Goal: Task Accomplishment & Management: Use online tool/utility

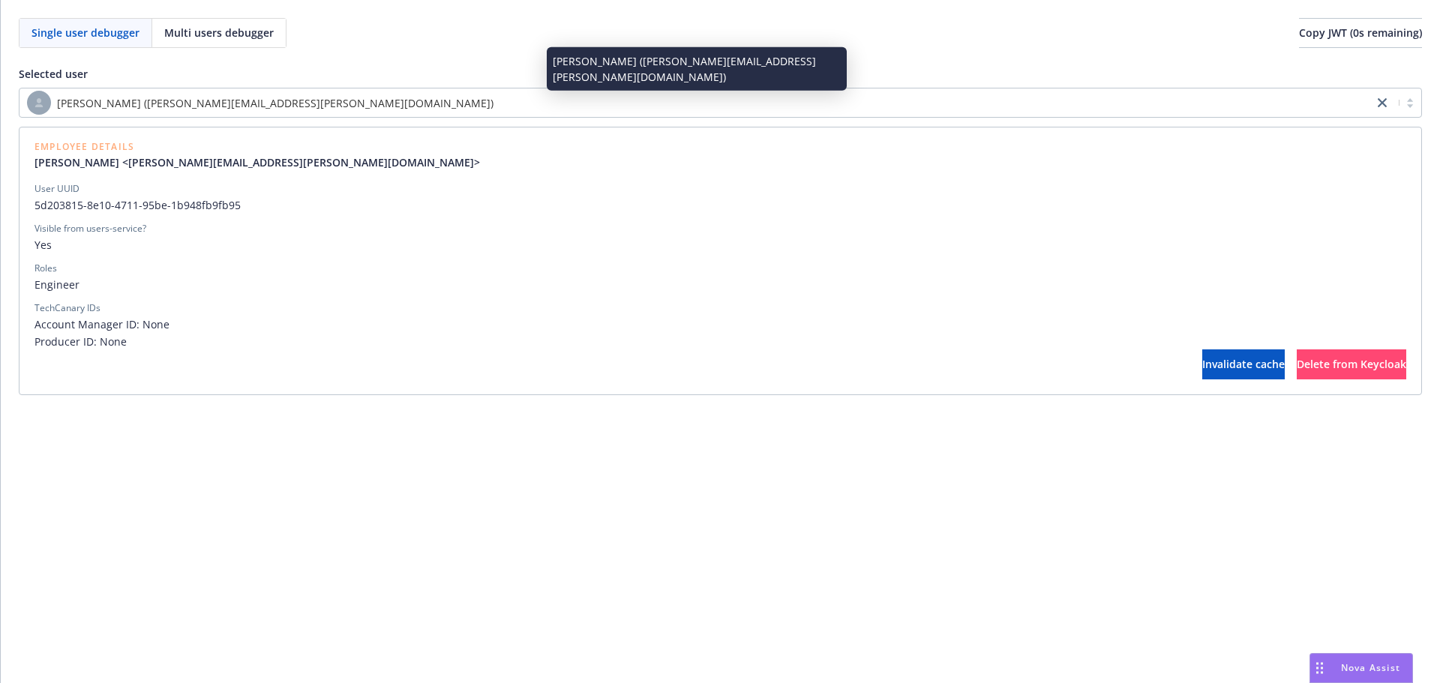
click at [421, 111] on div "[PERSON_NAME] ([PERSON_NAME][EMAIL_ADDRESS][PERSON_NAME][DOMAIN_NAME])" at bounding box center [696, 103] width 1339 height 24
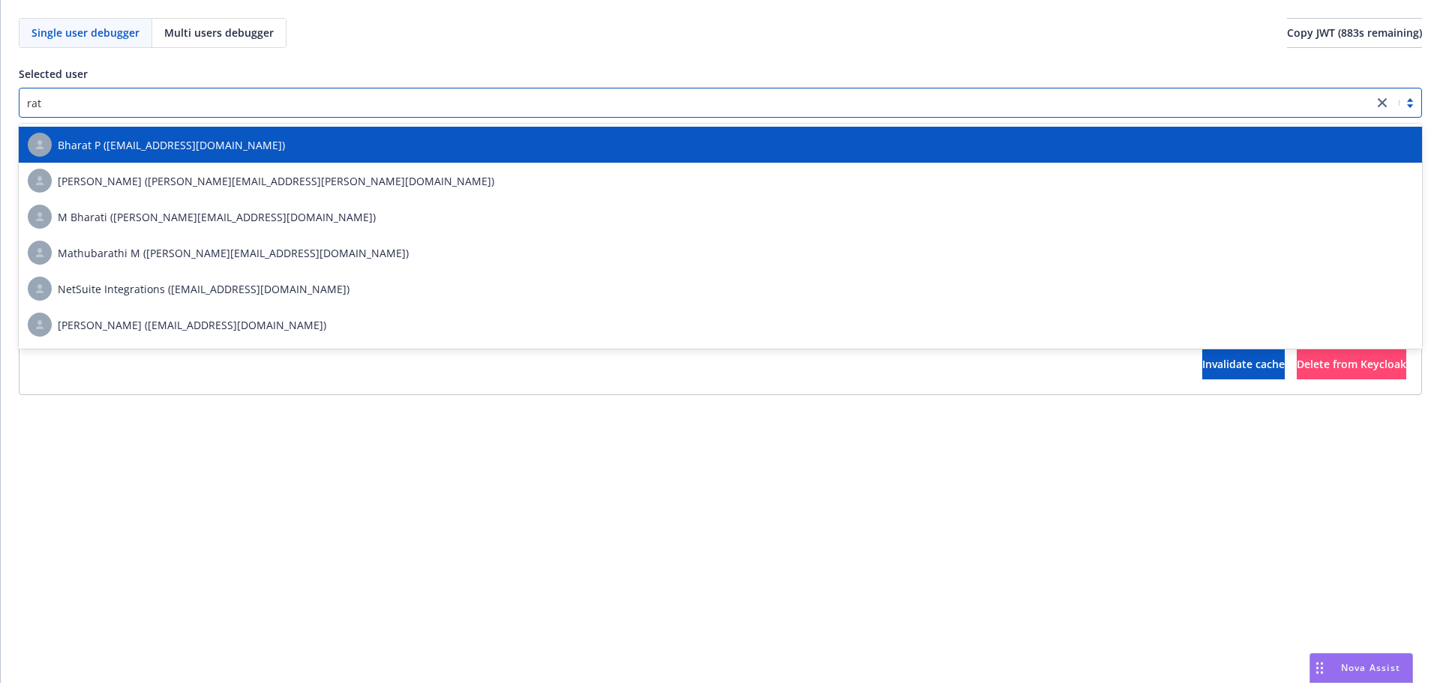
scroll to position [105, 0]
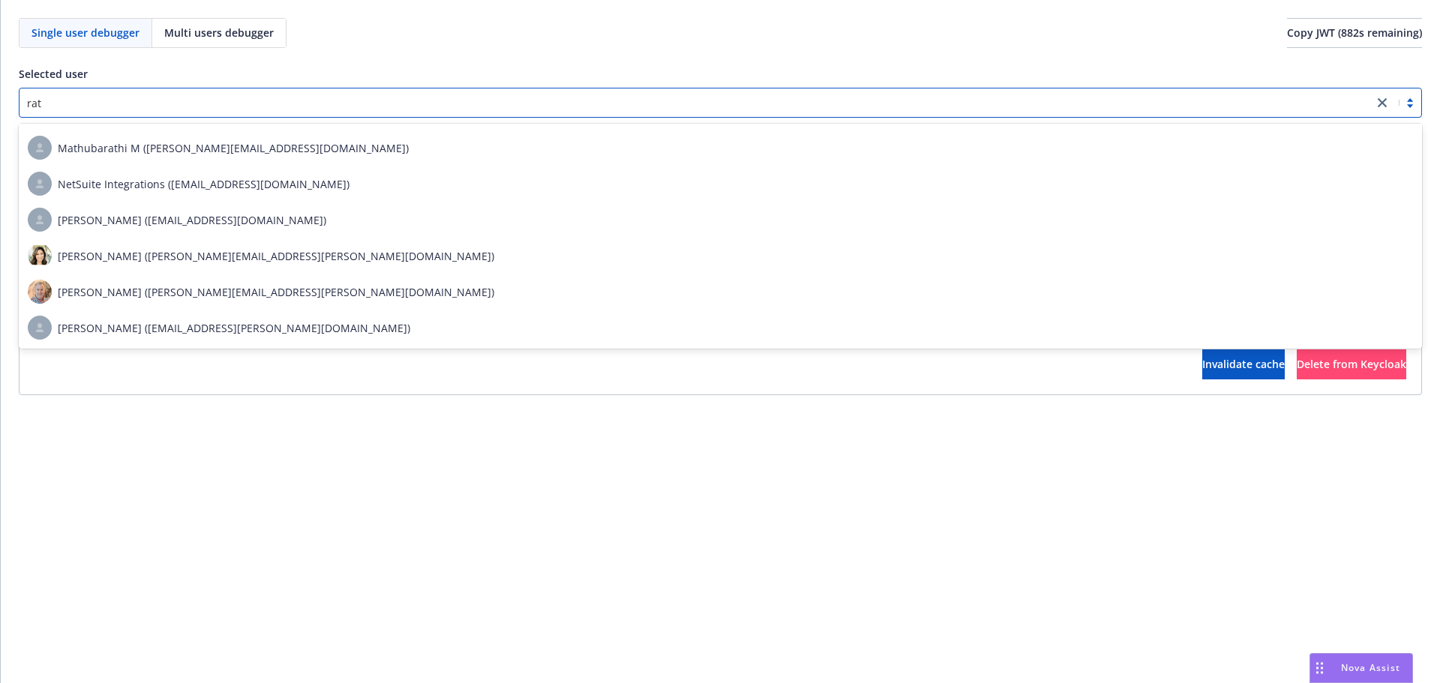
type input "rati"
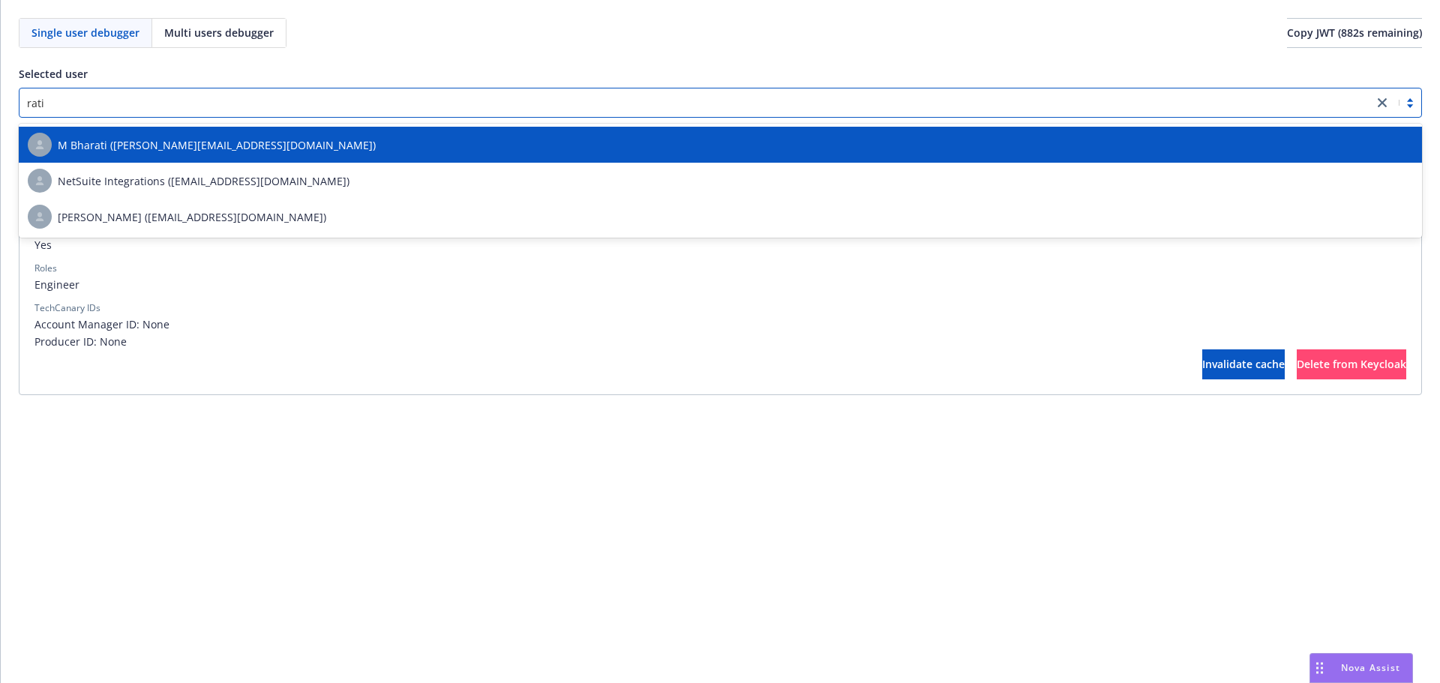
scroll to position [0, 0]
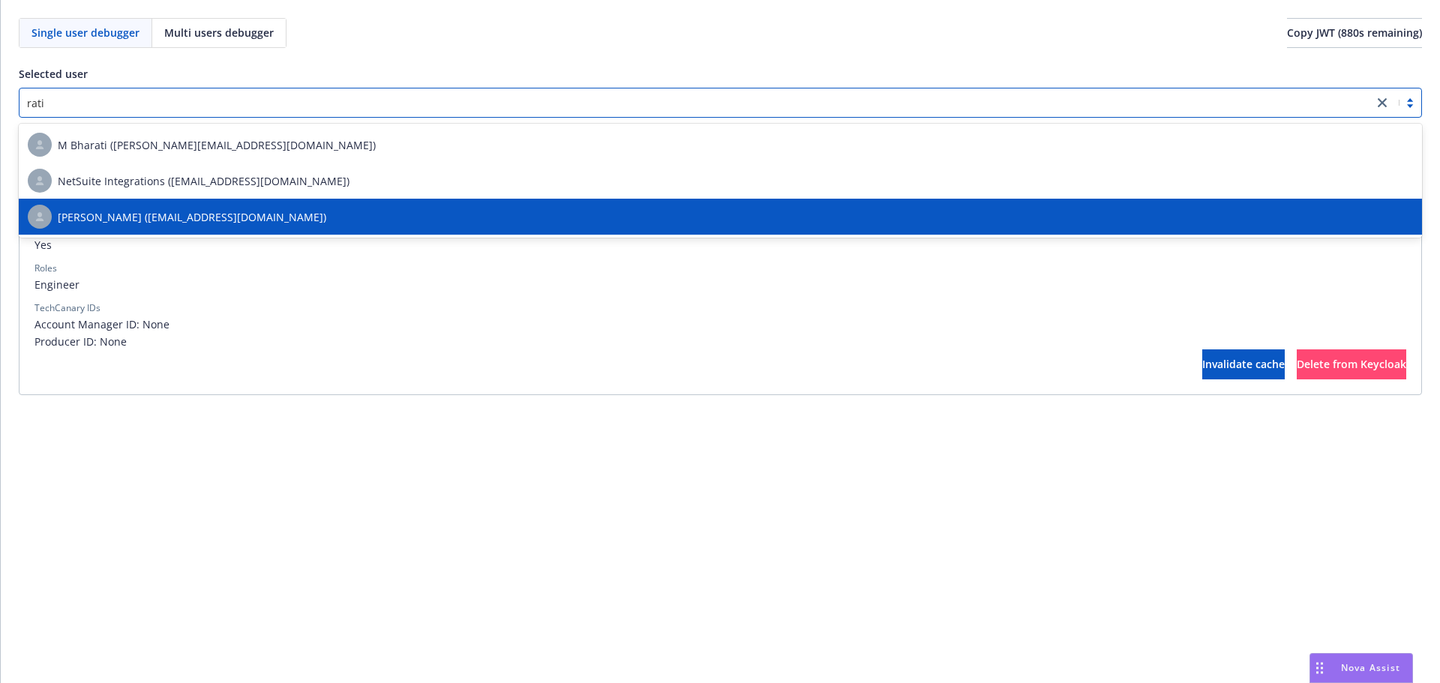
click at [272, 215] on span "[PERSON_NAME] ([EMAIL_ADDRESS][DOMAIN_NAME])" at bounding box center [192, 217] width 269 height 16
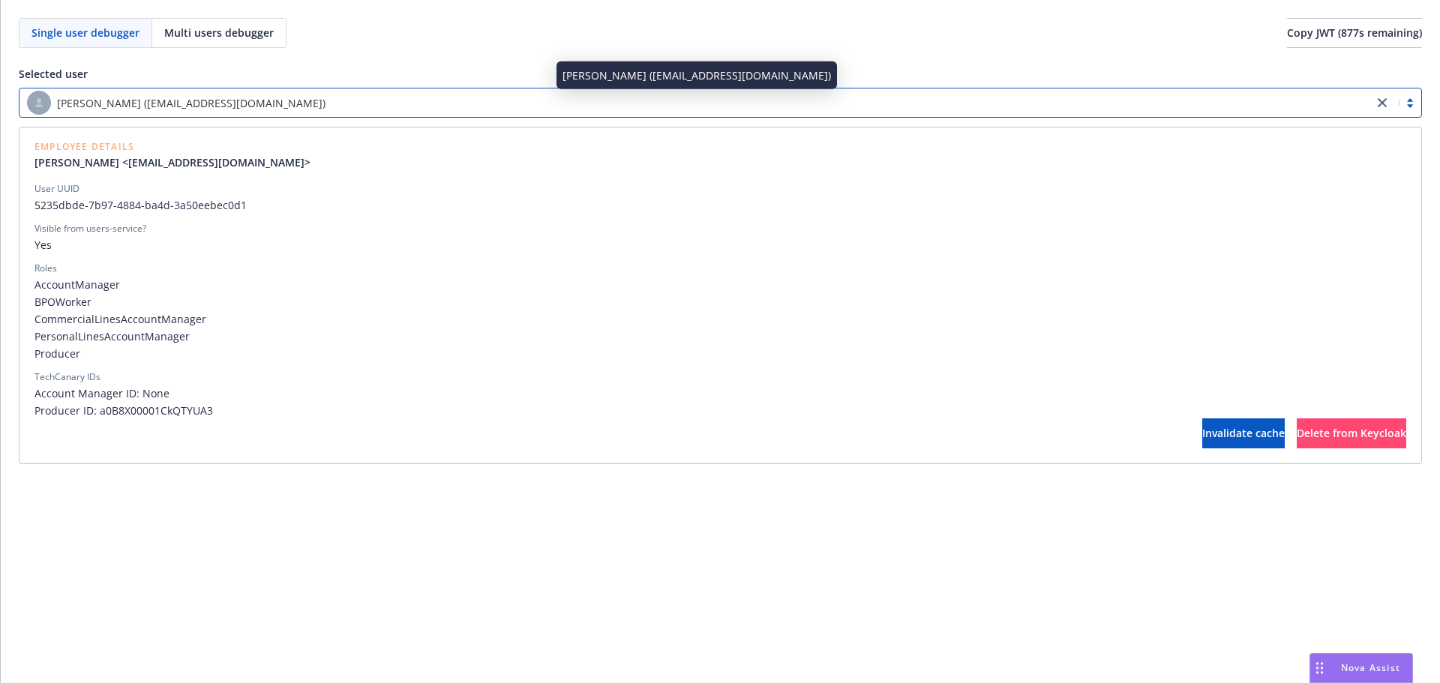
click at [476, 107] on div "[PERSON_NAME] ([EMAIL_ADDRESS][DOMAIN_NAME])" at bounding box center [696, 103] width 1339 height 24
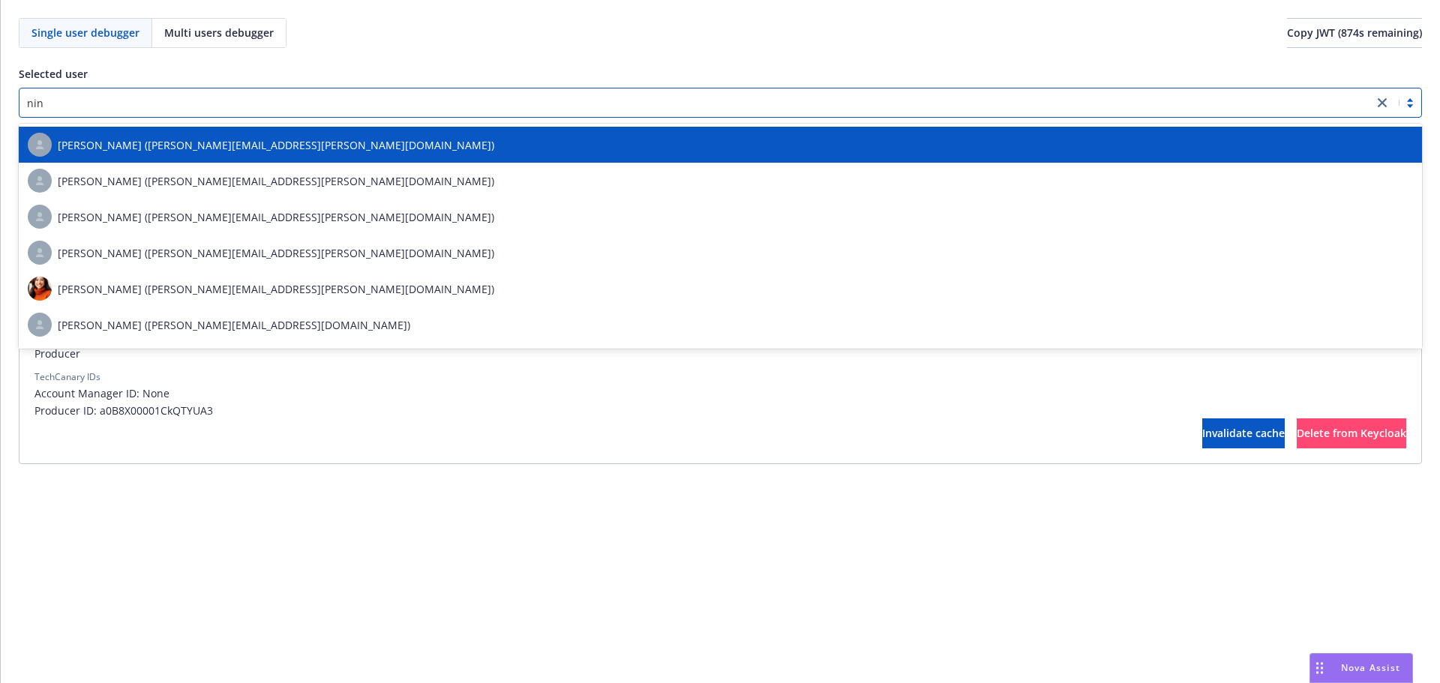
scroll to position [69, 0]
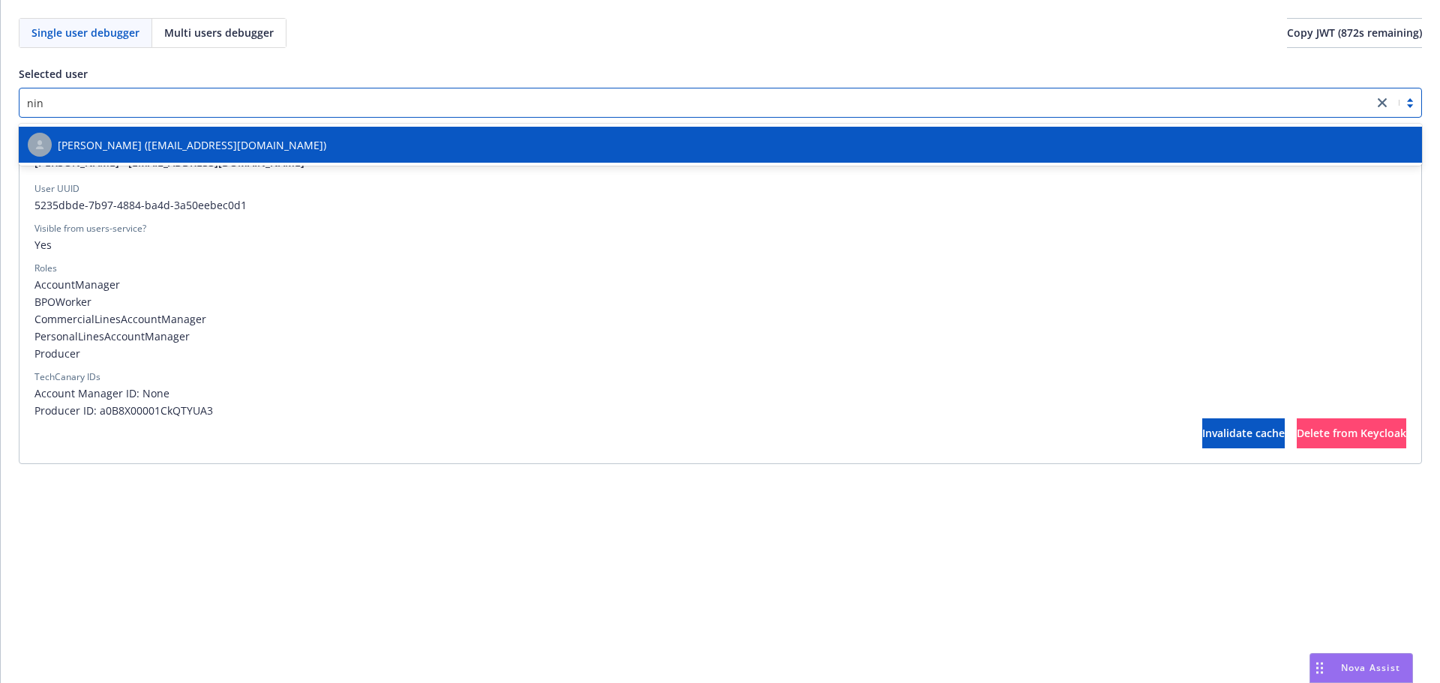
type input "ninu"
click at [462, 136] on div "[PERSON_NAME] ([EMAIL_ADDRESS][DOMAIN_NAME])" at bounding box center [721, 145] width 1386 height 24
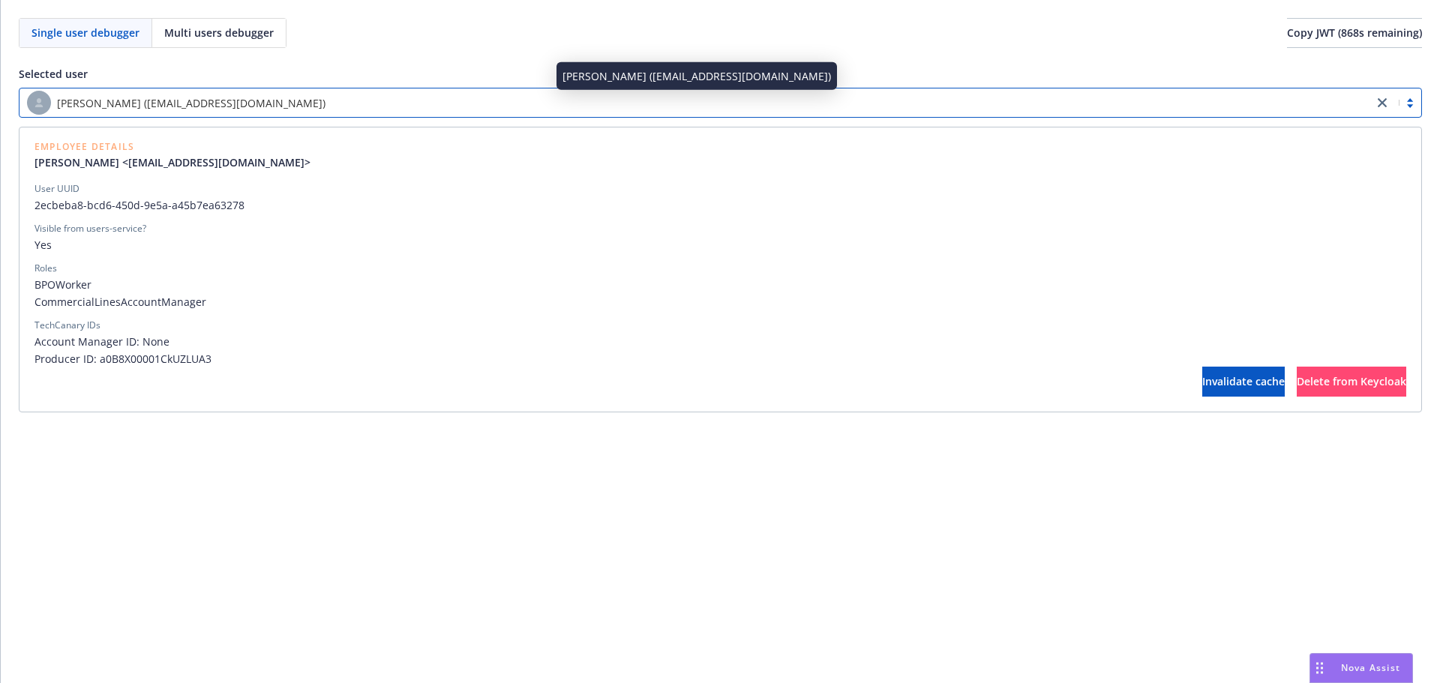
click at [572, 104] on div "[PERSON_NAME] ([EMAIL_ADDRESS][DOMAIN_NAME])" at bounding box center [696, 103] width 1339 height 24
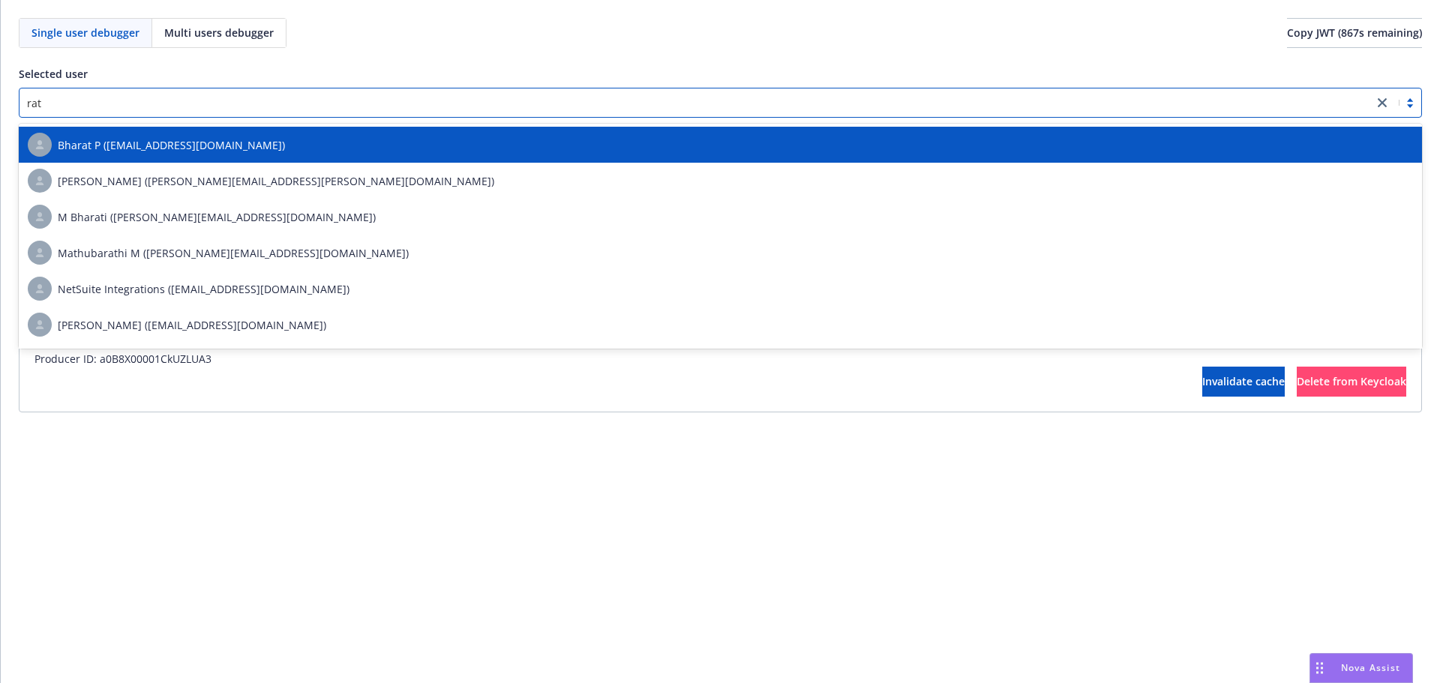
scroll to position [105, 0]
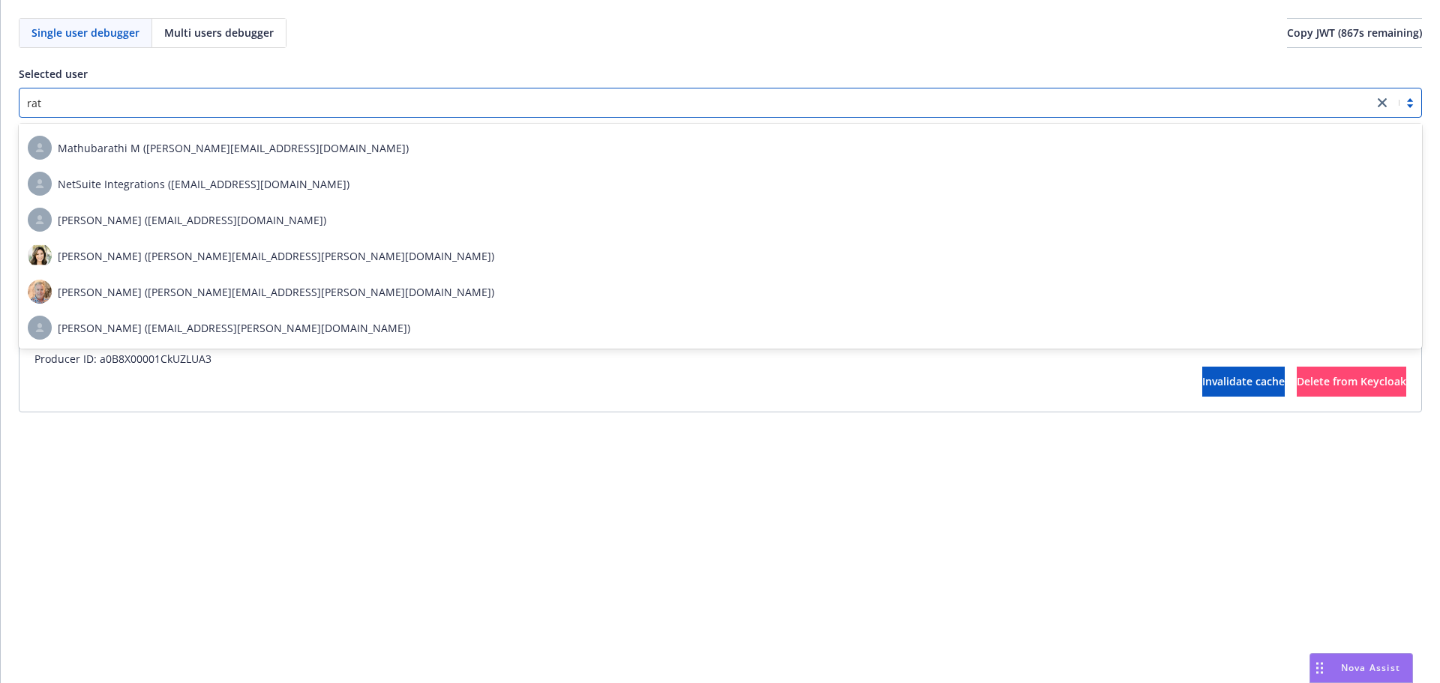
type input "rati"
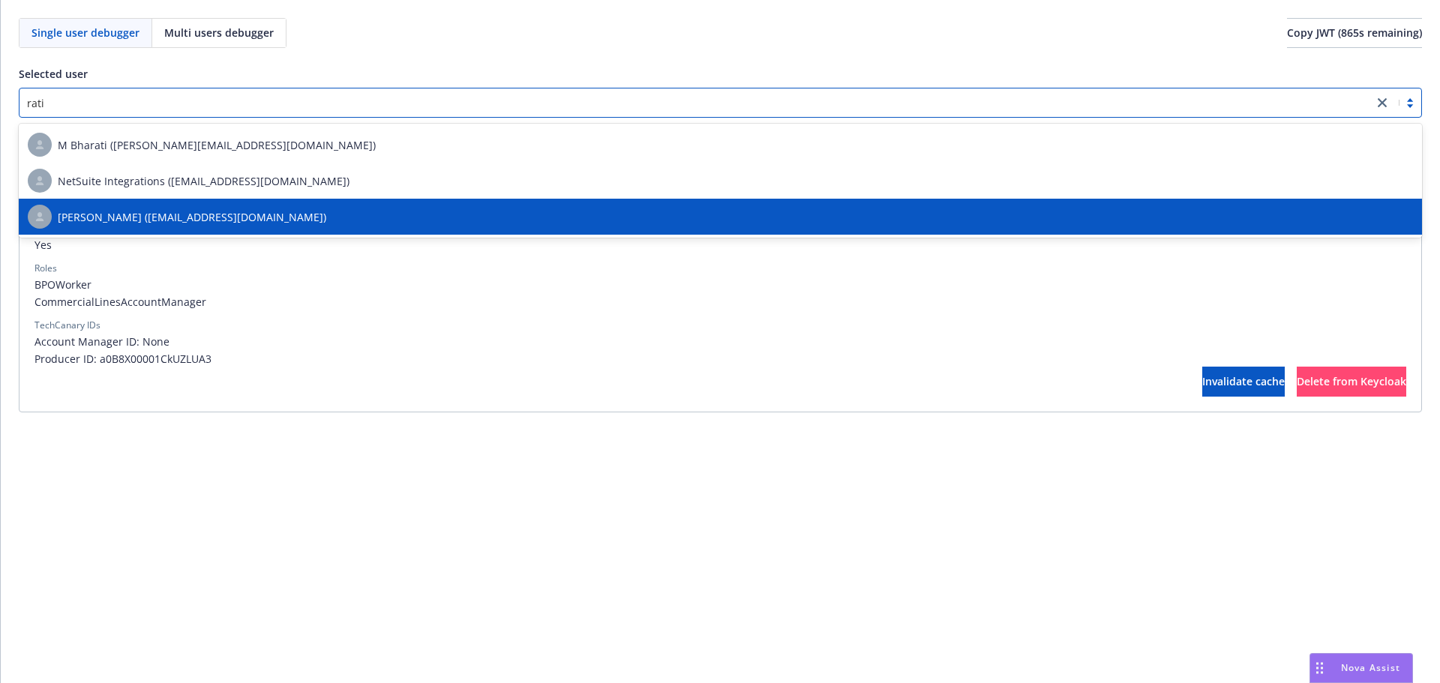
click at [437, 215] on div "[PERSON_NAME] ([EMAIL_ADDRESS][DOMAIN_NAME])" at bounding box center [721, 217] width 1386 height 24
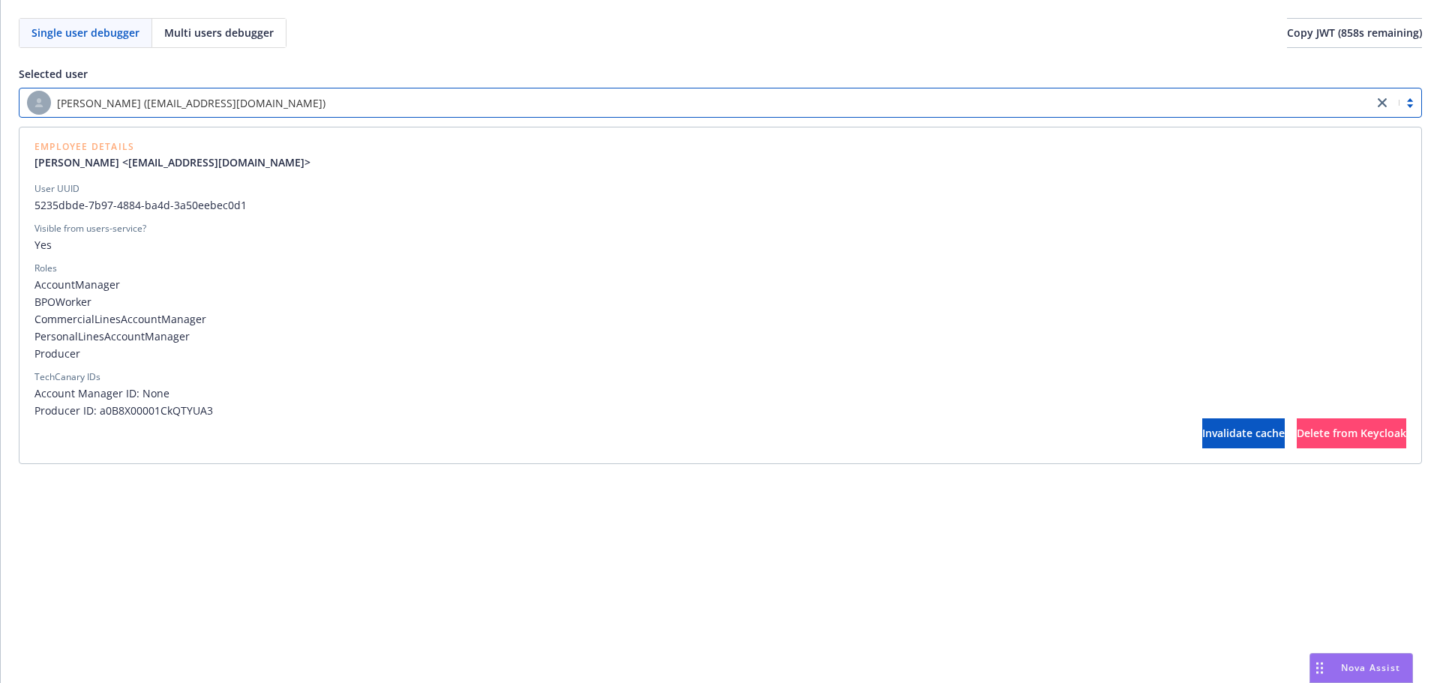
click at [655, 113] on div "[PERSON_NAME] ([EMAIL_ADDRESS][DOMAIN_NAME])" at bounding box center [696, 103] width 1339 height 24
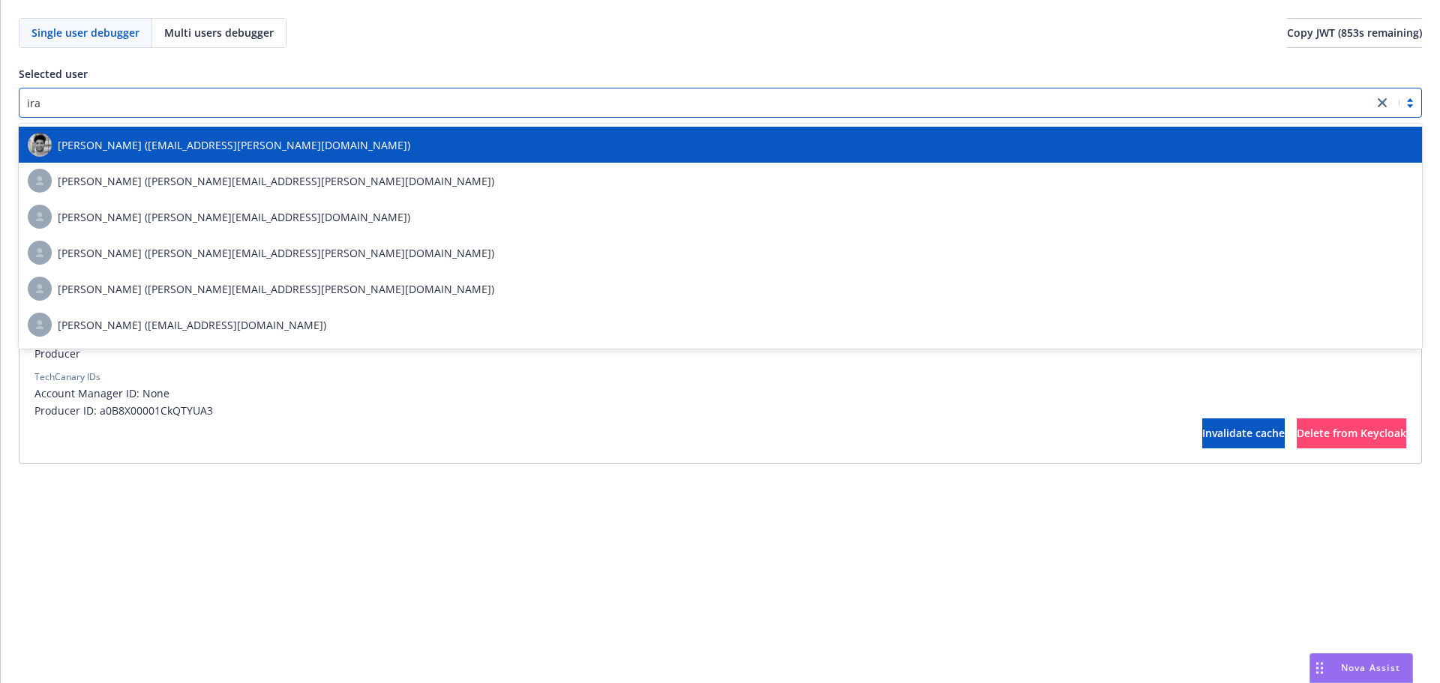
type input "[GEOGRAPHIC_DATA]"
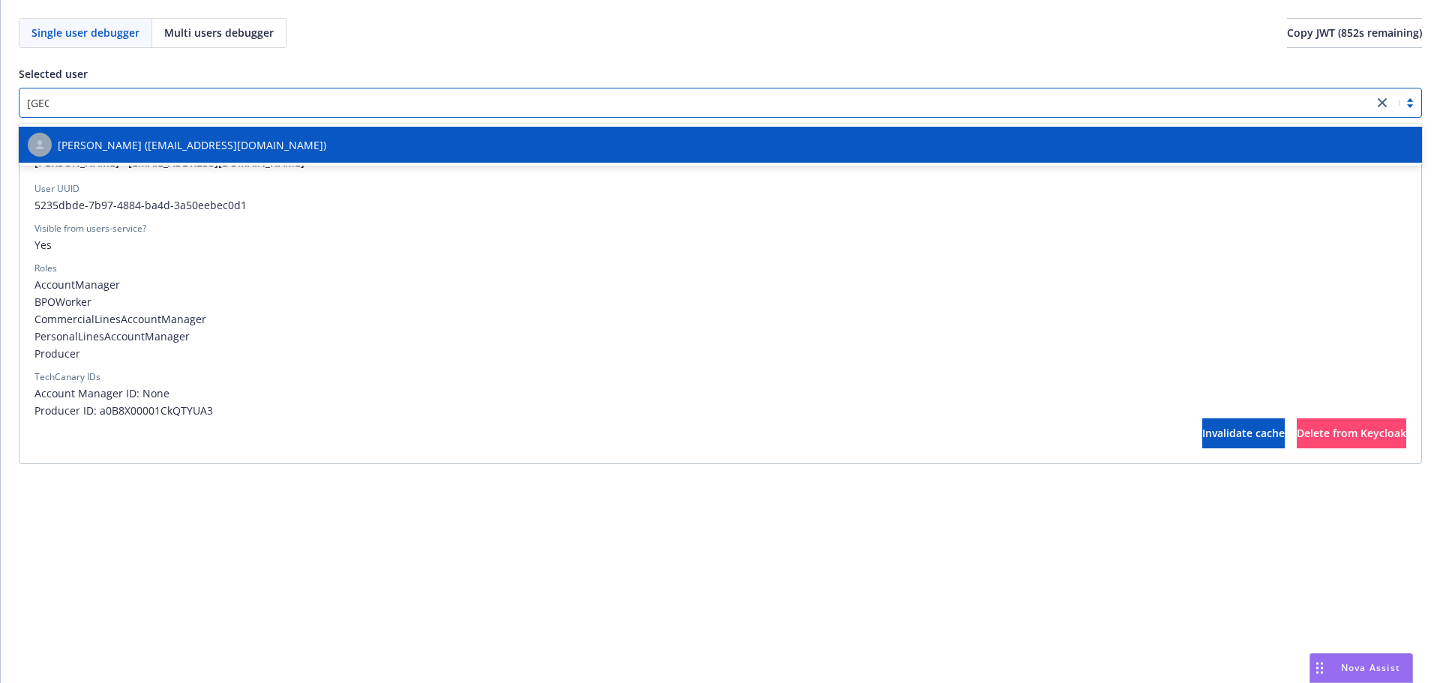
click at [644, 139] on div "[PERSON_NAME] ([EMAIL_ADDRESS][DOMAIN_NAME])" at bounding box center [721, 145] width 1386 height 24
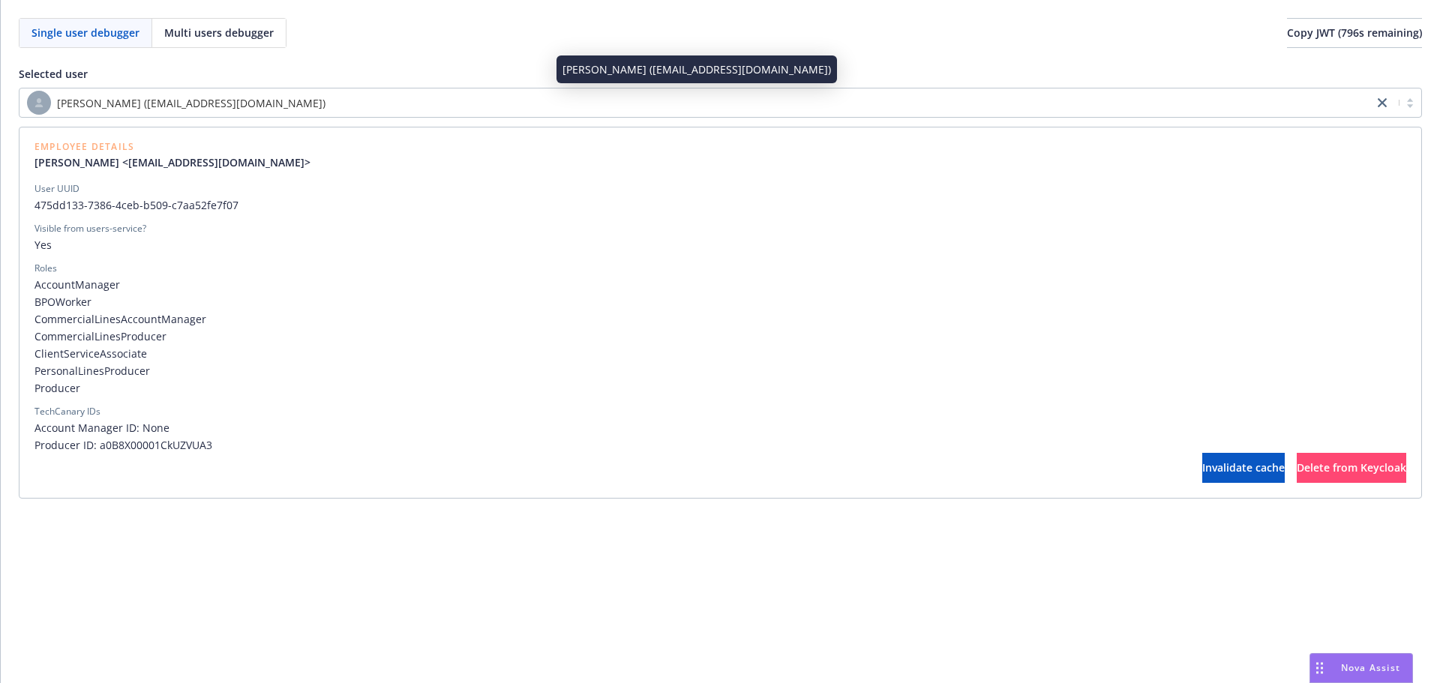
click at [363, 92] on div "[PERSON_NAME] ([EMAIL_ADDRESS][DOMAIN_NAME])" at bounding box center [696, 103] width 1339 height 24
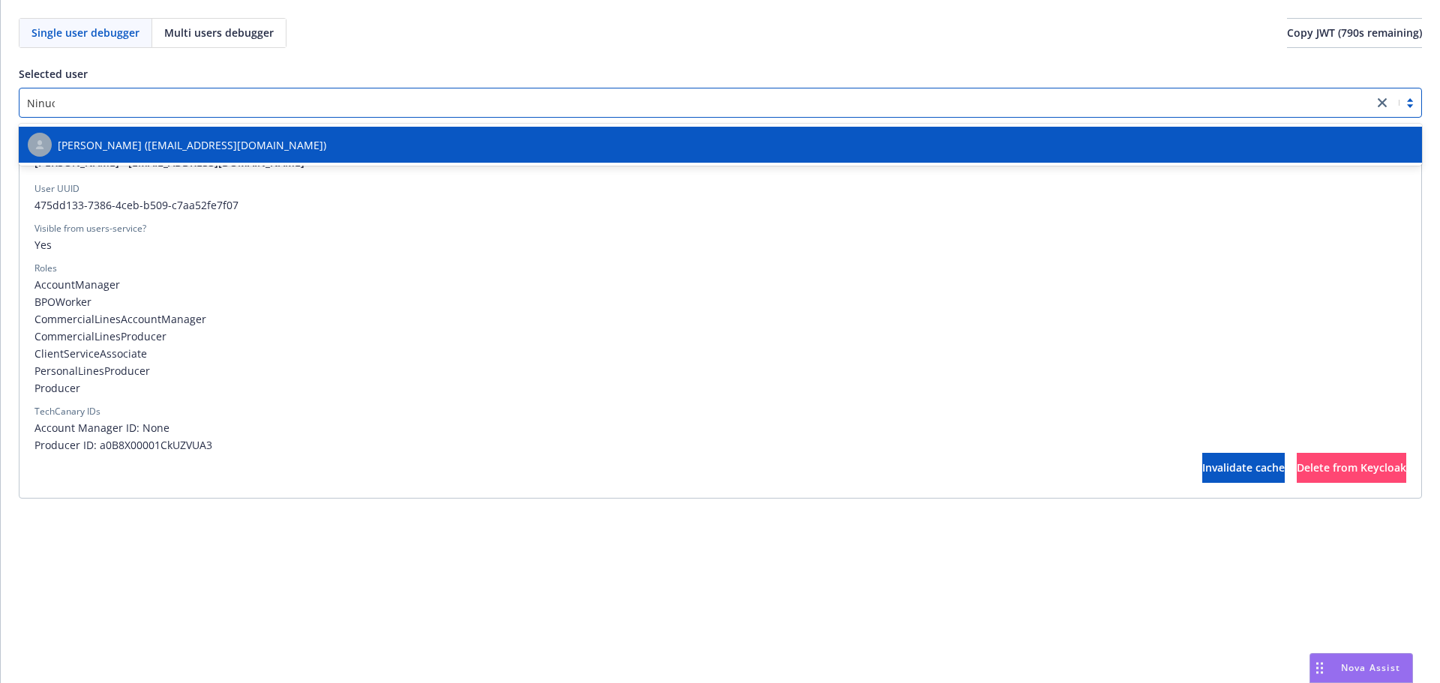
type input "Ninuca"
click at [801, 147] on div "[PERSON_NAME] ([EMAIL_ADDRESS][DOMAIN_NAME])" at bounding box center [721, 145] width 1386 height 24
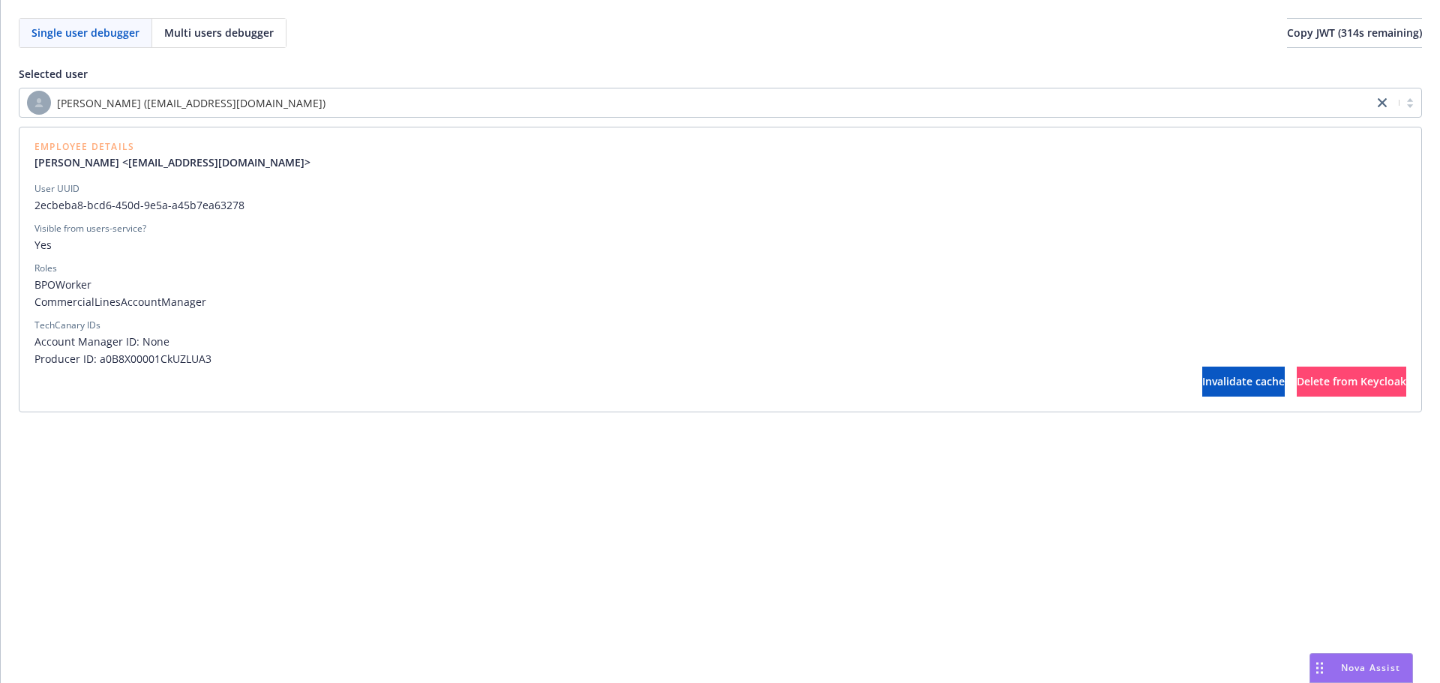
click at [329, 493] on div "Single user debugger Multi users debugger Copy JWT ( 314 s remaining) Selected …" at bounding box center [721, 341] width 1440 height 683
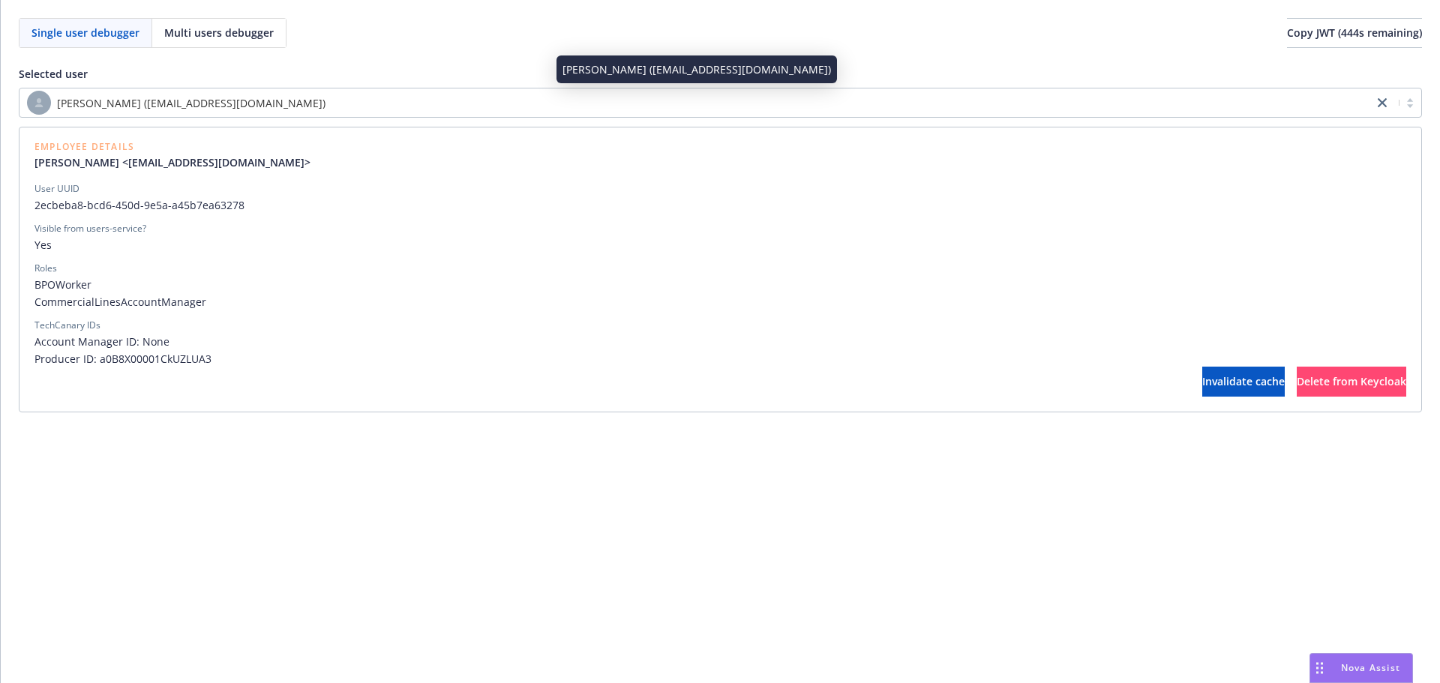
click at [420, 99] on div "[PERSON_NAME] ([EMAIL_ADDRESS][DOMAIN_NAME])" at bounding box center [696, 103] width 1339 height 24
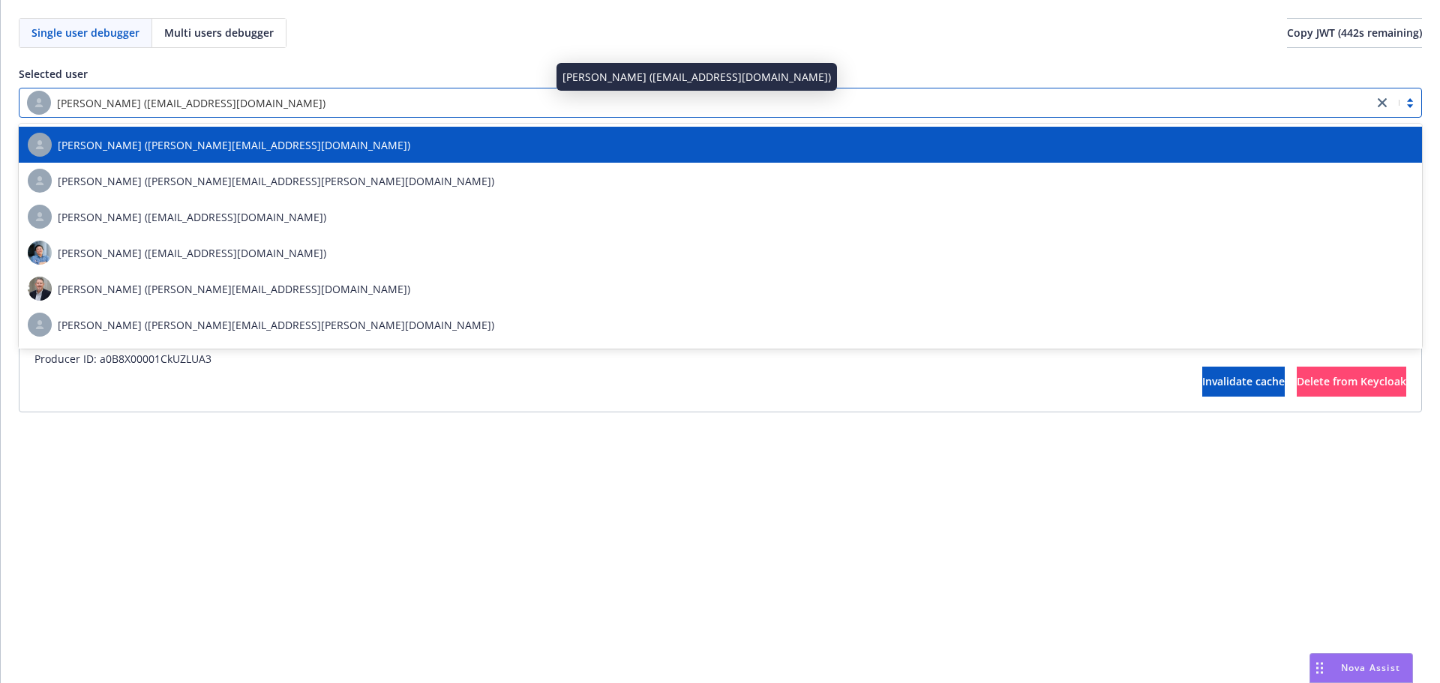
click at [482, 42] on div "Single user debugger Multi users debugger Copy JWT ( 442 s remaining)" at bounding box center [721, 33] width 1404 height 30
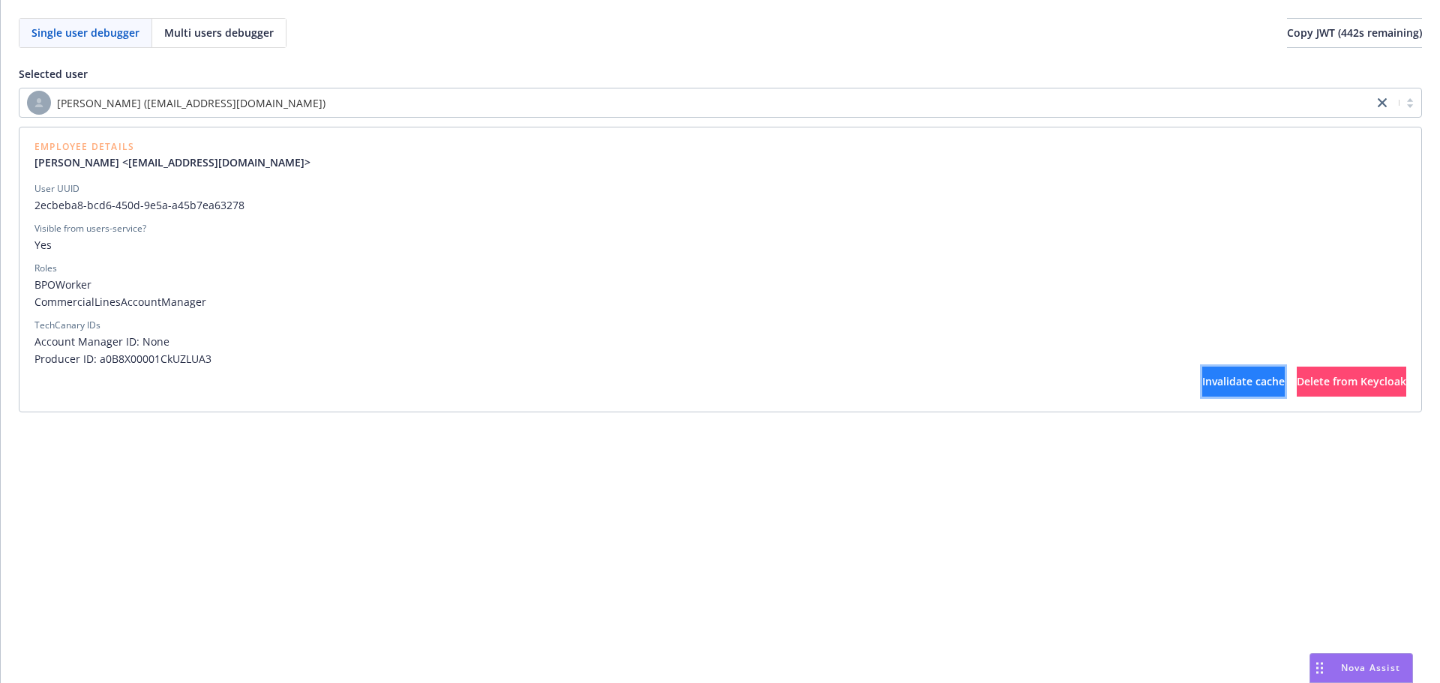
click at [1203, 386] on span "Invalidate cache" at bounding box center [1244, 381] width 83 height 14
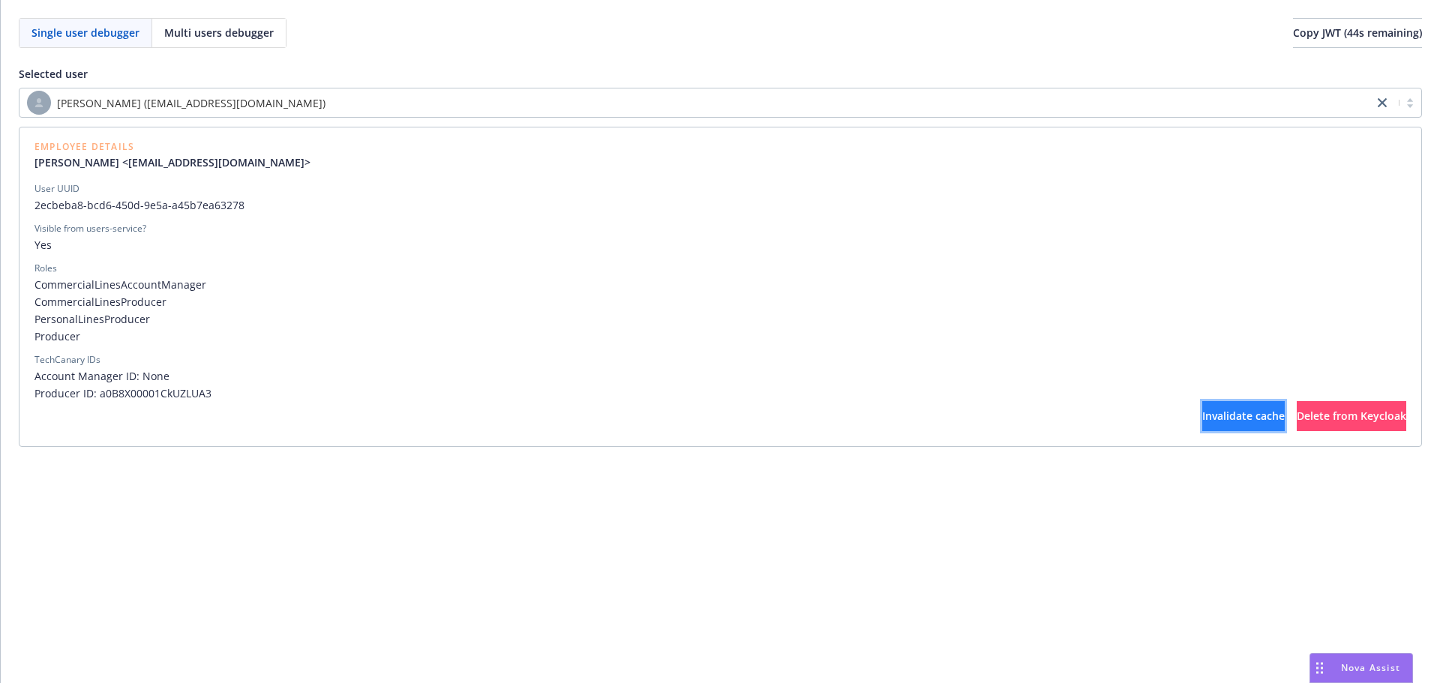
click at [1203, 407] on button "Invalidate cache" at bounding box center [1244, 416] width 83 height 30
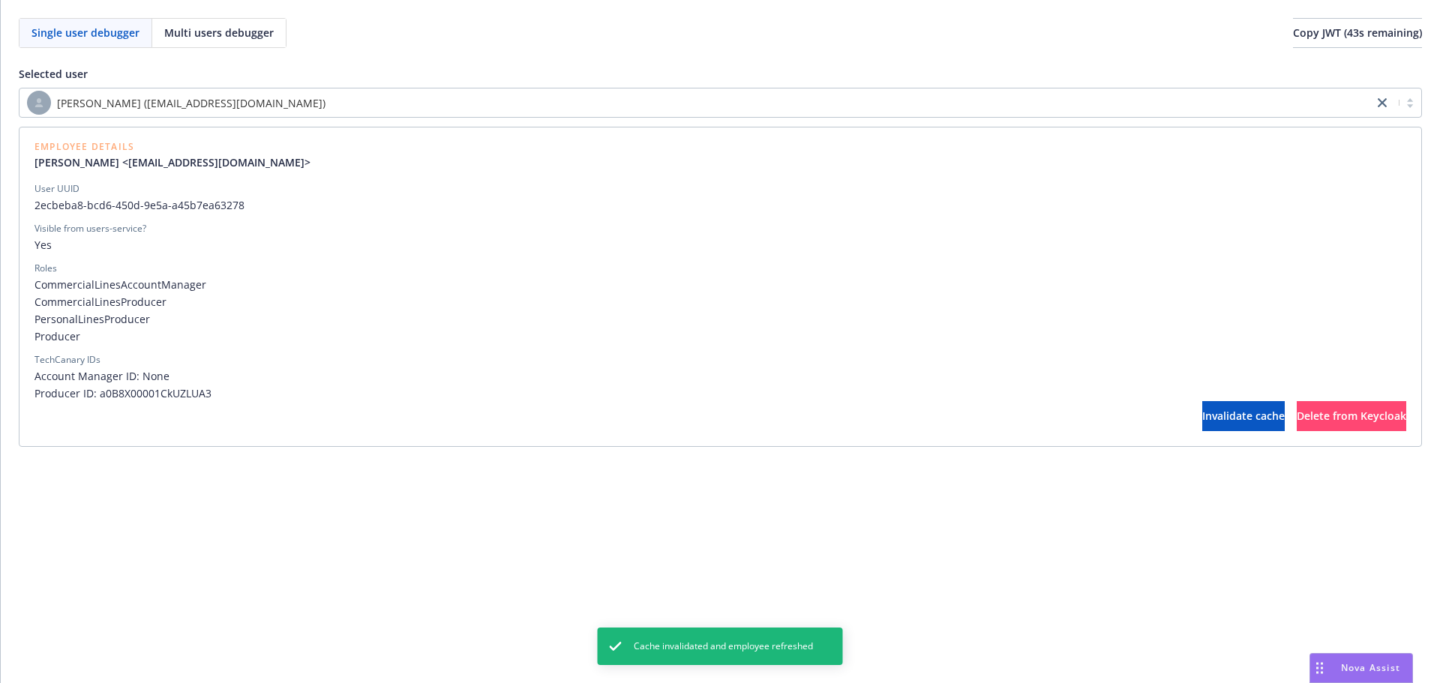
drag, startPoint x: 1153, startPoint y: 407, endPoint x: 662, endPoint y: 115, distance: 571.2
click at [656, 136] on div "Employee Details [PERSON_NAME] <[EMAIL_ADDRESS][DOMAIN_NAME]> User UUID 2ecbeba…" at bounding box center [721, 287] width 1404 height 320
click at [667, 94] on div "[PERSON_NAME] ([EMAIL_ADDRESS][DOMAIN_NAME])" at bounding box center [696, 103] width 1339 height 24
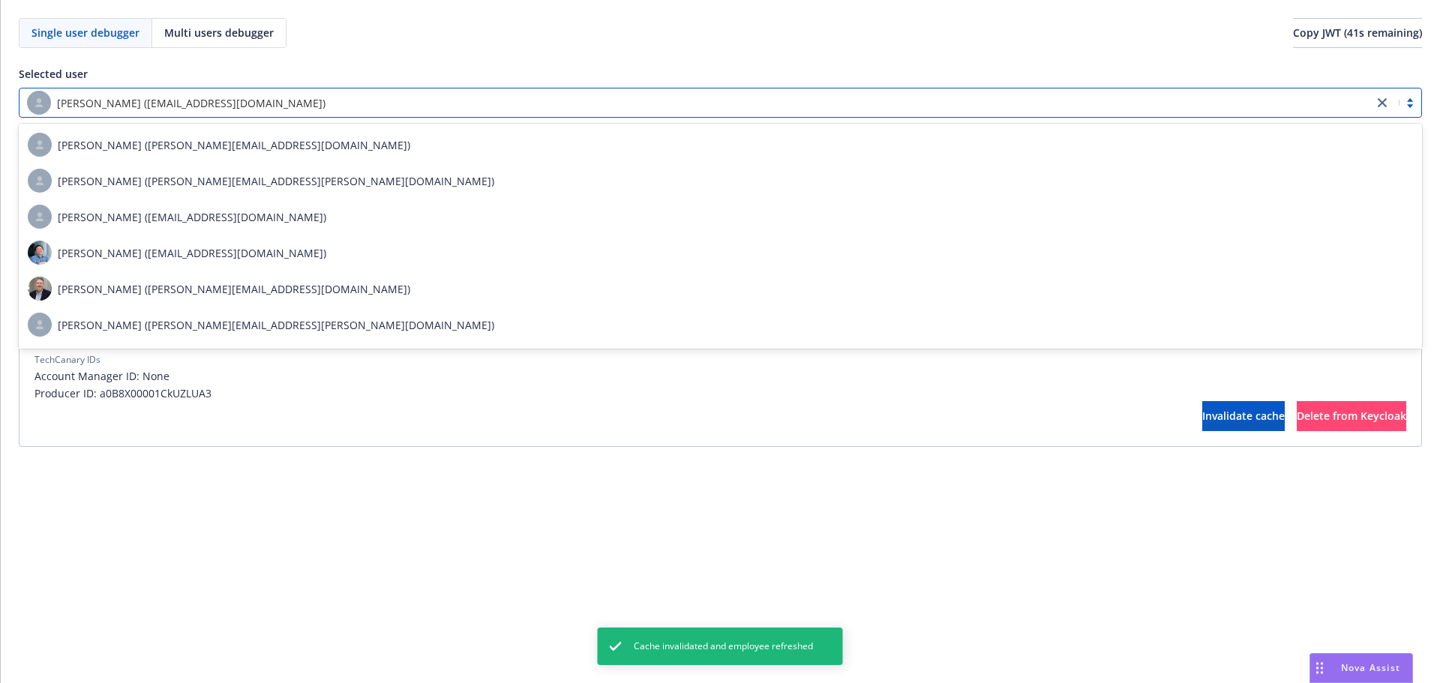
type input "tako"
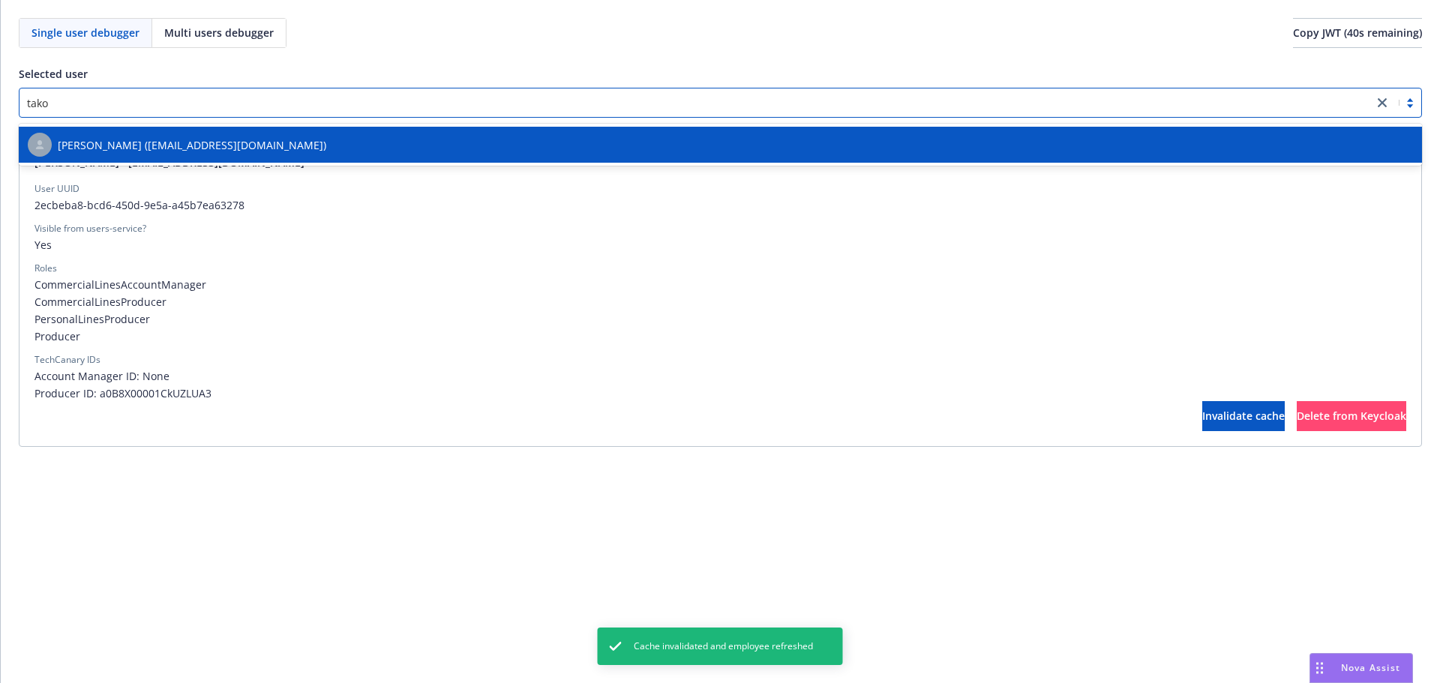
click at [626, 129] on div "[PERSON_NAME] ([EMAIL_ADDRESS][DOMAIN_NAME])" at bounding box center [721, 145] width 1404 height 36
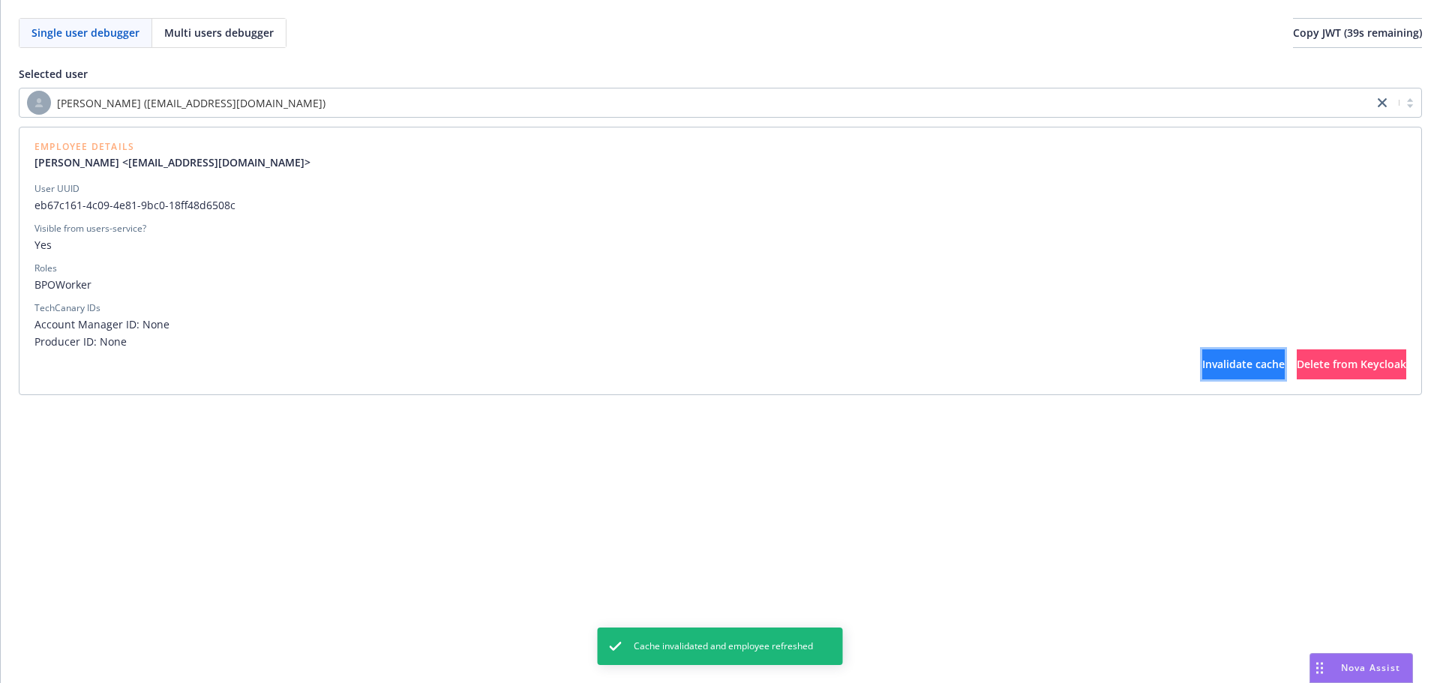
click at [1203, 361] on span "Invalidate cache" at bounding box center [1244, 364] width 83 height 14
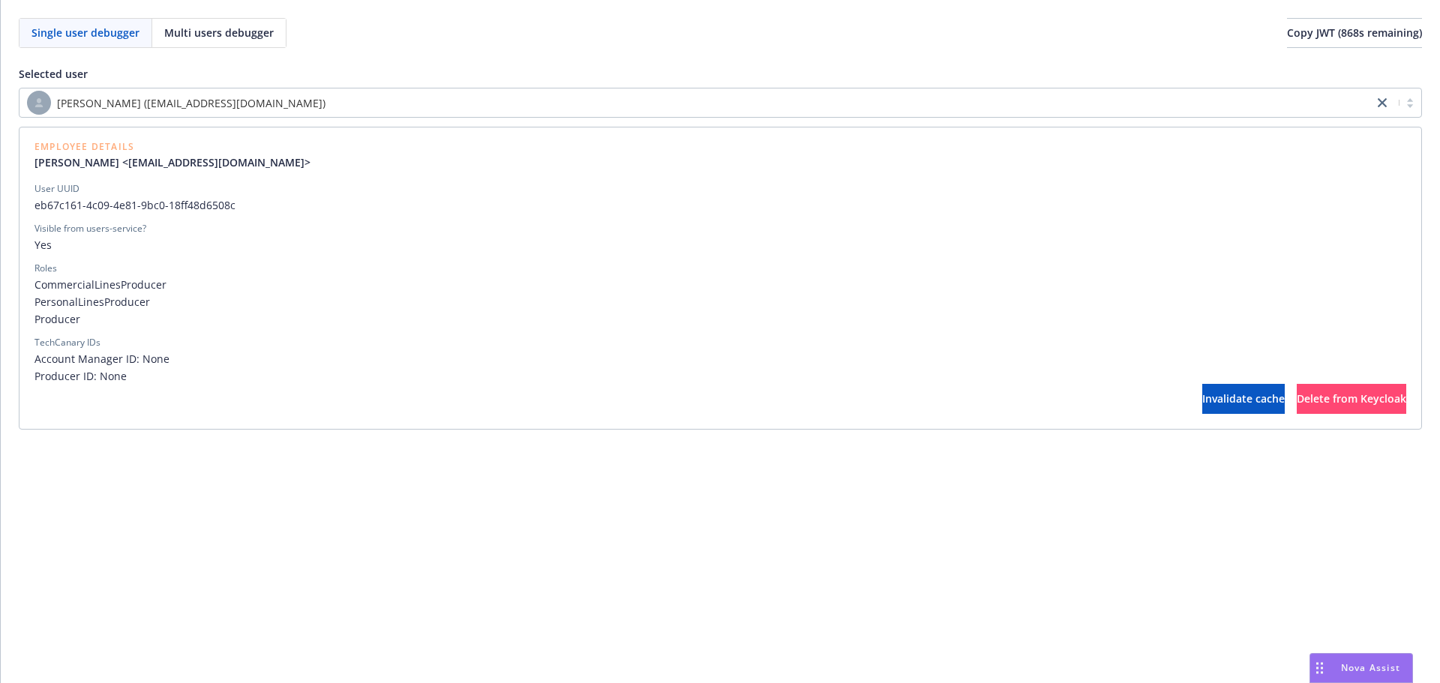
click at [761, 103] on div "[PERSON_NAME] ([EMAIL_ADDRESS][DOMAIN_NAME])" at bounding box center [696, 103] width 1339 height 24
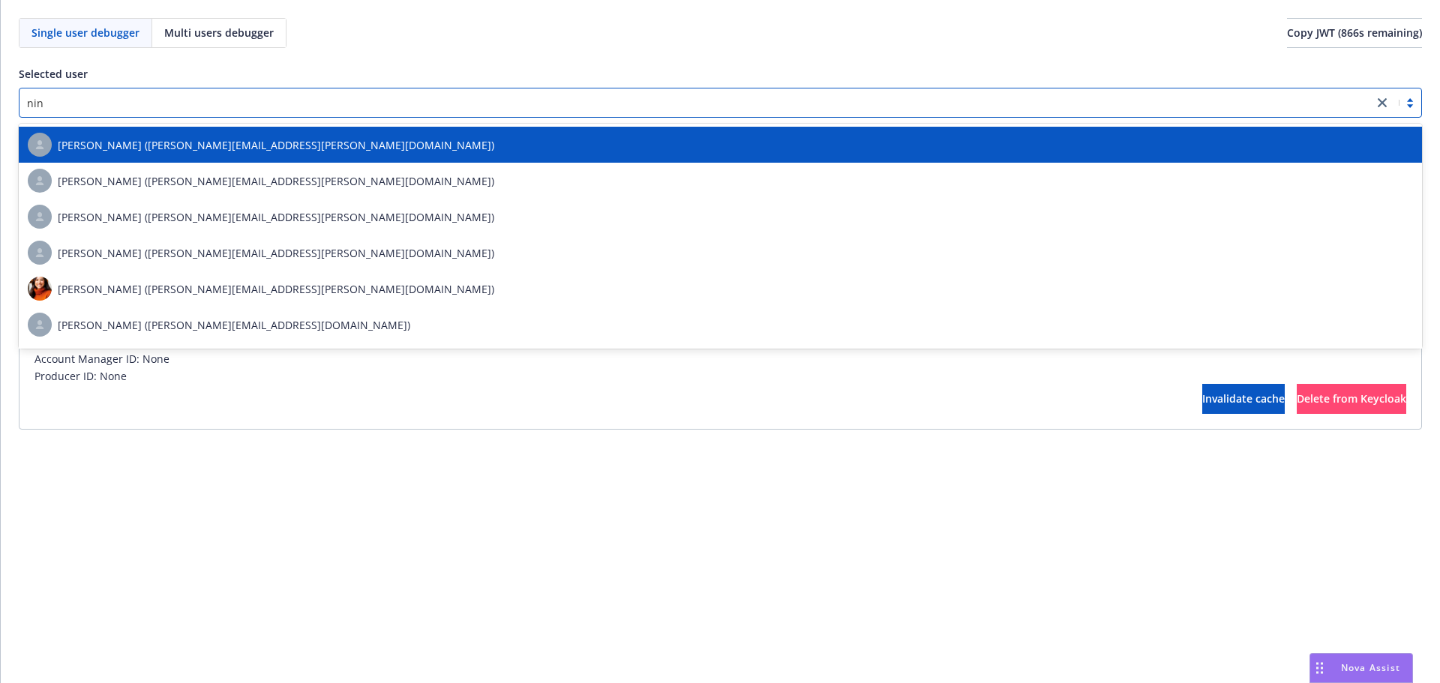
type input "ninu"
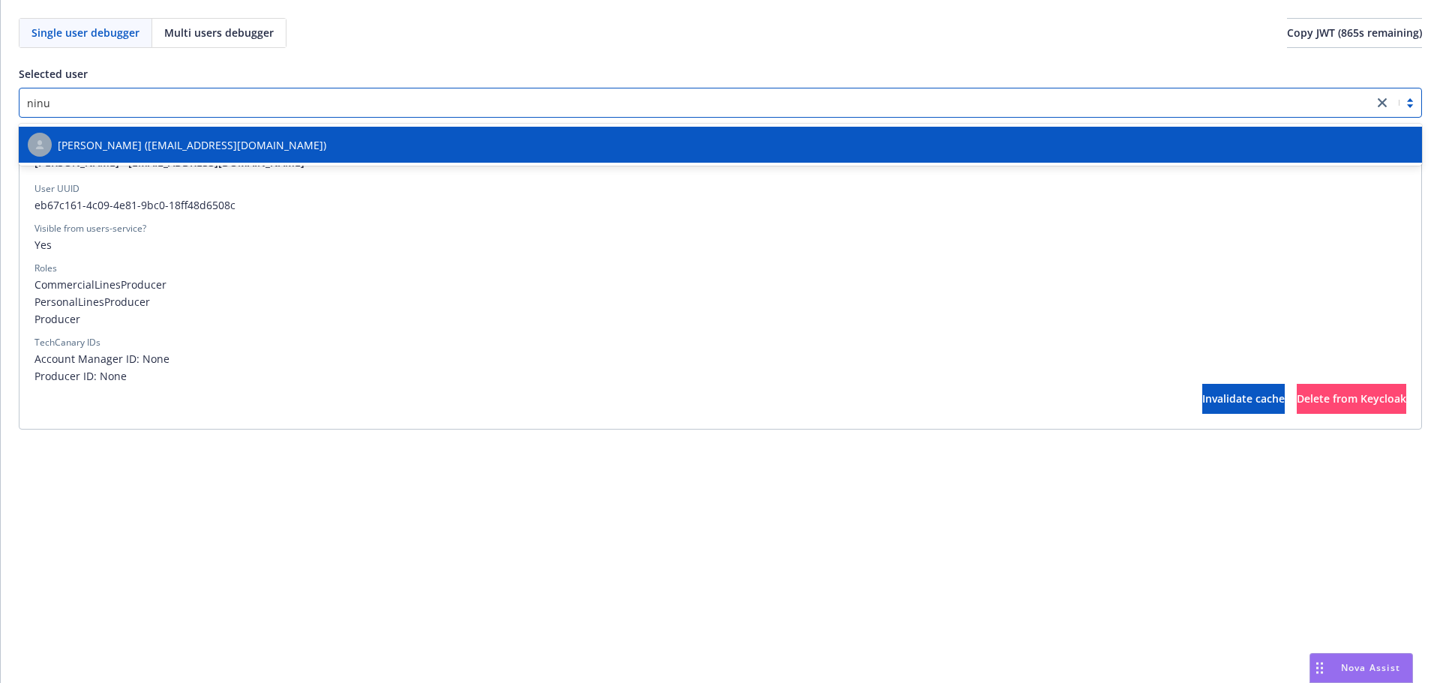
click at [722, 144] on div "[PERSON_NAME] ([EMAIL_ADDRESS][DOMAIN_NAME])" at bounding box center [721, 145] width 1386 height 24
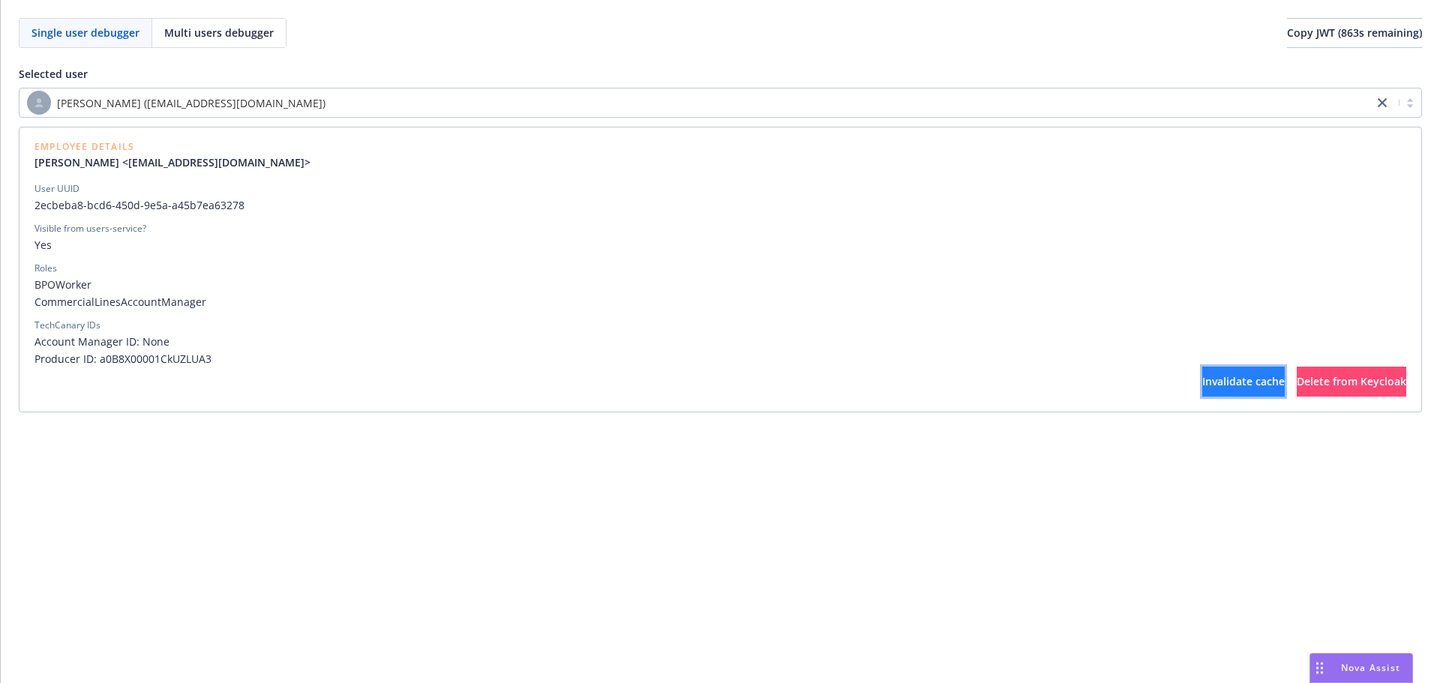
click at [1203, 390] on button "Invalidate cache" at bounding box center [1244, 382] width 83 height 30
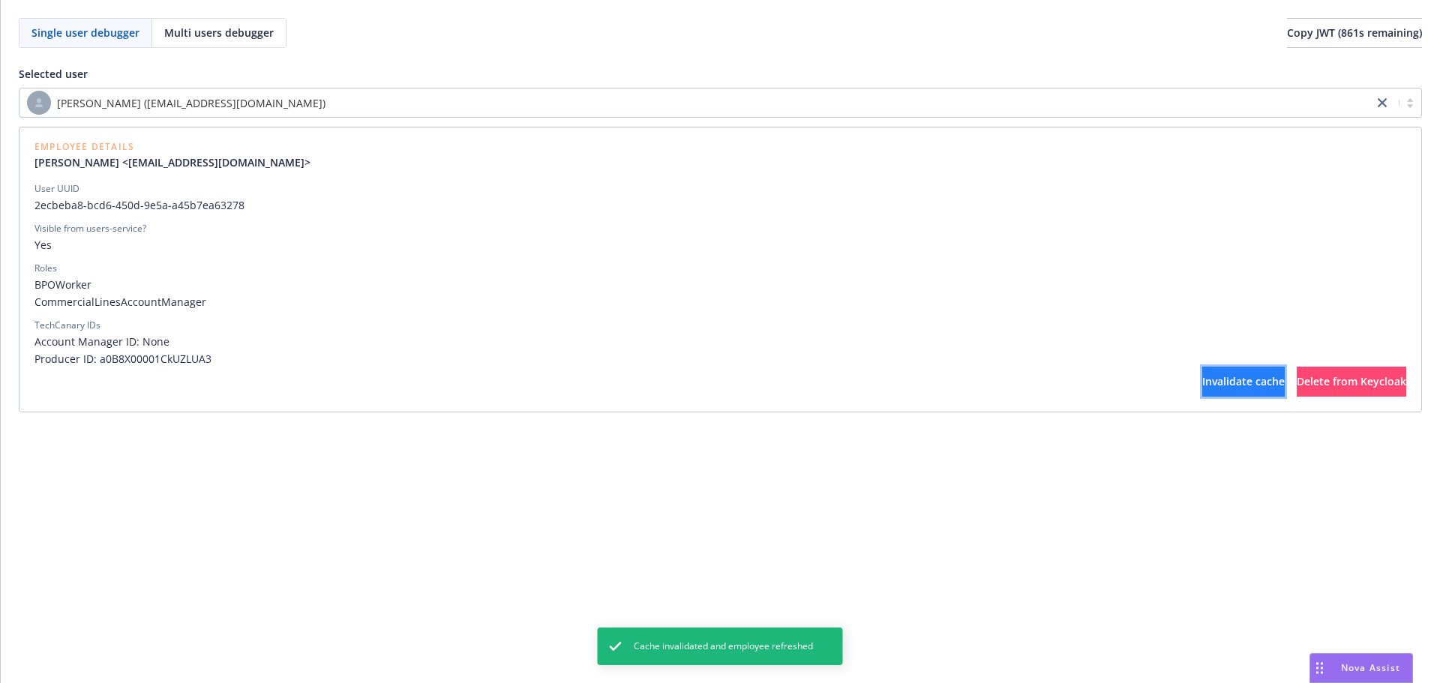
click at [1203, 389] on button "Invalidate cache" at bounding box center [1244, 382] width 83 height 30
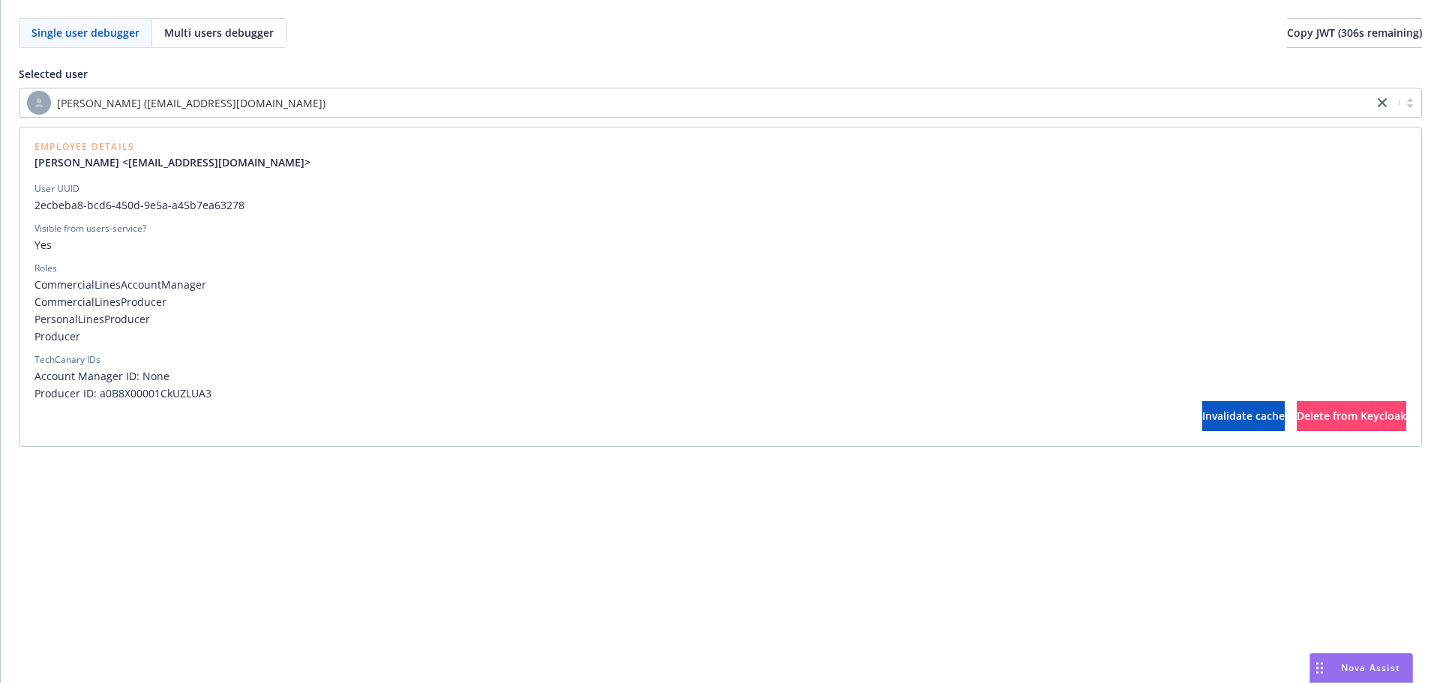
click at [1087, 455] on div "Single user debugger Multi users debugger Copy JWT ( 306 s remaining) Selected …" at bounding box center [721, 232] width 1440 height 465
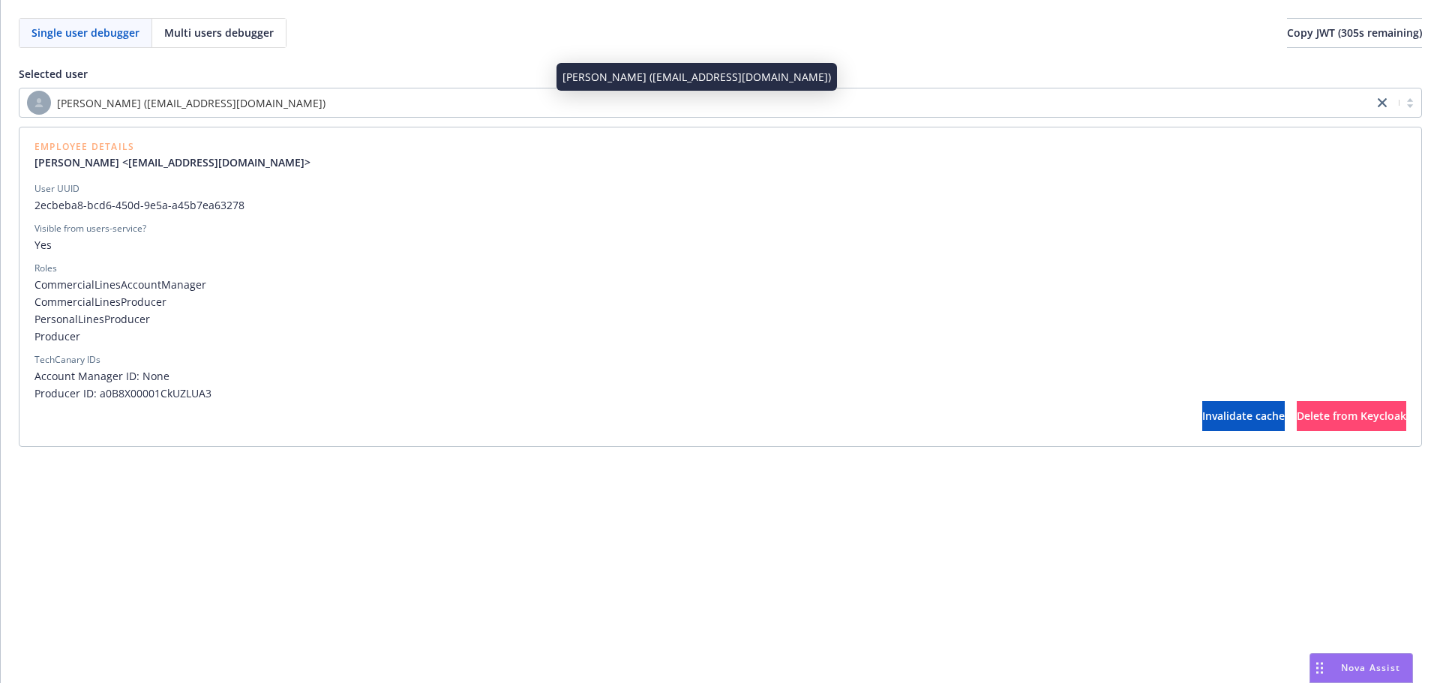
click at [749, 112] on div "[PERSON_NAME] ([EMAIL_ADDRESS][DOMAIN_NAME])" at bounding box center [696, 103] width 1339 height 24
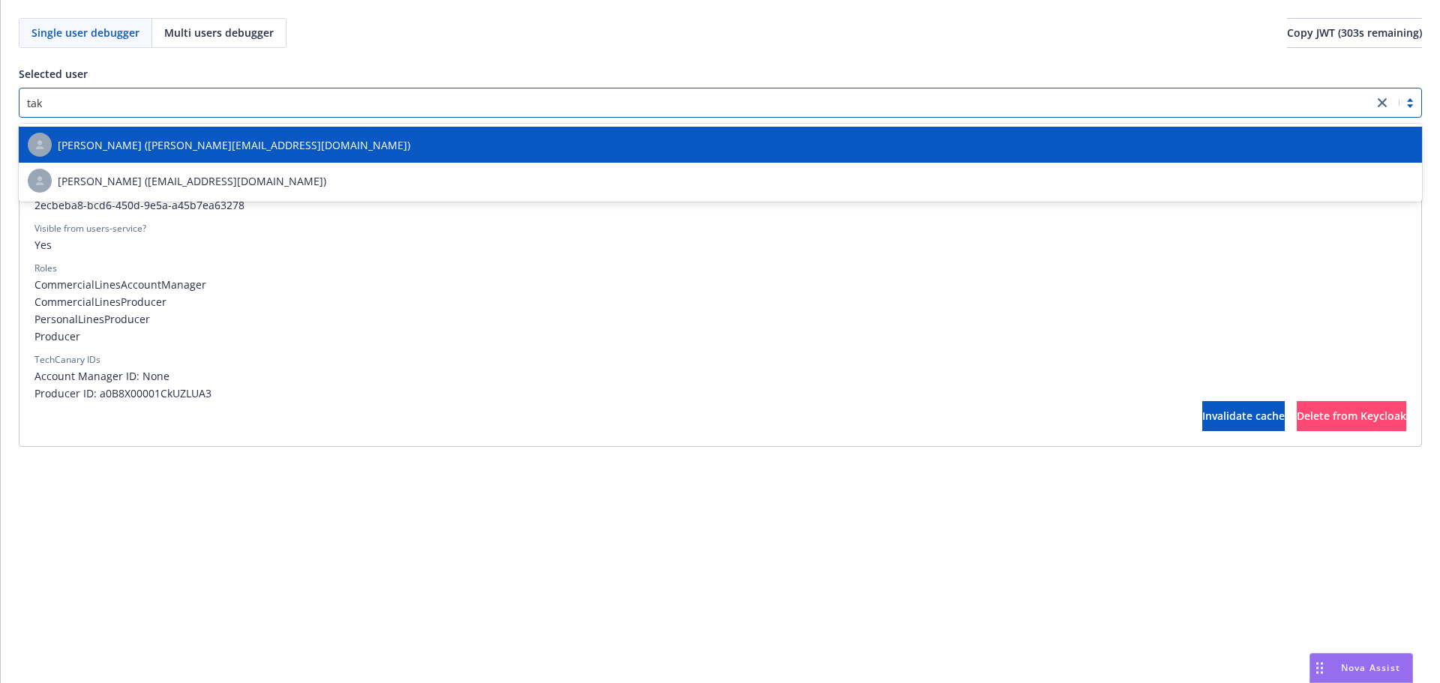
type input "tako"
click at [602, 153] on div "[PERSON_NAME] ([EMAIL_ADDRESS][DOMAIN_NAME])" at bounding box center [721, 145] width 1386 height 24
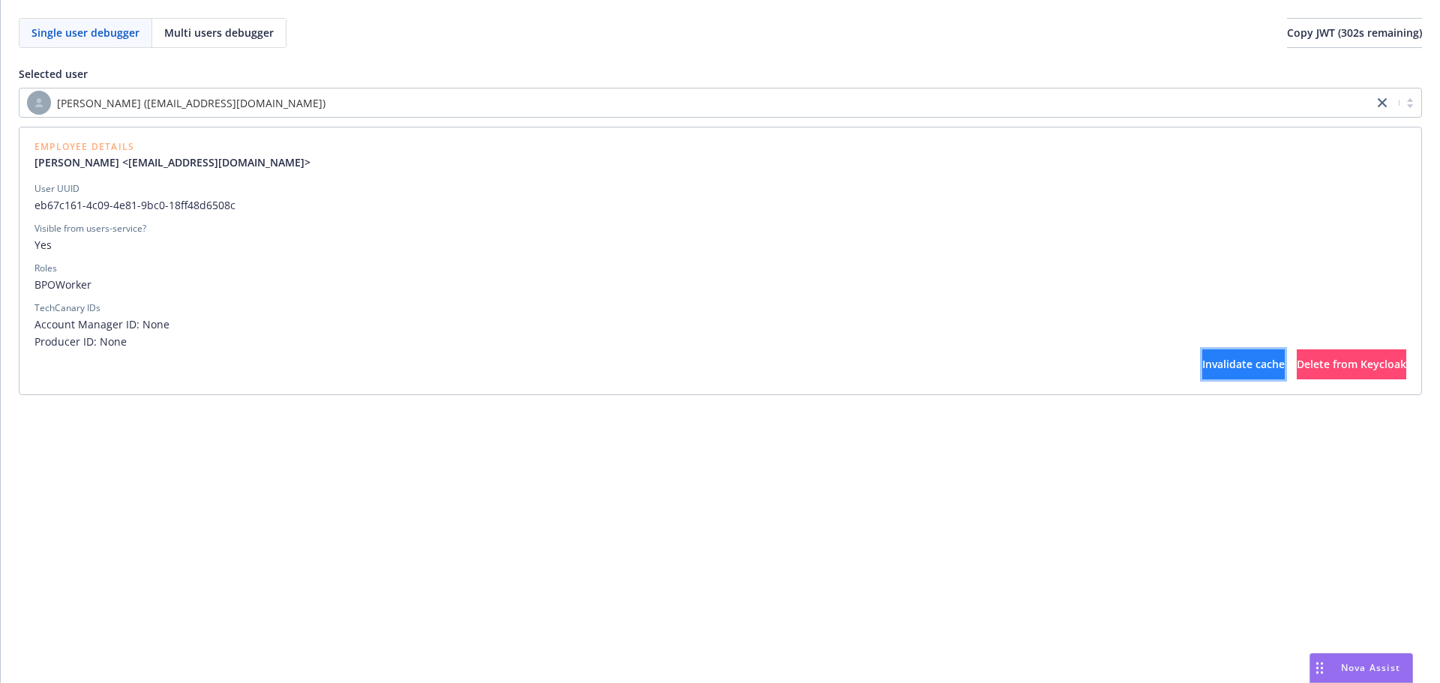
click at [1203, 367] on span "Invalidate cache" at bounding box center [1244, 364] width 83 height 14
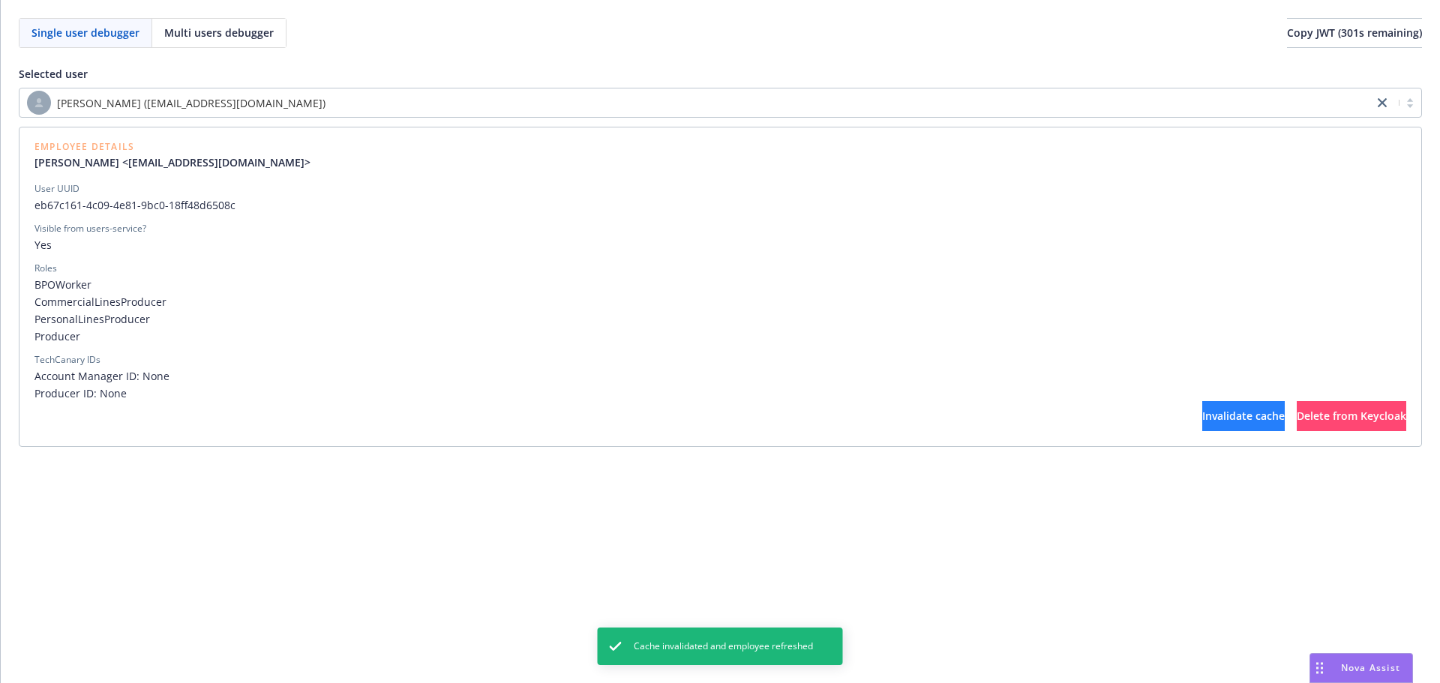
click at [1161, 367] on div "TechCanary IDs Account Manager ID: None Producer ID: None" at bounding box center [721, 377] width 1372 height 48
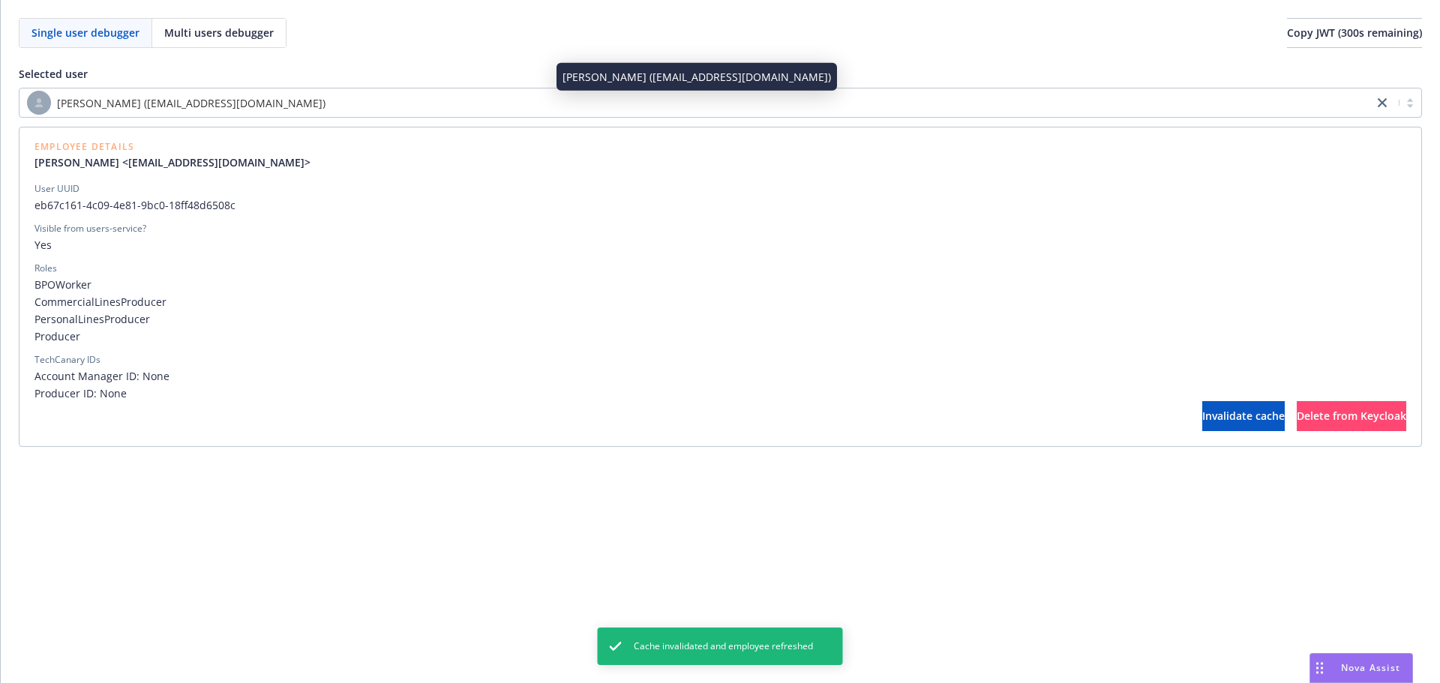
click at [461, 102] on div "[PERSON_NAME] ([EMAIL_ADDRESS][DOMAIN_NAME])" at bounding box center [696, 103] width 1339 height 24
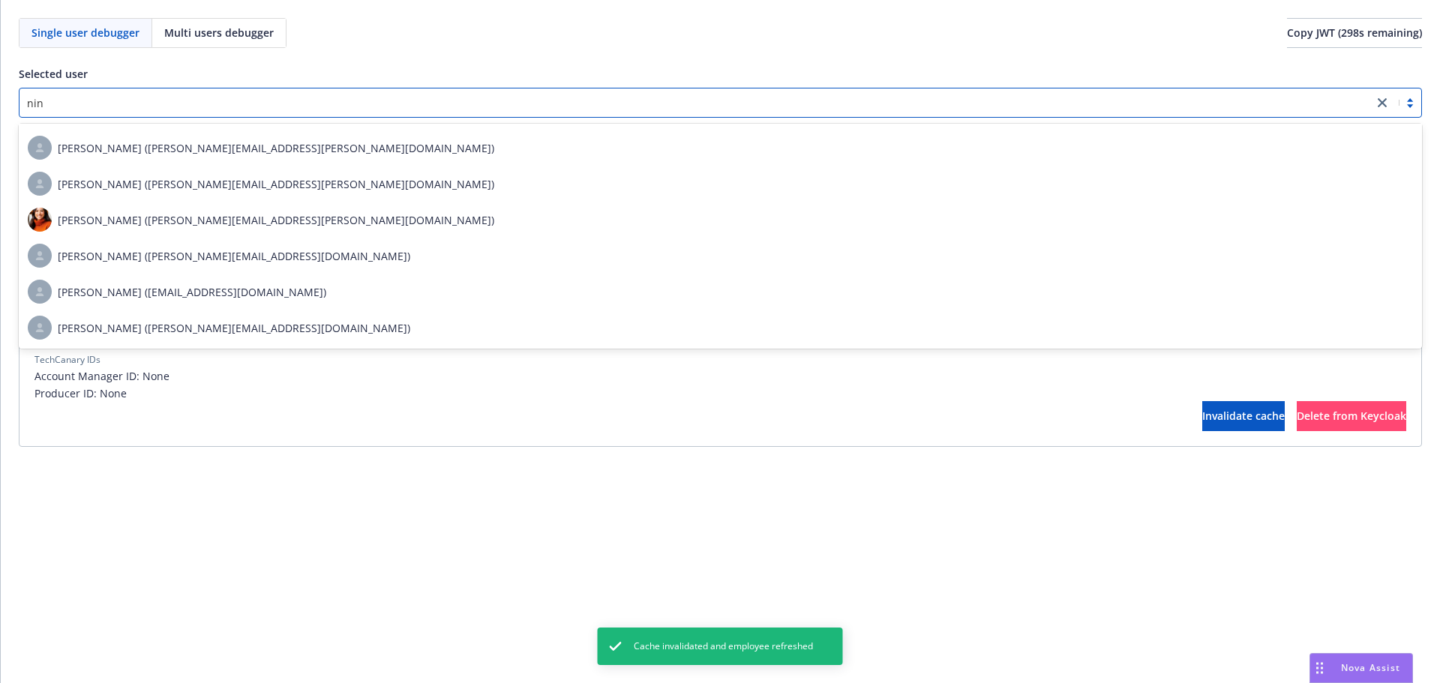
scroll to position [69, 0]
type input "ninu"
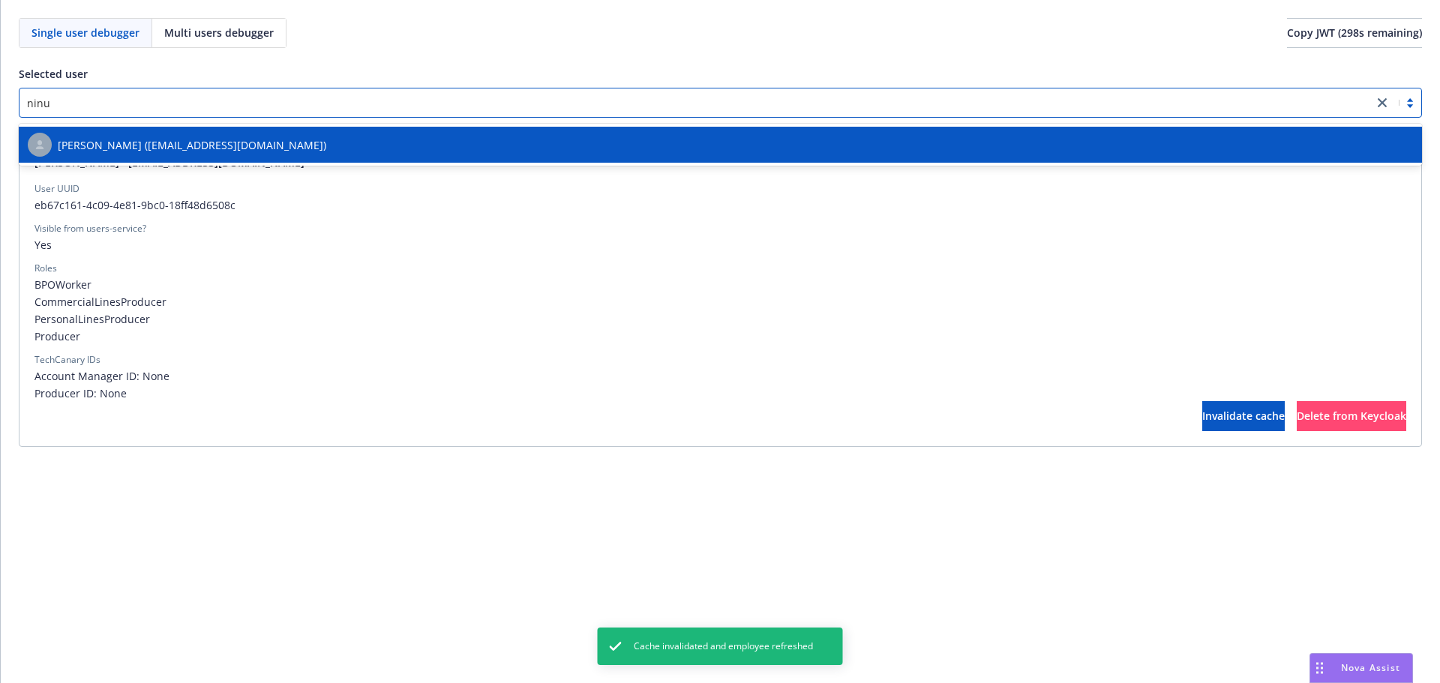
scroll to position [0, 0]
click at [440, 139] on div "[PERSON_NAME] ([EMAIL_ADDRESS][DOMAIN_NAME])" at bounding box center [721, 145] width 1386 height 24
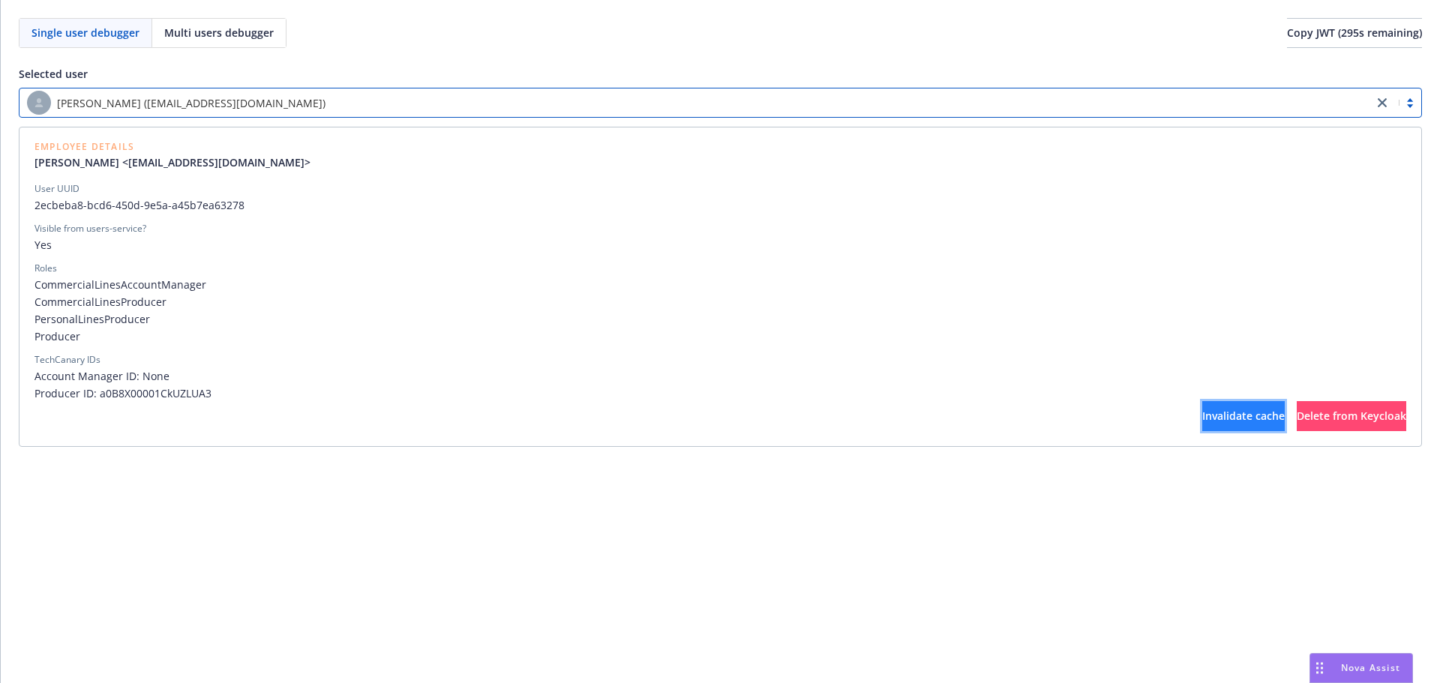
click at [1203, 419] on span "Invalidate cache" at bounding box center [1244, 416] width 83 height 14
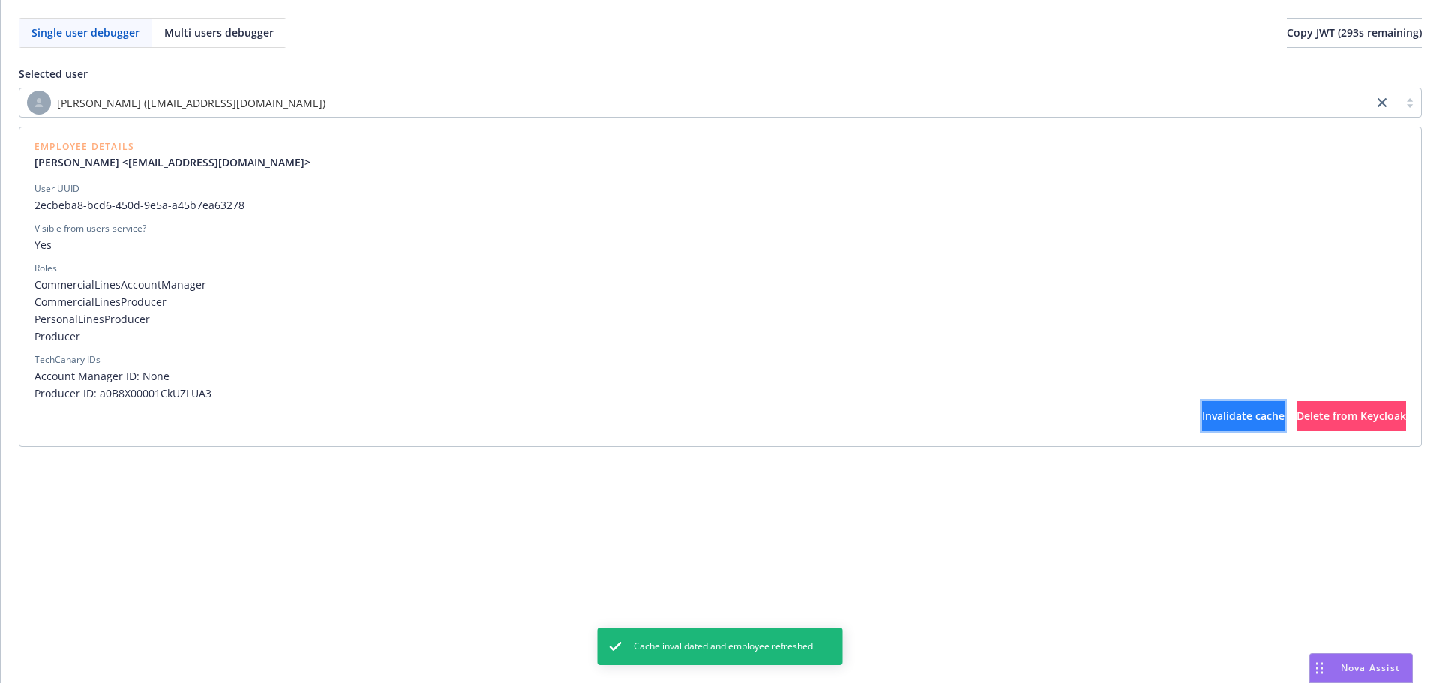
click at [1203, 419] on span "Invalidate cache" at bounding box center [1244, 416] width 83 height 14
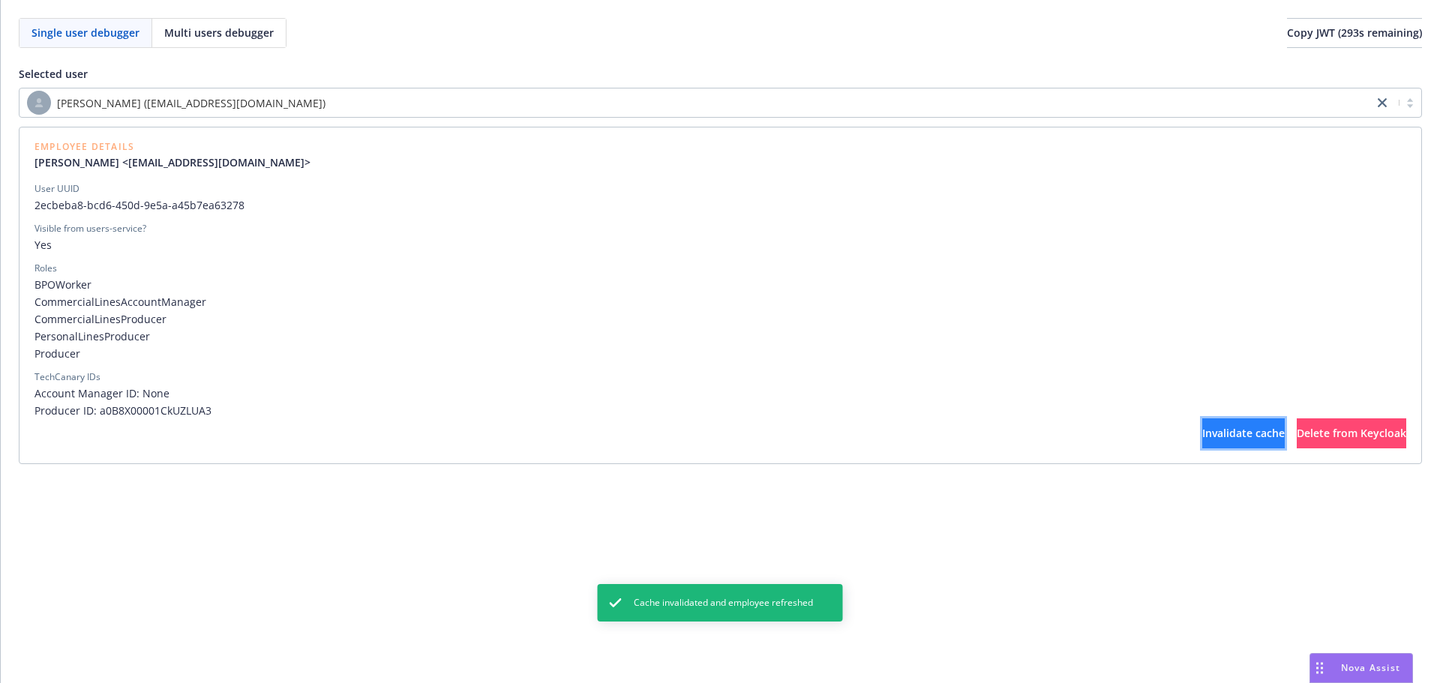
click at [1203, 419] on button "Invalidate cache" at bounding box center [1244, 434] width 83 height 30
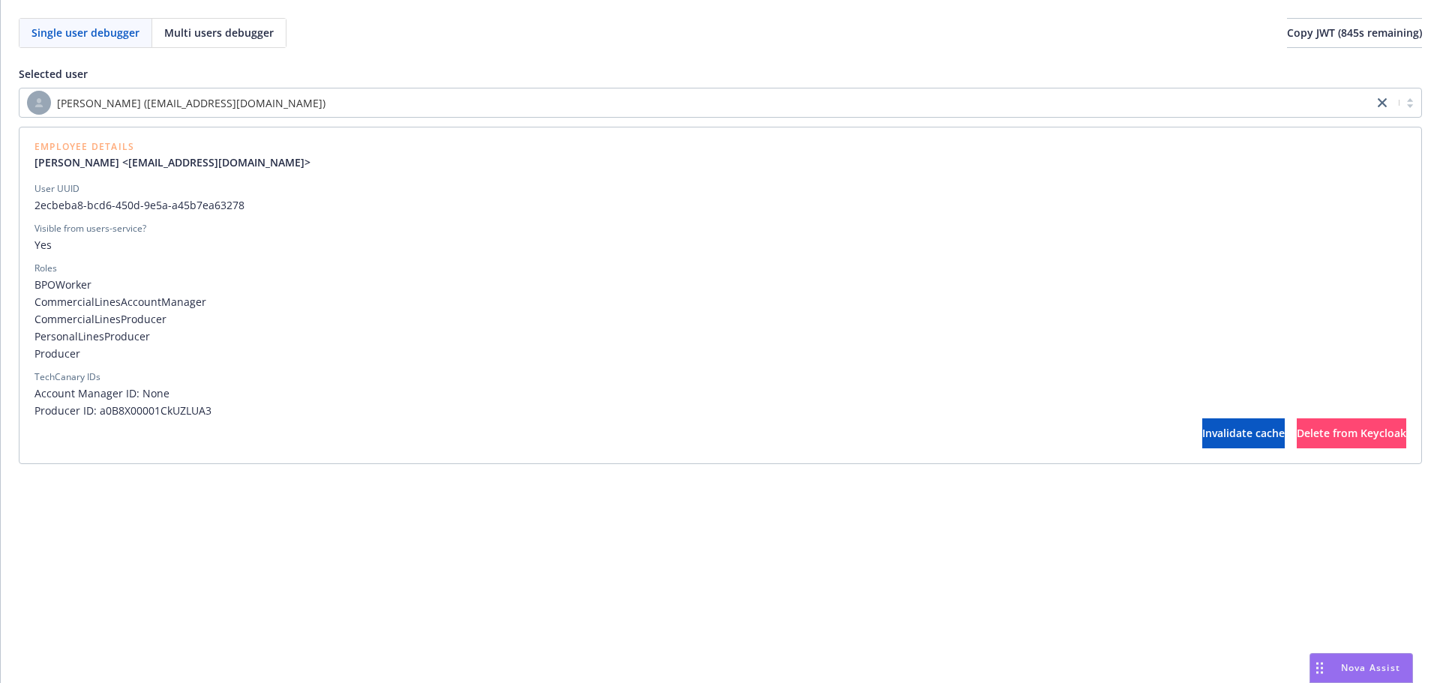
click at [1164, 450] on div "Employee Details [PERSON_NAME] <[EMAIL_ADDRESS][DOMAIN_NAME]> User UUID 2ecbeba…" at bounding box center [721, 296] width 1404 height 338
click at [1203, 433] on span "Invalidate cache" at bounding box center [1244, 433] width 83 height 14
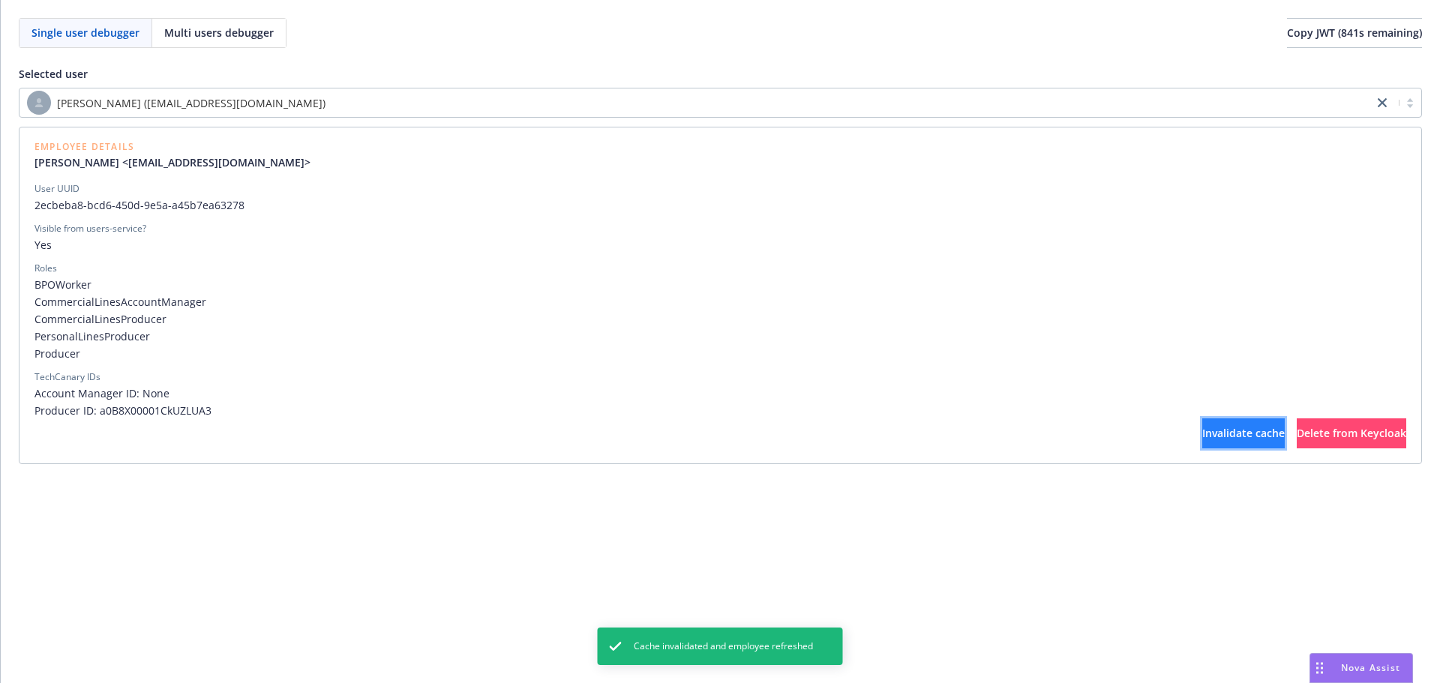
click at [1203, 428] on button "Invalidate cache" at bounding box center [1244, 434] width 83 height 30
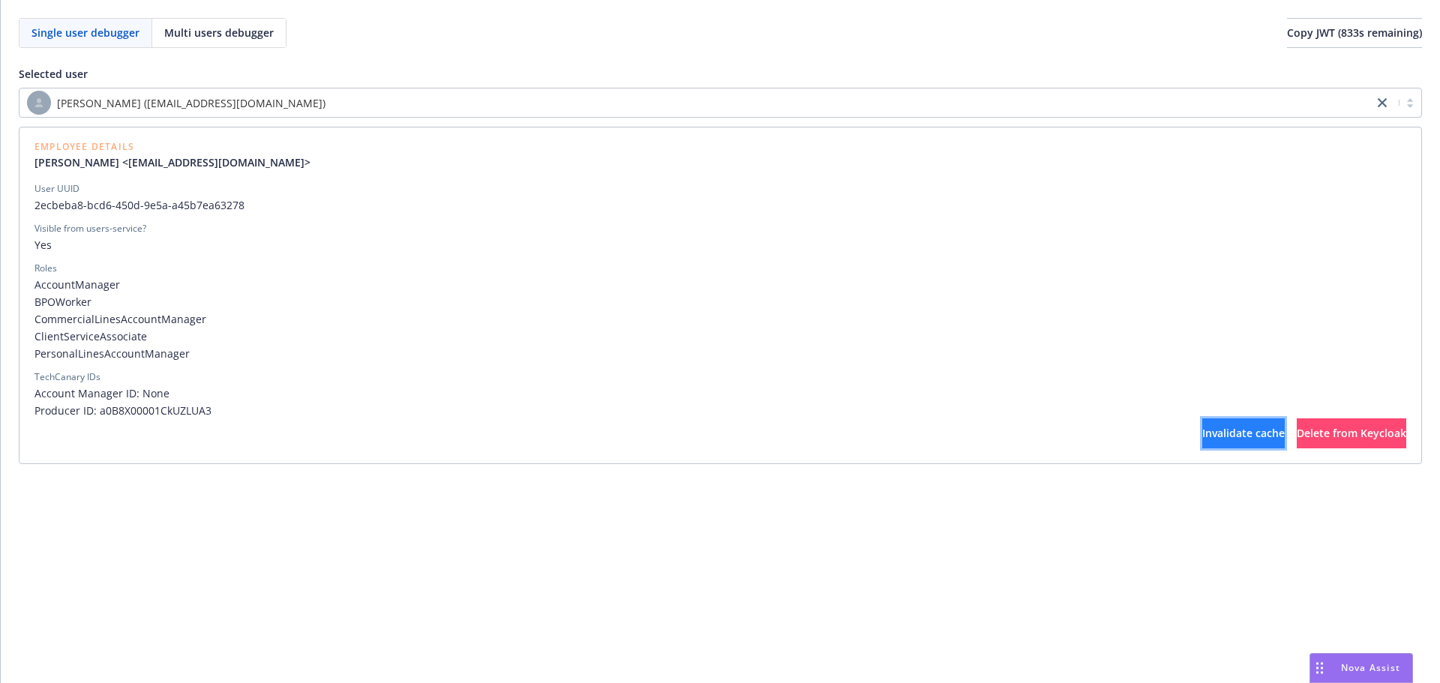
click at [1203, 426] on button "Invalidate cache" at bounding box center [1244, 434] width 83 height 30
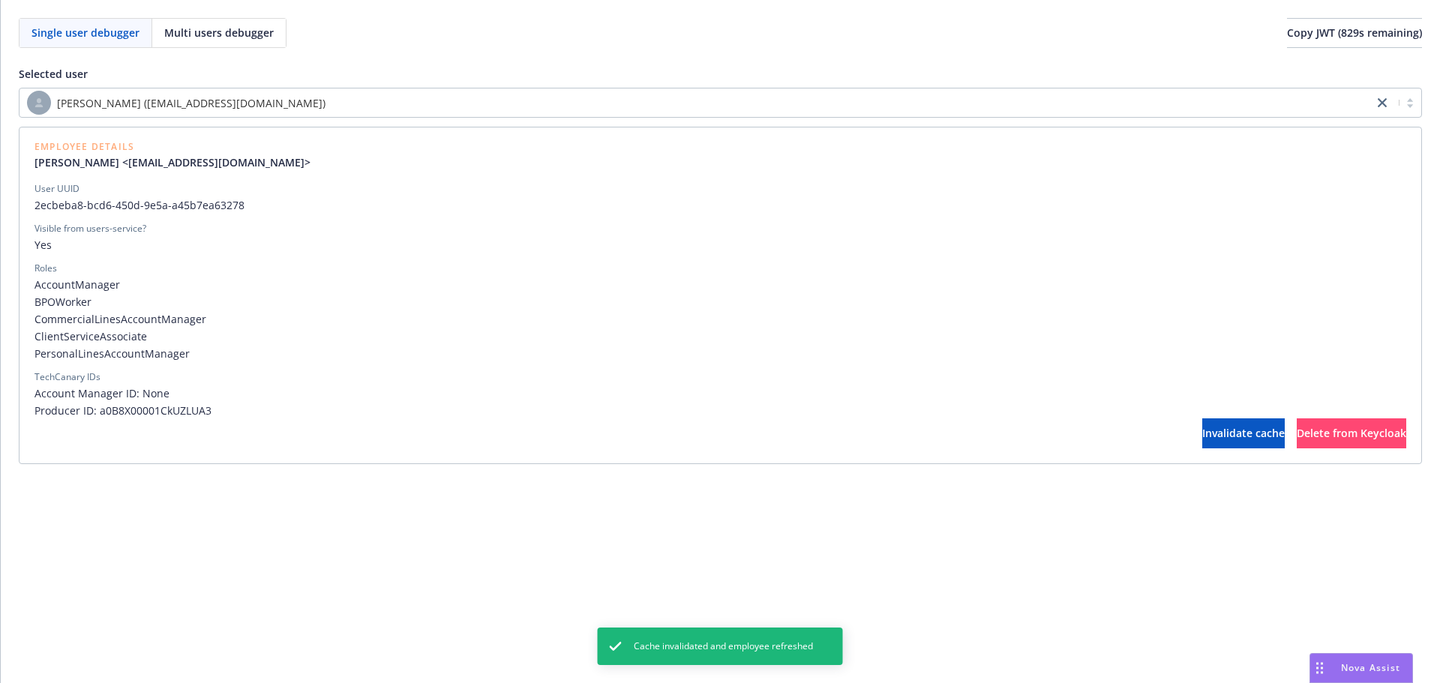
click at [740, 112] on div "[PERSON_NAME] ([EMAIL_ADDRESS][DOMAIN_NAME])" at bounding box center [696, 103] width 1339 height 24
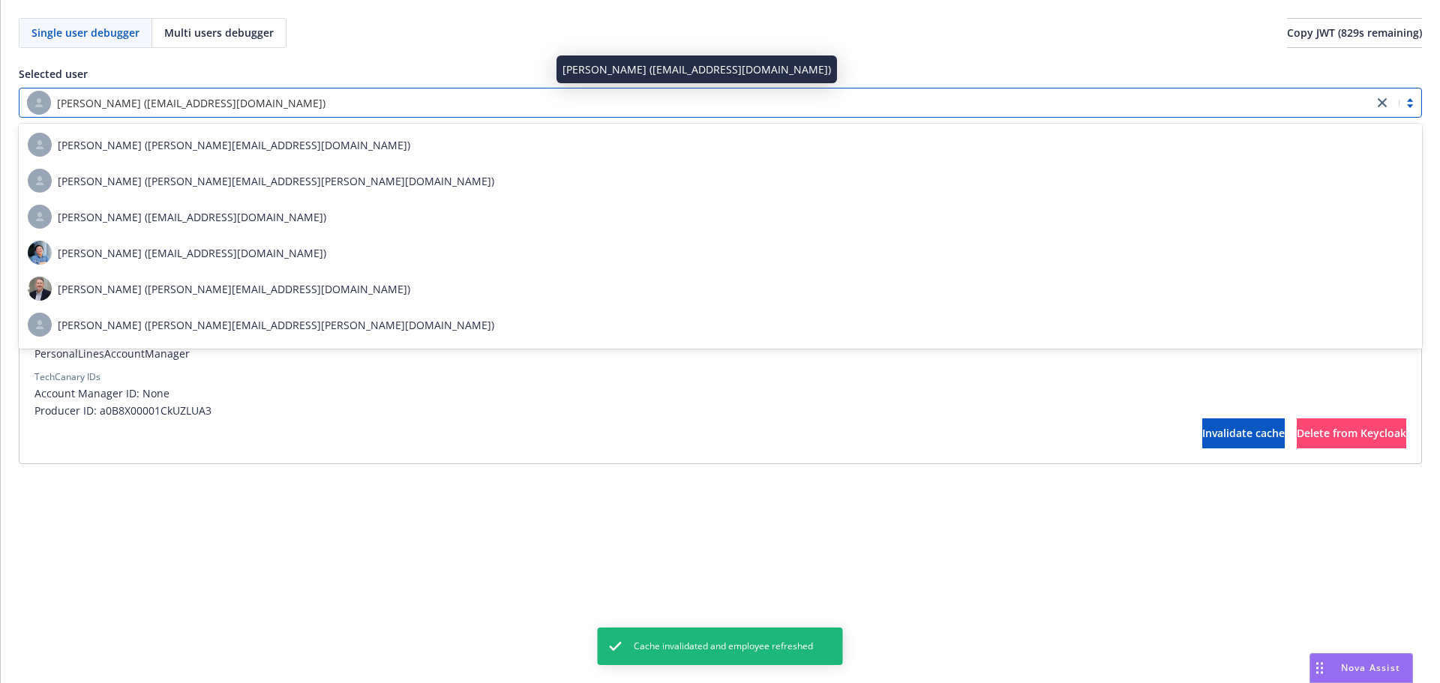
type input "Tako"
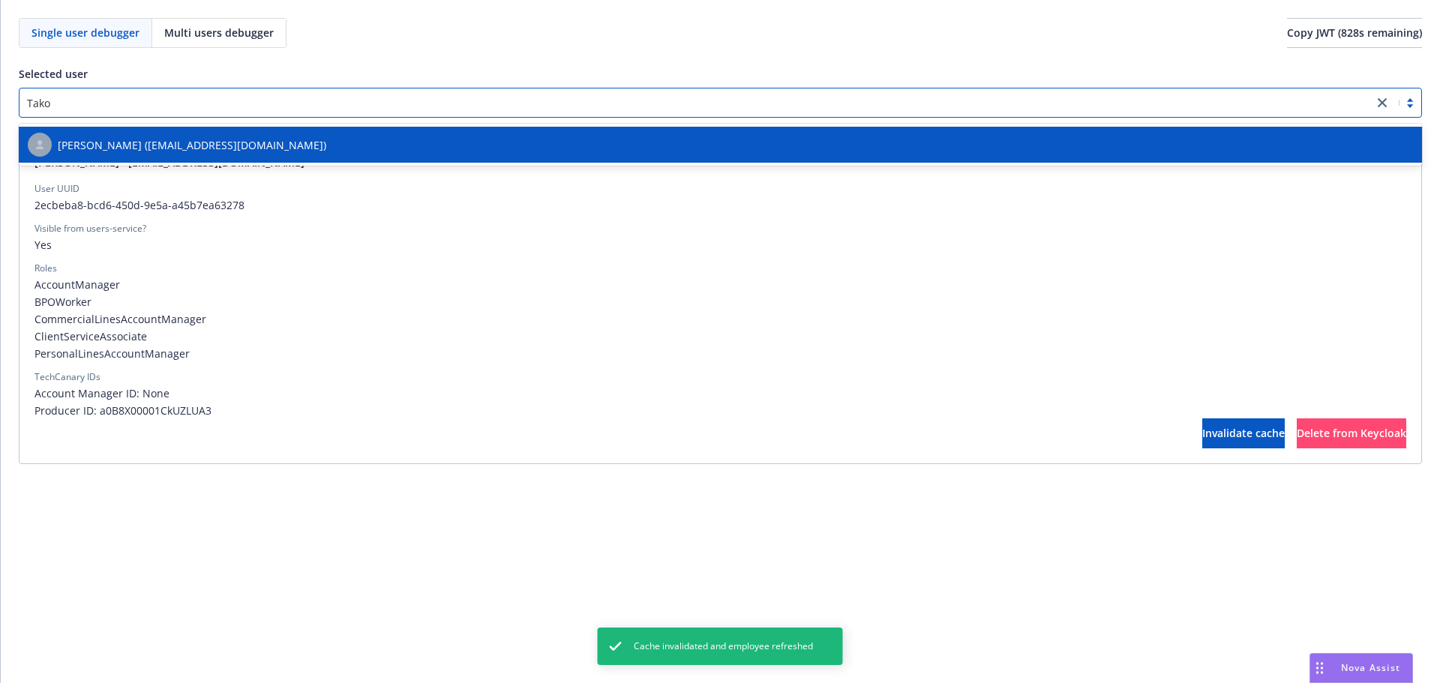
click at [739, 143] on div "[PERSON_NAME] ([EMAIL_ADDRESS][DOMAIN_NAME])" at bounding box center [721, 145] width 1386 height 24
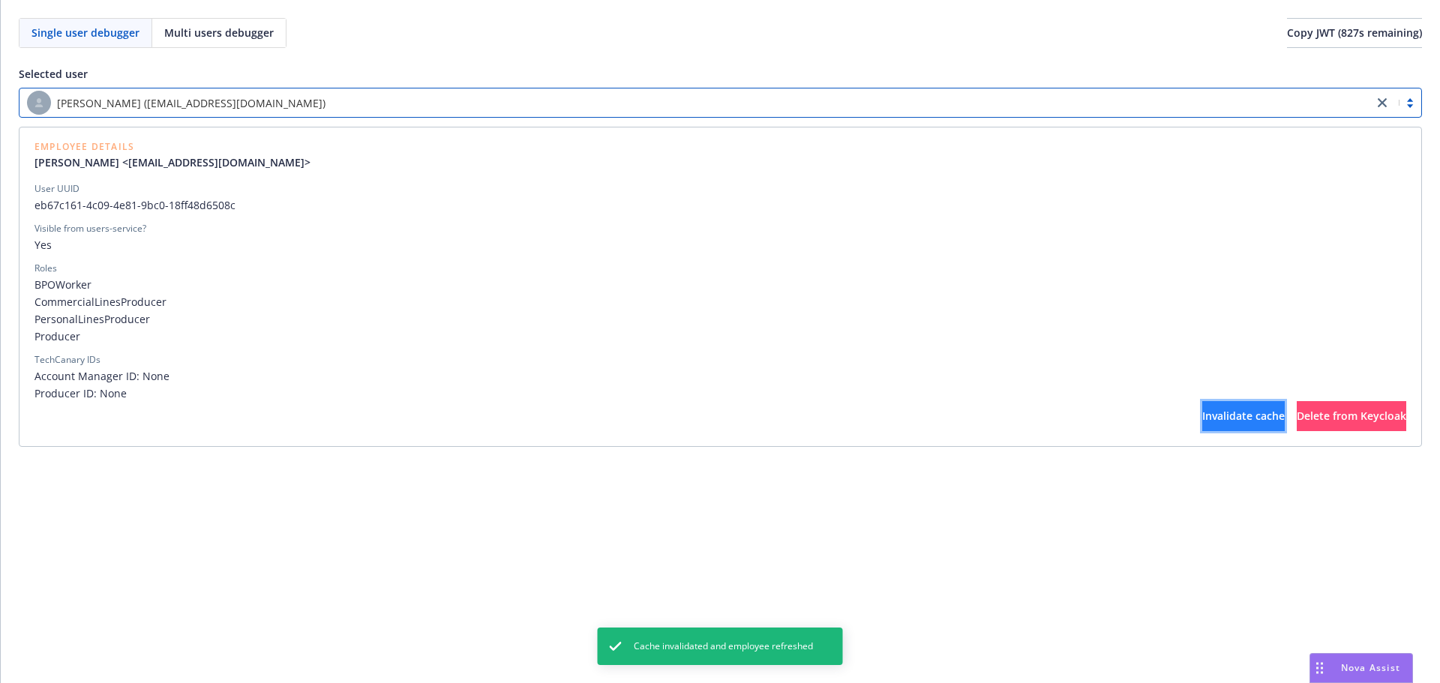
click at [1203, 425] on button "Invalidate cache" at bounding box center [1244, 416] width 83 height 30
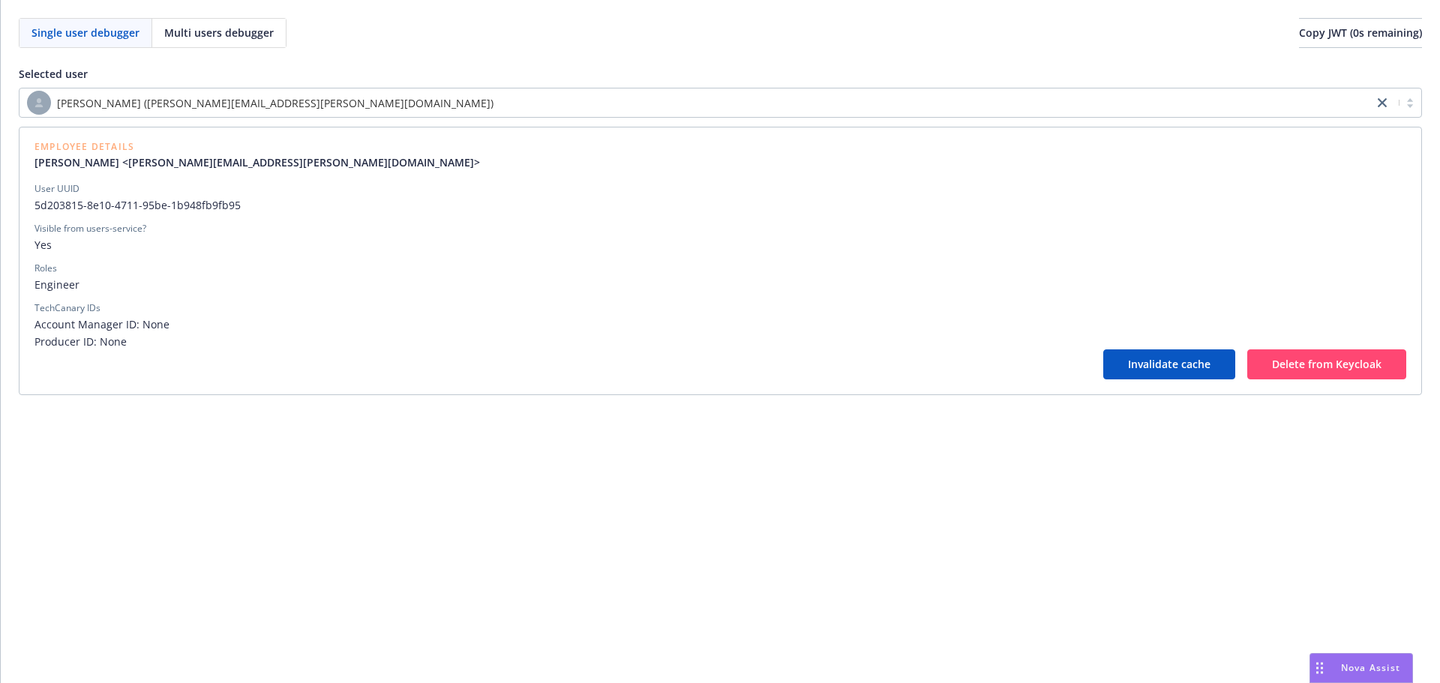
click at [323, 86] on div "Selected user Jonathan Tran (jonathan.tran@newfront.com) Employee Details Jonat…" at bounding box center [721, 230] width 1404 height 329
click at [308, 101] on div "[PERSON_NAME] ([PERSON_NAME][EMAIL_ADDRESS][PERSON_NAME][DOMAIN_NAME])" at bounding box center [696, 103] width 1339 height 24
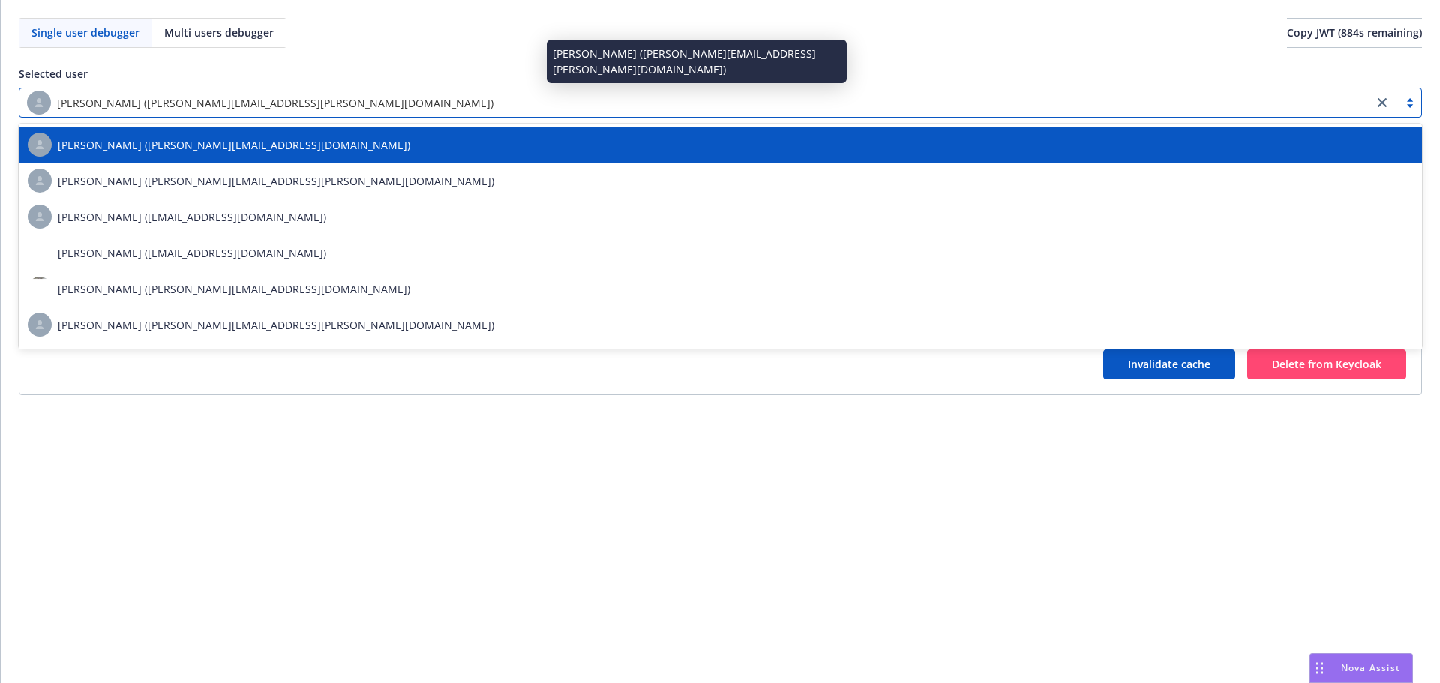
type input "Rati"
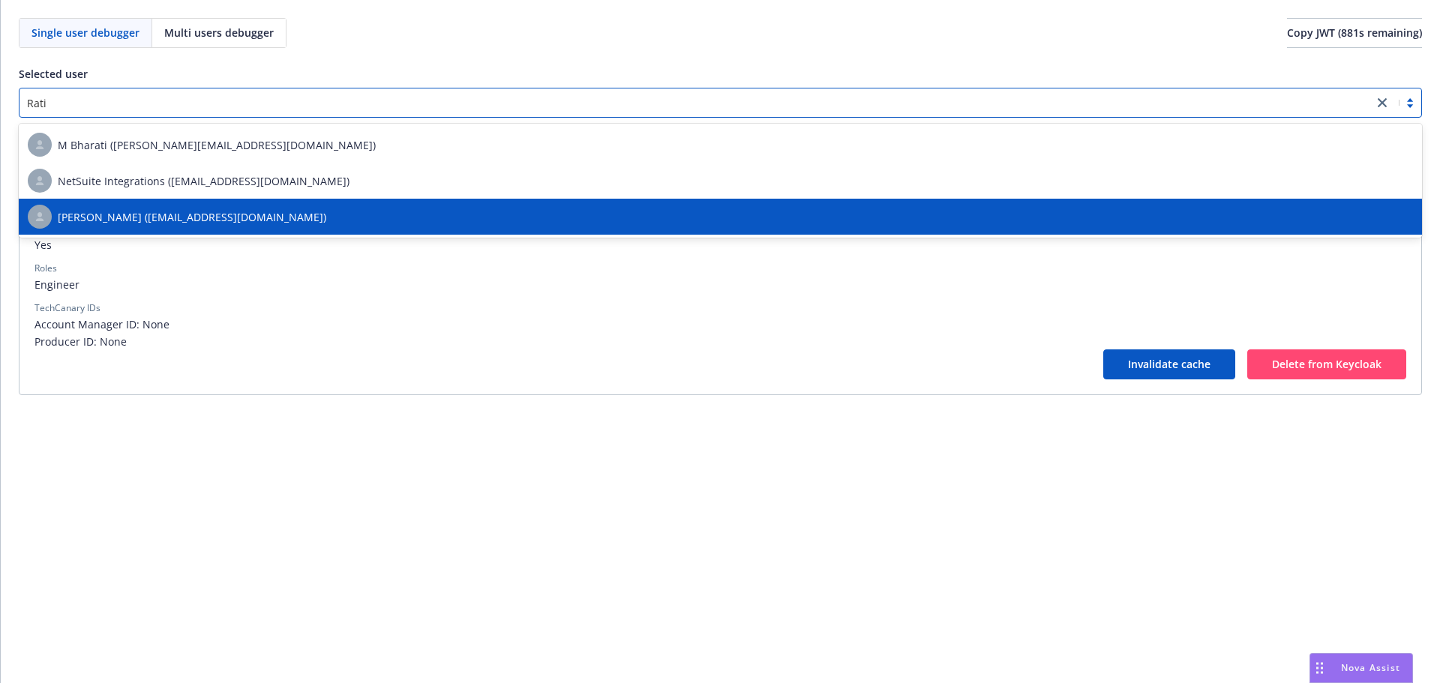
click at [174, 209] on span "[PERSON_NAME] ([EMAIL_ADDRESS][DOMAIN_NAME])" at bounding box center [192, 217] width 269 height 16
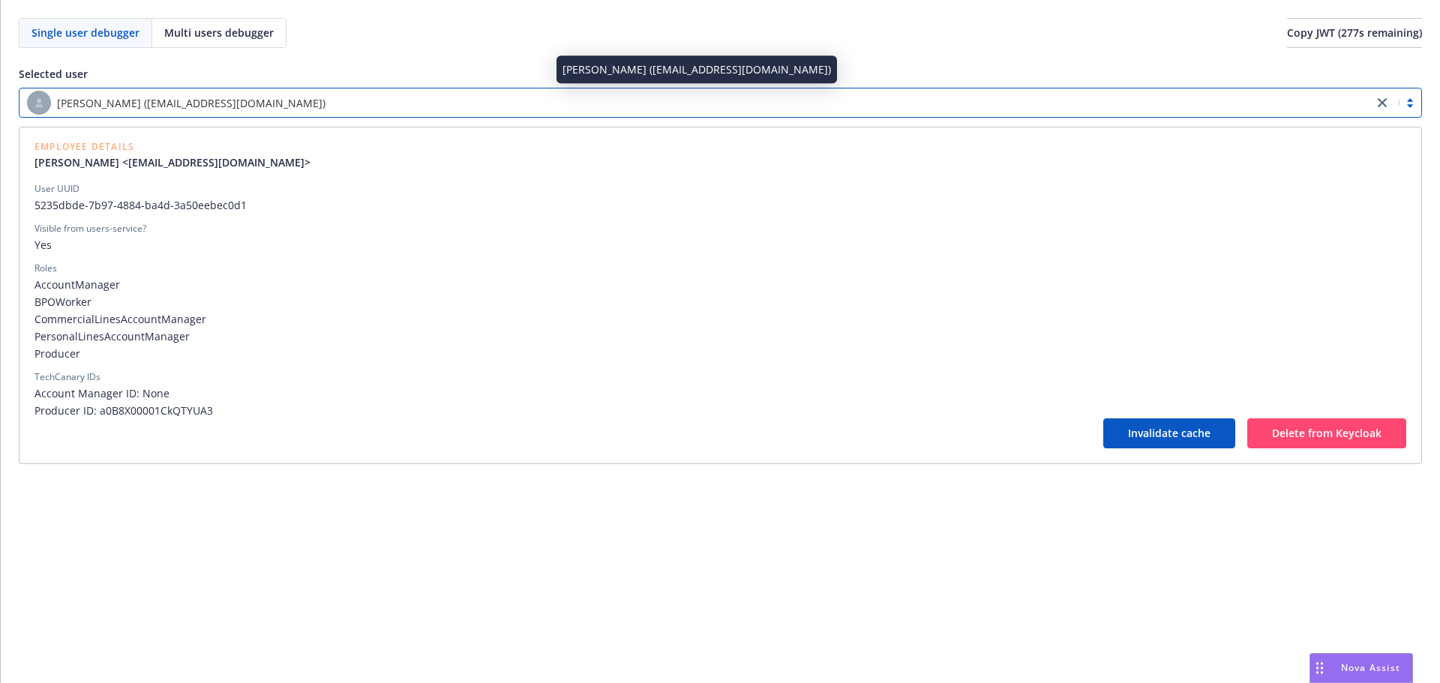
click at [728, 91] on div "[PERSON_NAME] ([EMAIL_ADDRESS][DOMAIN_NAME])" at bounding box center [696, 103] width 1339 height 24
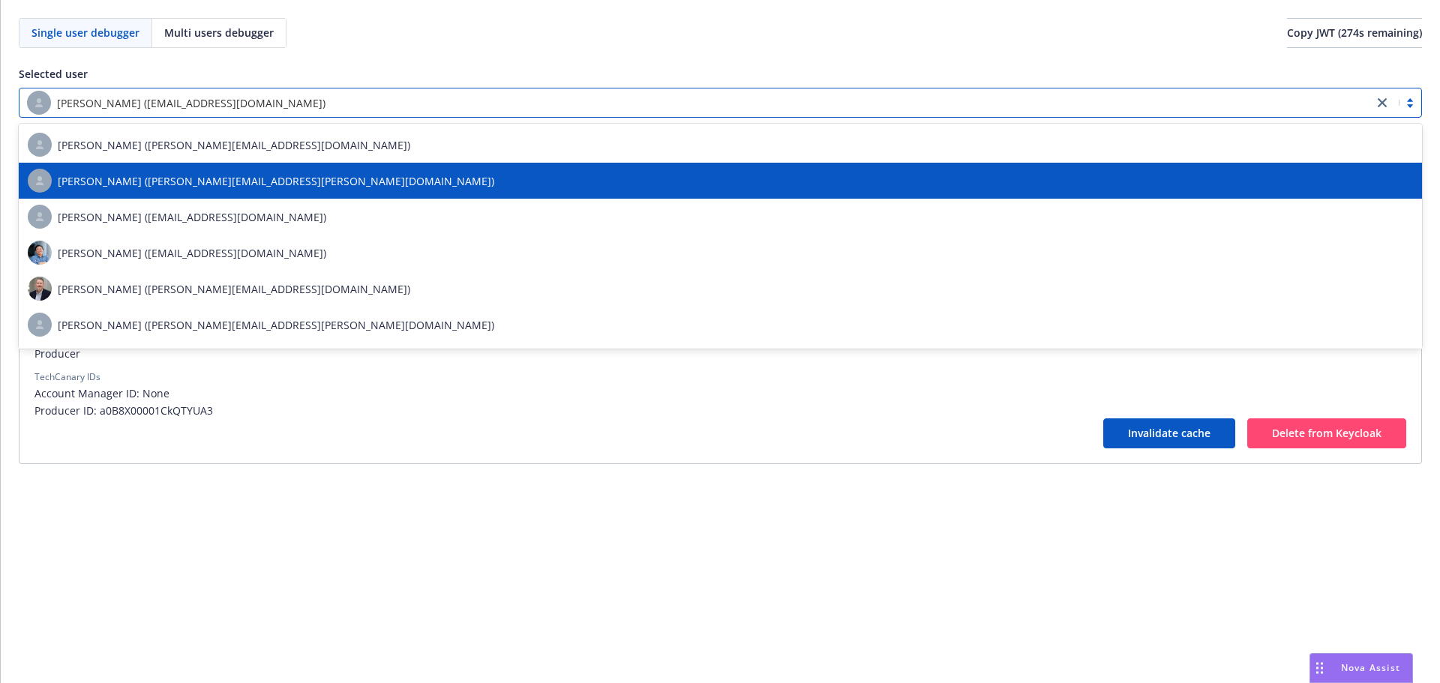
type input "tako"
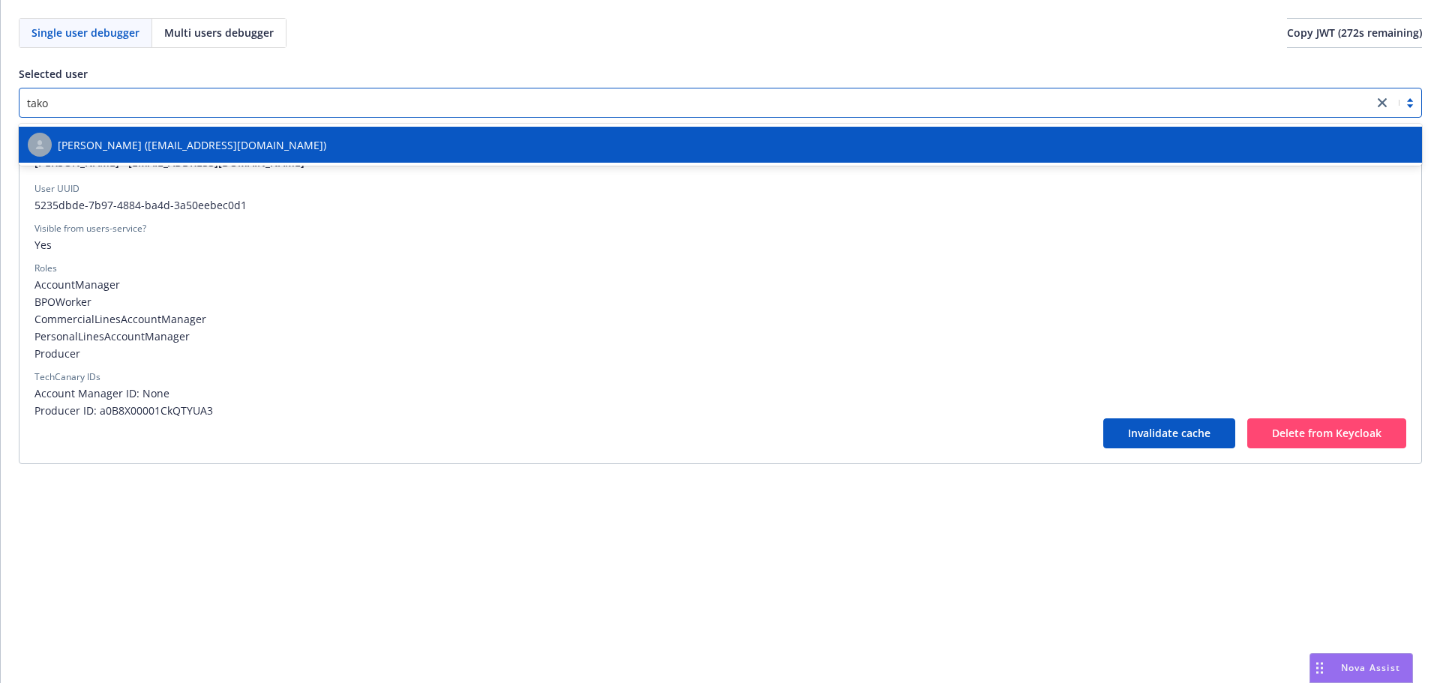
click at [713, 146] on div "[PERSON_NAME] ([EMAIL_ADDRESS][DOMAIN_NAME])" at bounding box center [721, 145] width 1386 height 24
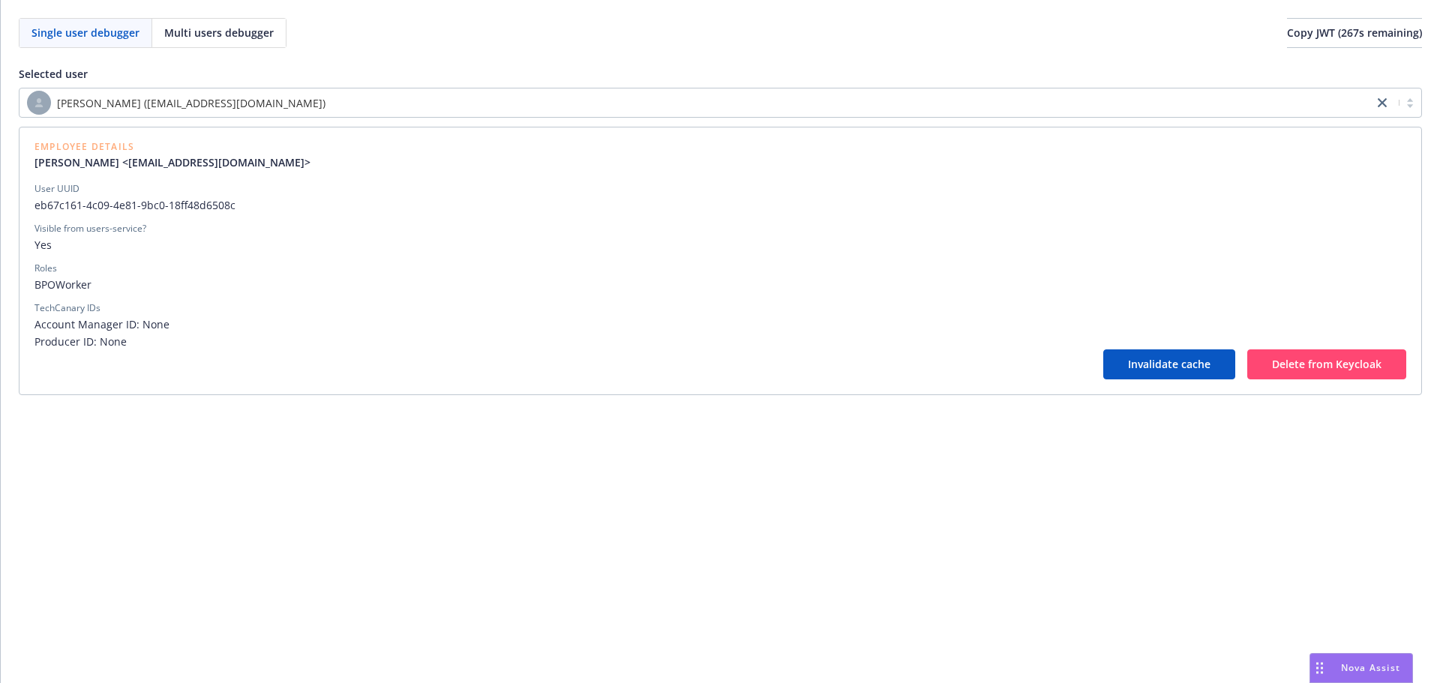
click at [478, 556] on div "Single user debugger Multi users debugger Copy JWT ( 267 s remaining) Selected …" at bounding box center [721, 341] width 1440 height 683
drag, startPoint x: 475, startPoint y: 83, endPoint x: 464, endPoint y: 95, distance: 16.5
click at [474, 83] on div "Selected user Tako Genebashvili (tako.genebashvili@newfront.com) Employee Detai…" at bounding box center [721, 230] width 1404 height 329
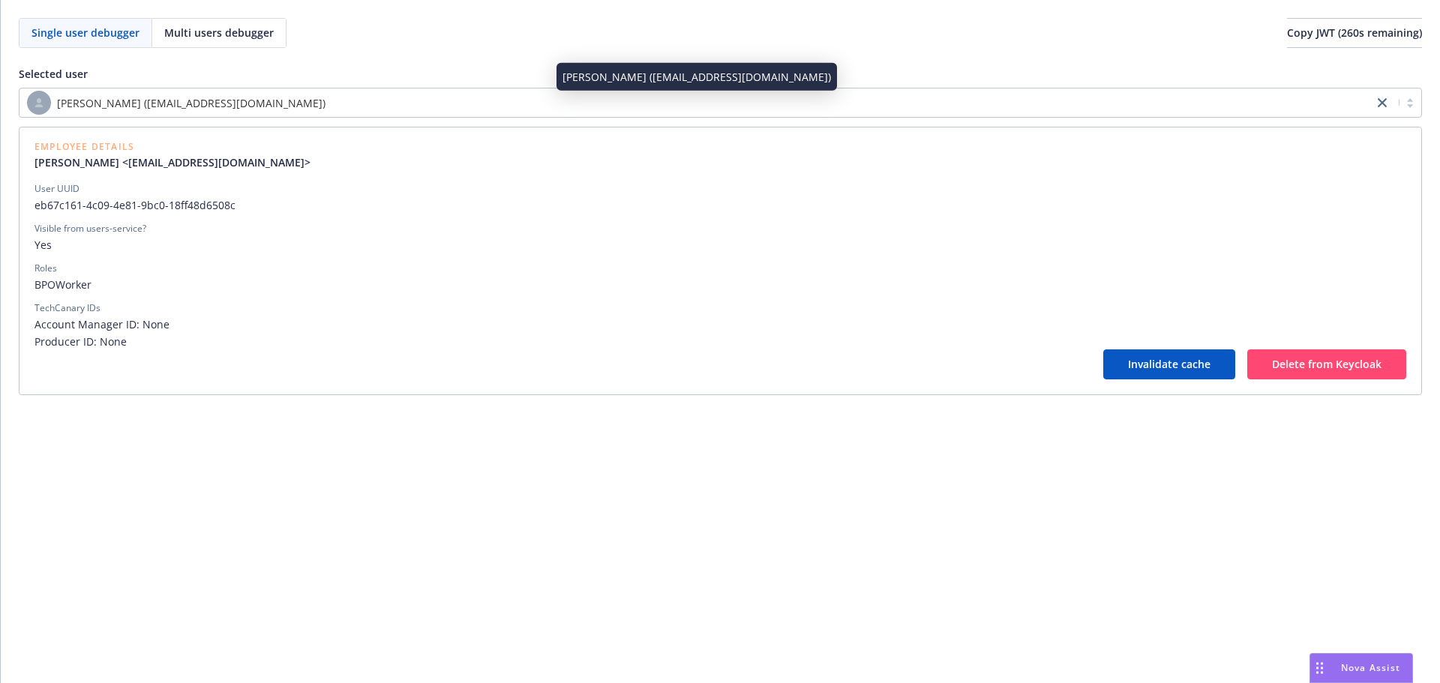
click at [464, 95] on div "[PERSON_NAME] ([EMAIL_ADDRESS][DOMAIN_NAME])" at bounding box center [696, 103] width 1339 height 24
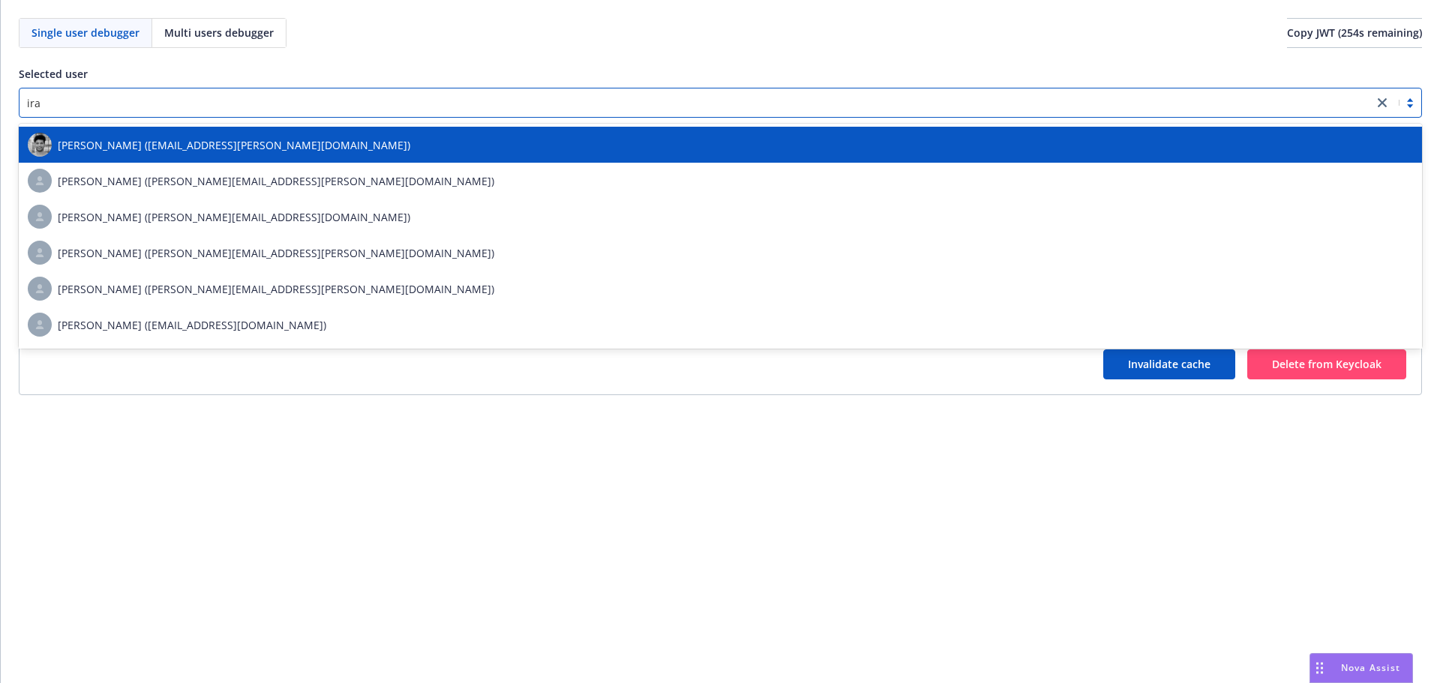
type input "[GEOGRAPHIC_DATA]"
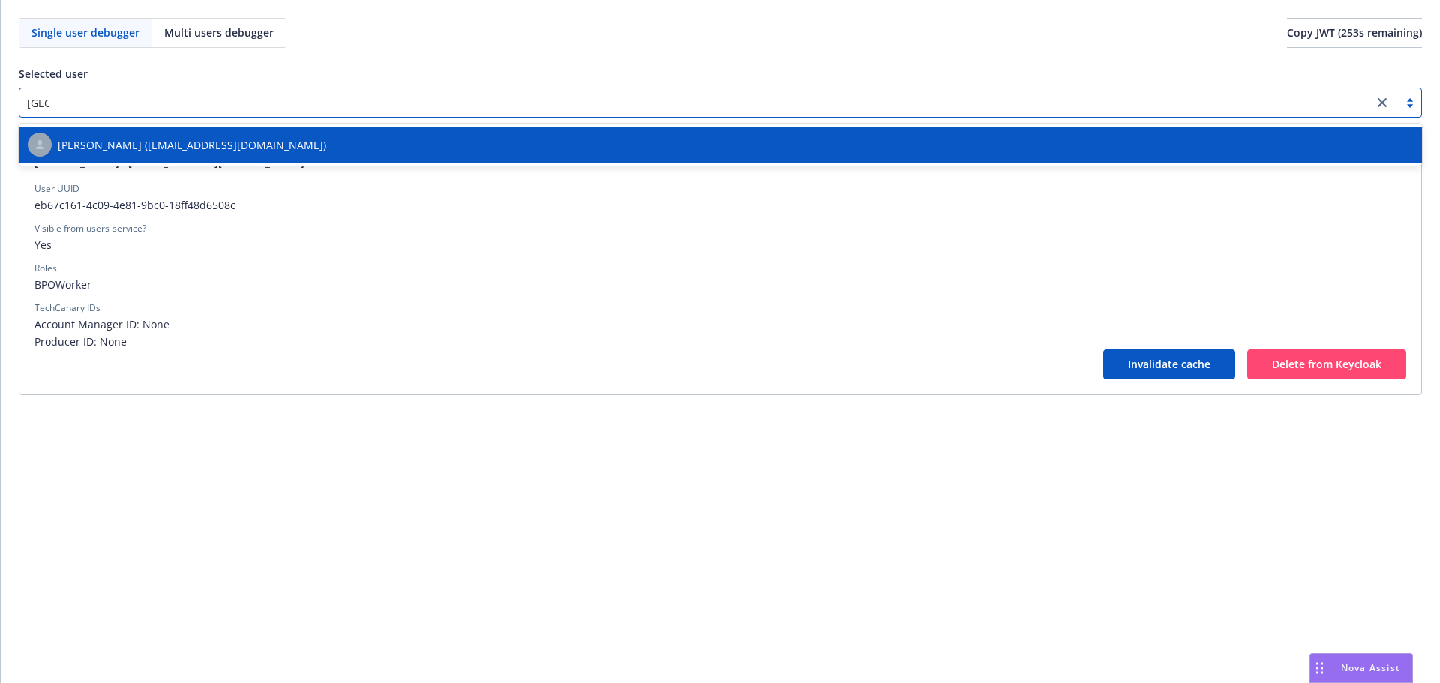
click at [437, 129] on div "[PERSON_NAME] ([EMAIL_ADDRESS][DOMAIN_NAME])" at bounding box center [721, 145] width 1404 height 36
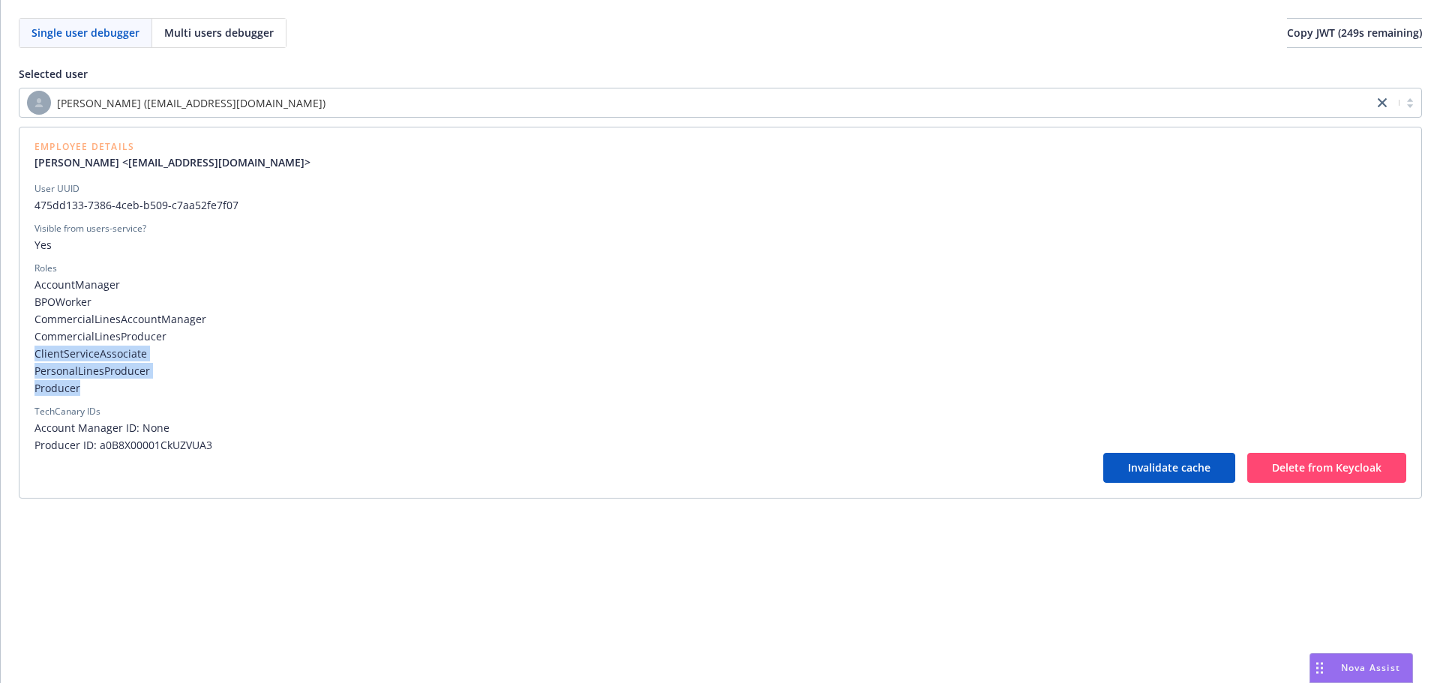
drag, startPoint x: 83, startPoint y: 392, endPoint x: 35, endPoint y: 354, distance: 60.9
click at [35, 354] on div "AccountManager BPOWorker CommercialLinesAccountManager CommercialLinesProducer …" at bounding box center [721, 336] width 1372 height 119
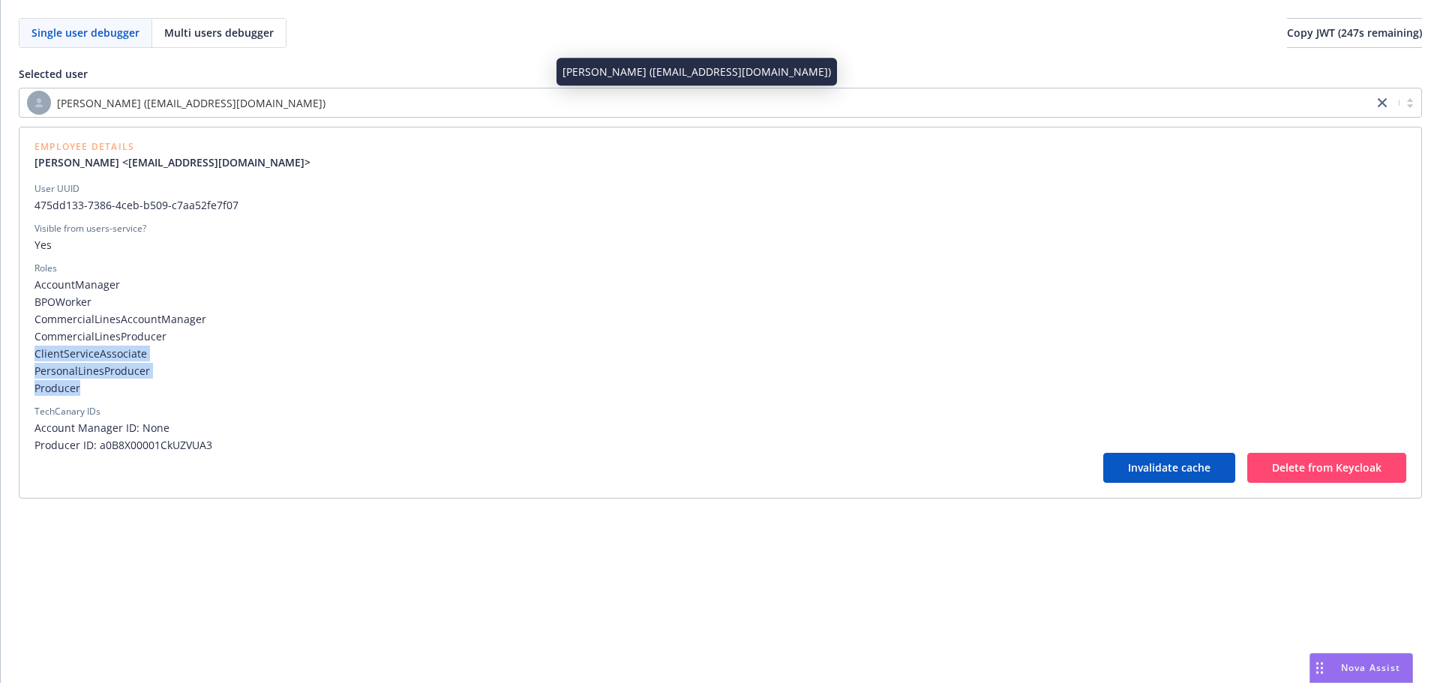
click at [306, 106] on span "[PERSON_NAME] ([EMAIL_ADDRESS][DOMAIN_NAME])" at bounding box center [191, 103] width 269 height 16
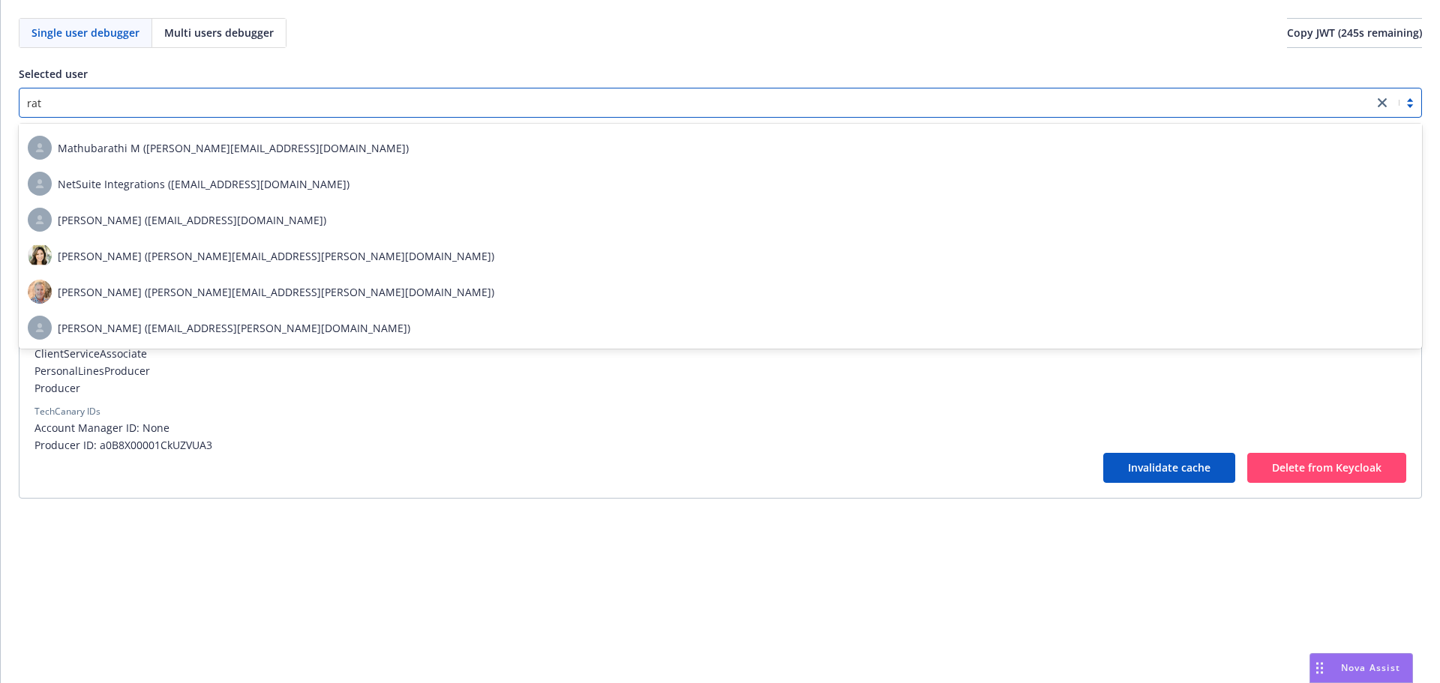
scroll to position [105, 0]
type input "rati"
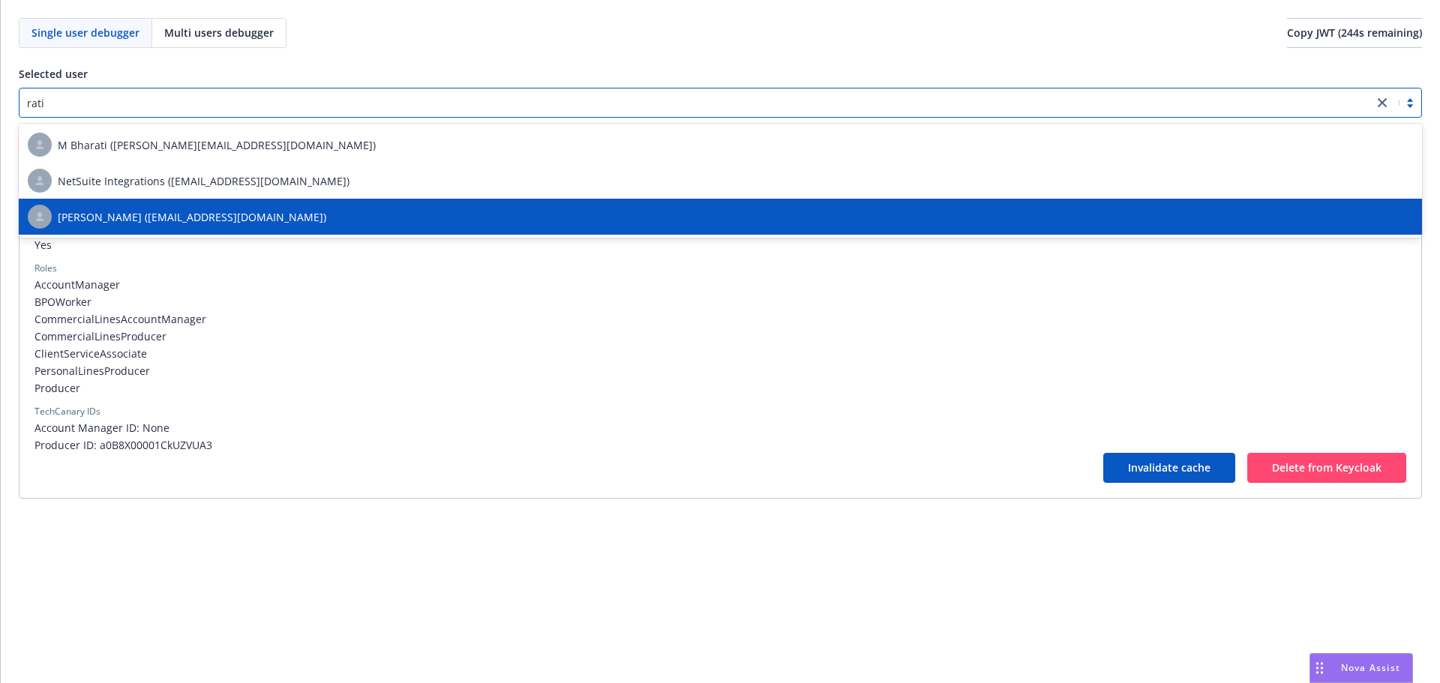
click at [290, 212] on span "[PERSON_NAME] ([EMAIL_ADDRESS][DOMAIN_NAME])" at bounding box center [192, 217] width 269 height 16
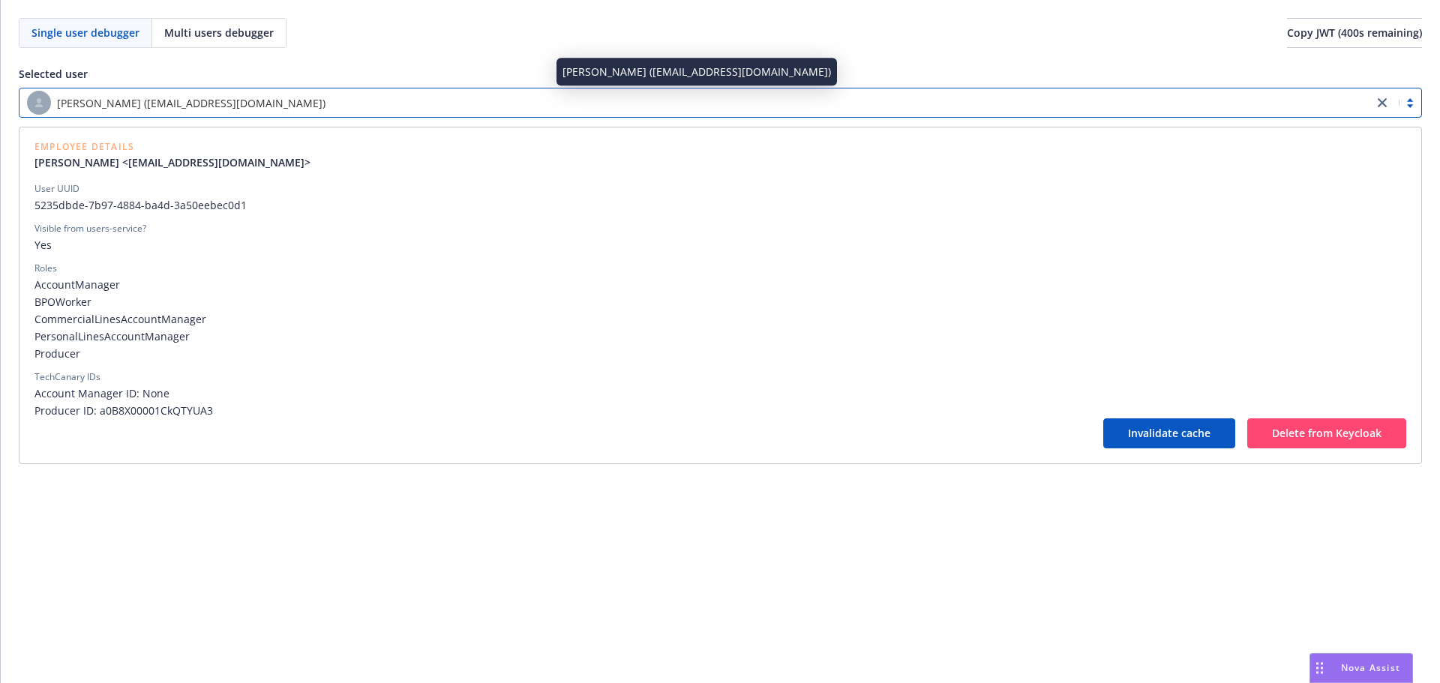
click at [567, 106] on div "[PERSON_NAME] ([EMAIL_ADDRESS][DOMAIN_NAME])" at bounding box center [696, 103] width 1339 height 24
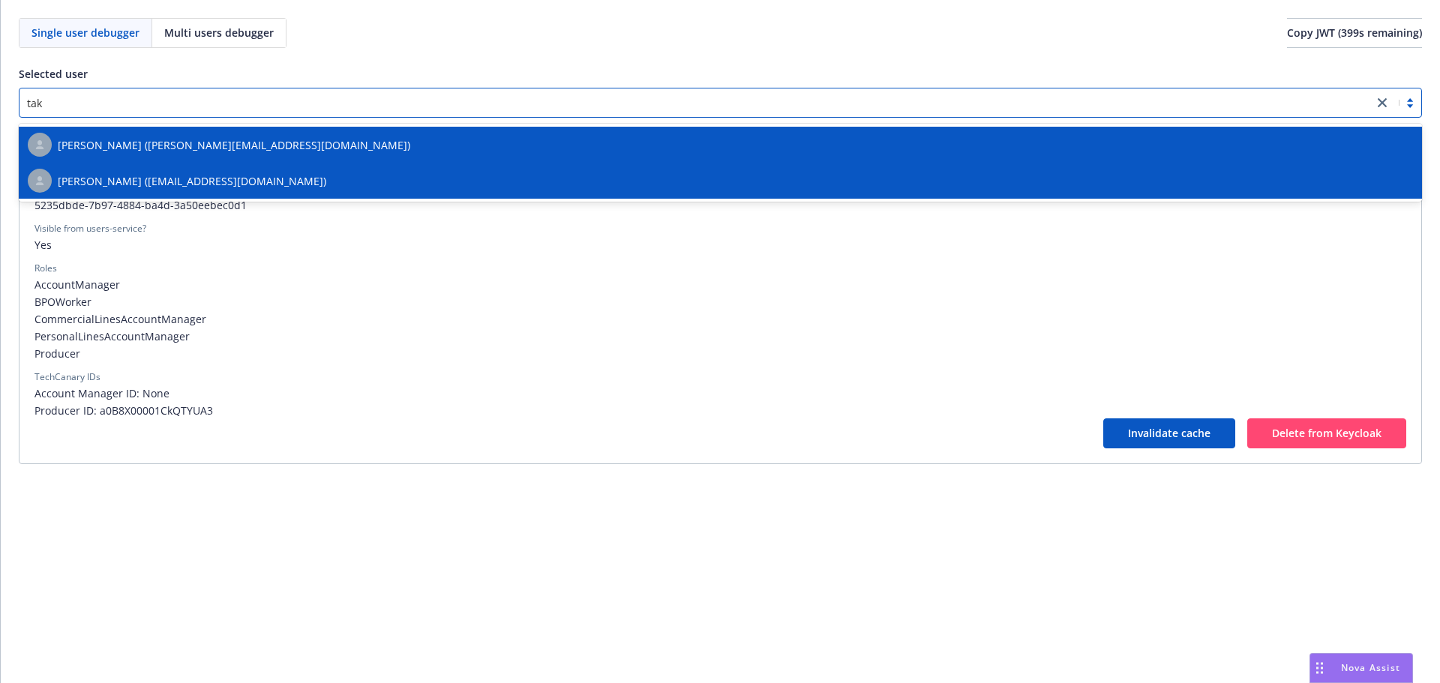
type input "tako"
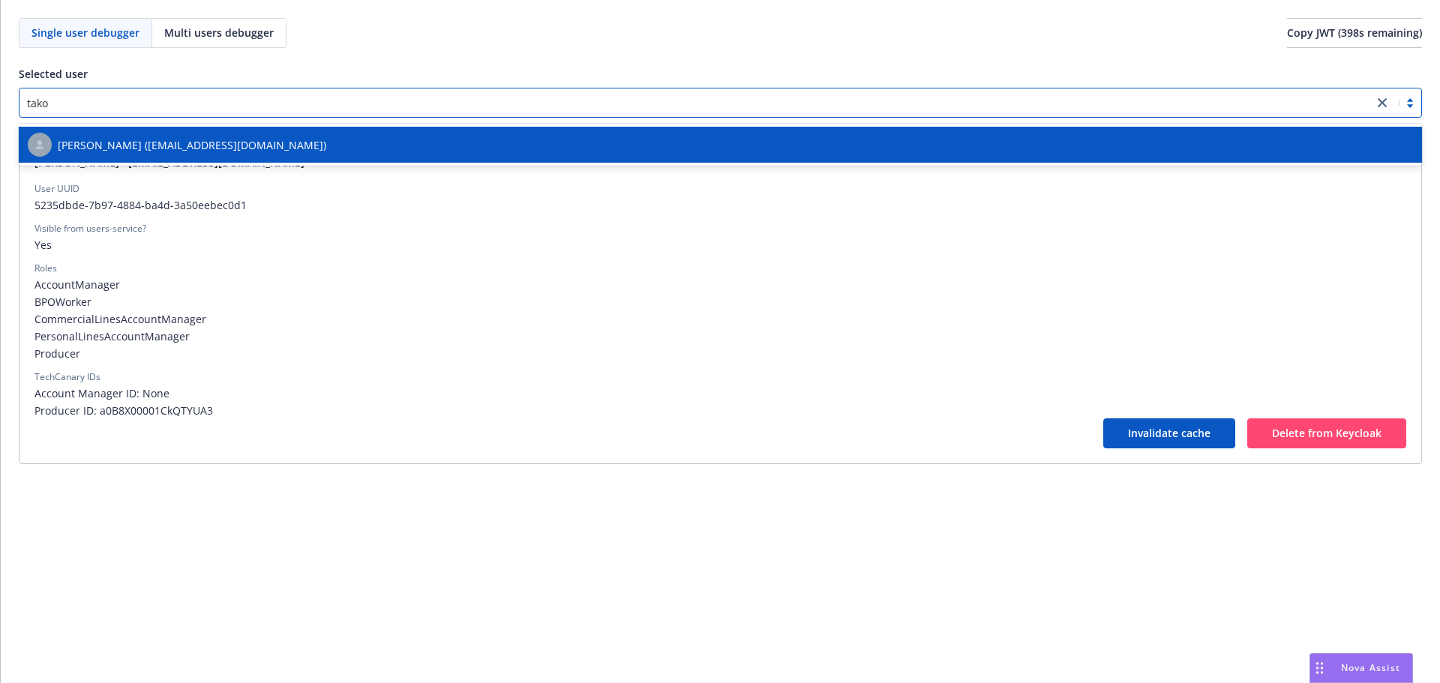
click at [509, 149] on div "[PERSON_NAME] ([EMAIL_ADDRESS][DOMAIN_NAME])" at bounding box center [721, 145] width 1386 height 24
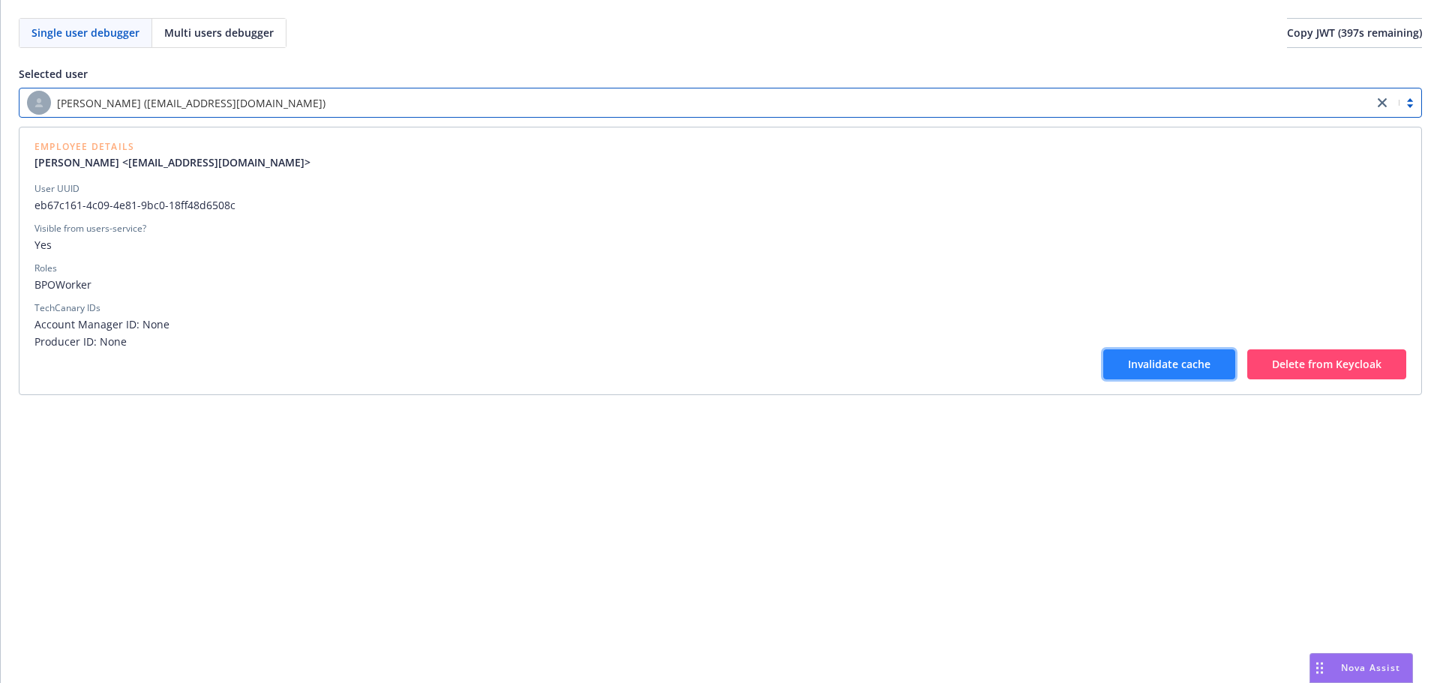
click at [1128, 365] on button "Invalidate cache" at bounding box center [1170, 365] width 132 height 30
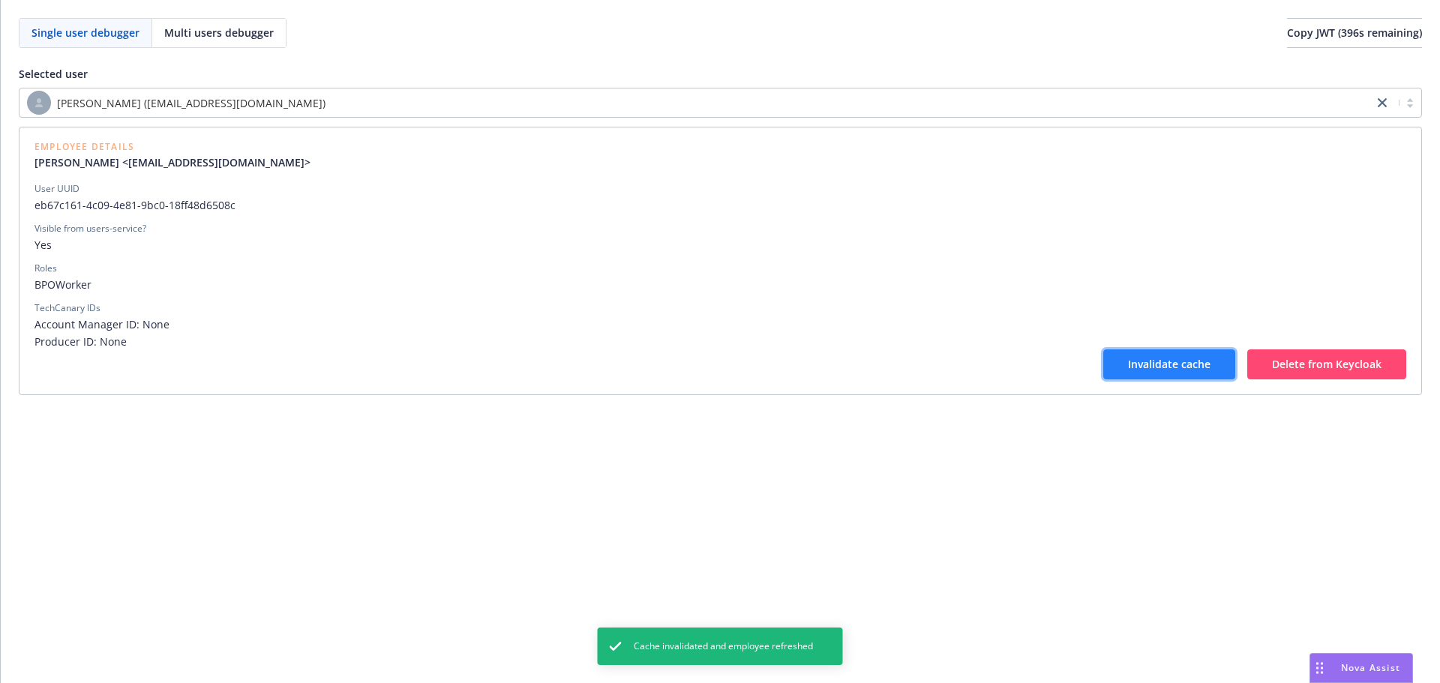
click at [1128, 365] on button "Invalidate cache" at bounding box center [1170, 365] width 132 height 30
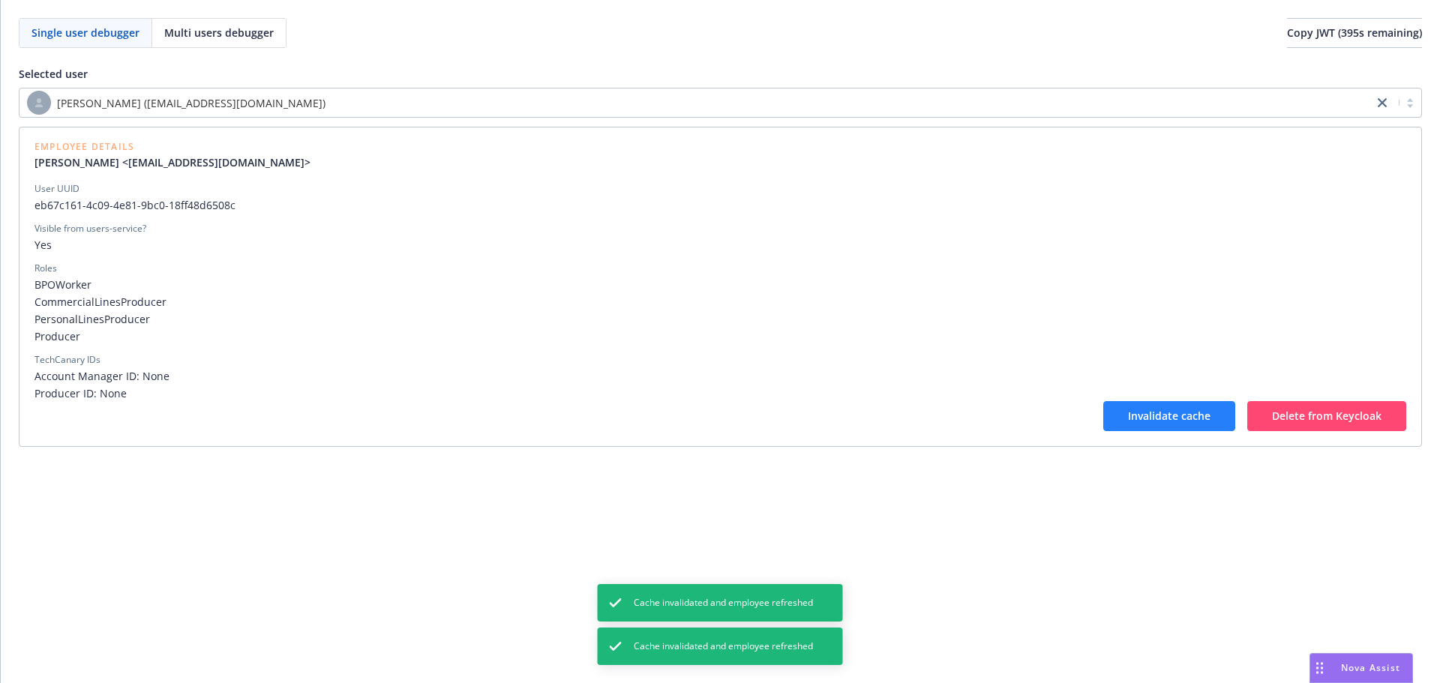
click at [1128, 365] on div "TechCanary IDs" at bounding box center [721, 360] width 1372 height 14
click at [1136, 411] on span "Invalidate cache" at bounding box center [1169, 416] width 83 height 14
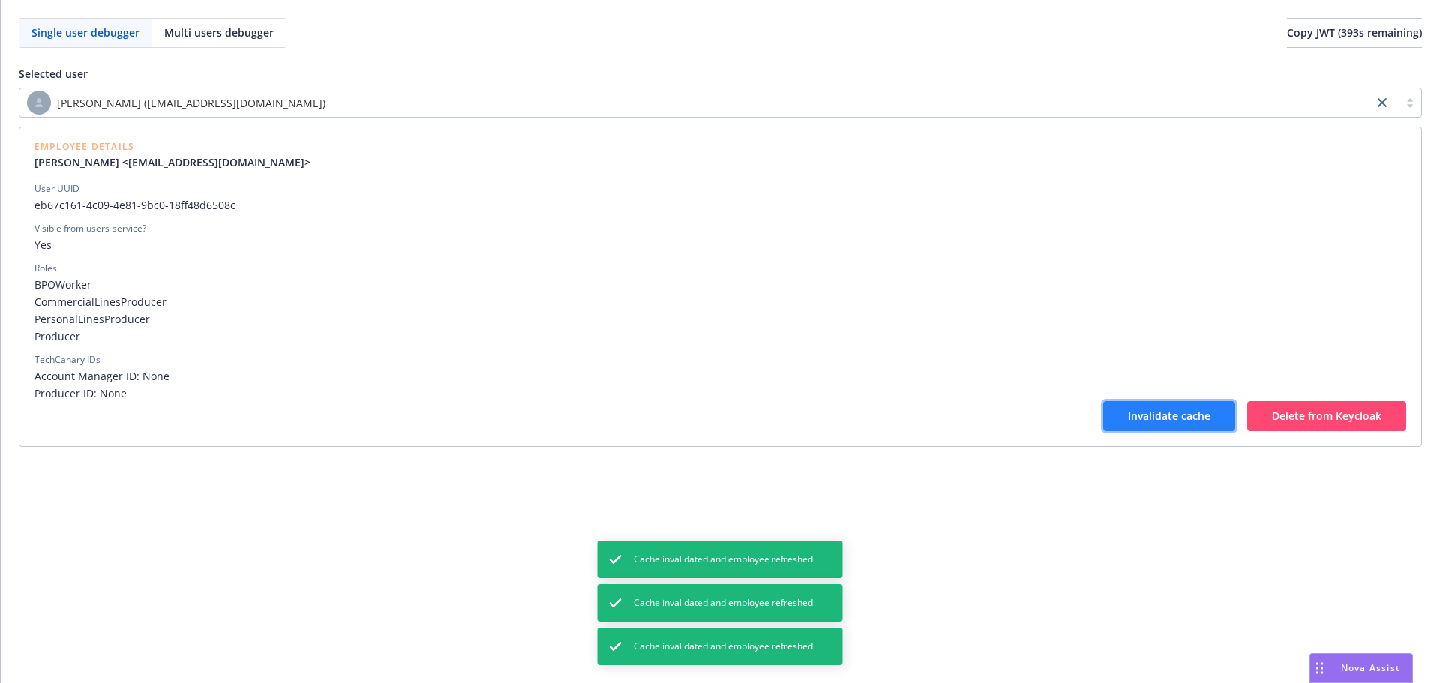
click at [1144, 422] on span "Invalidate cache" at bounding box center [1169, 416] width 83 height 14
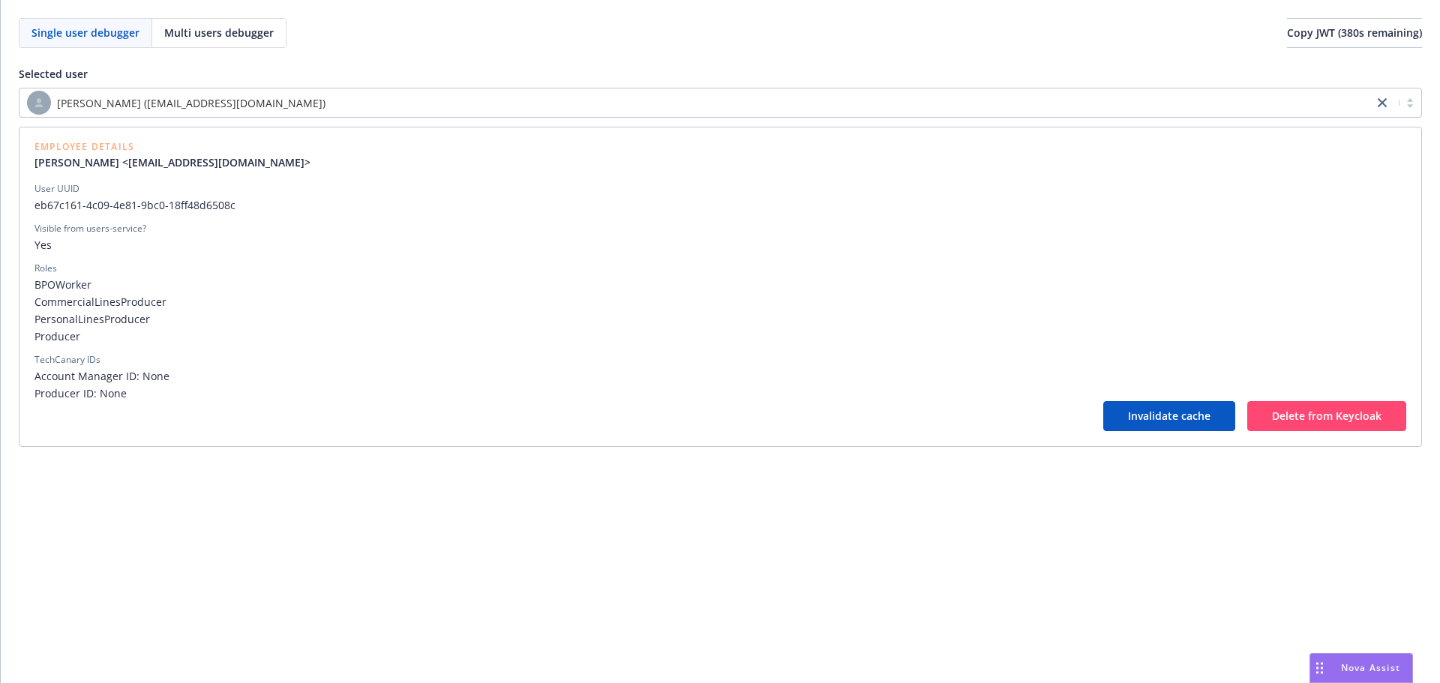
click at [606, 97] on div "[PERSON_NAME] ([EMAIL_ADDRESS][DOMAIN_NAME])" at bounding box center [696, 103] width 1339 height 24
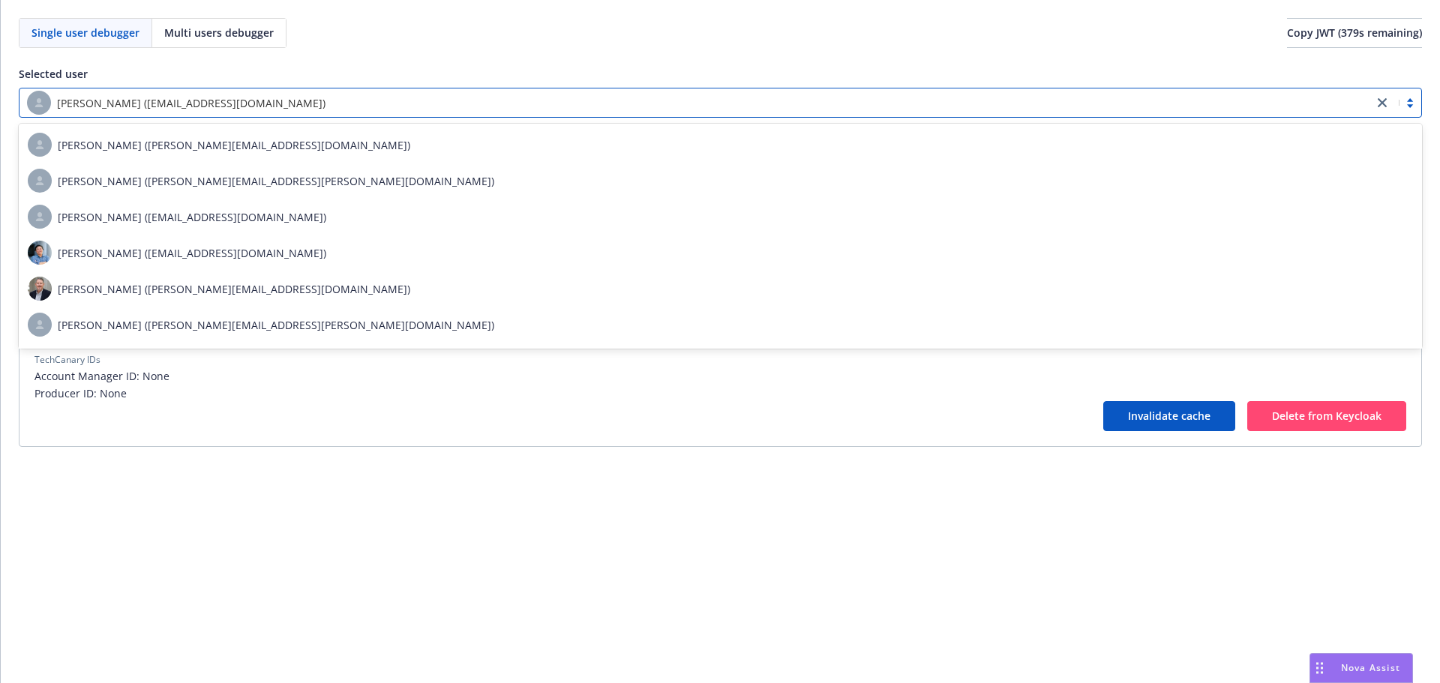
type input "rati"
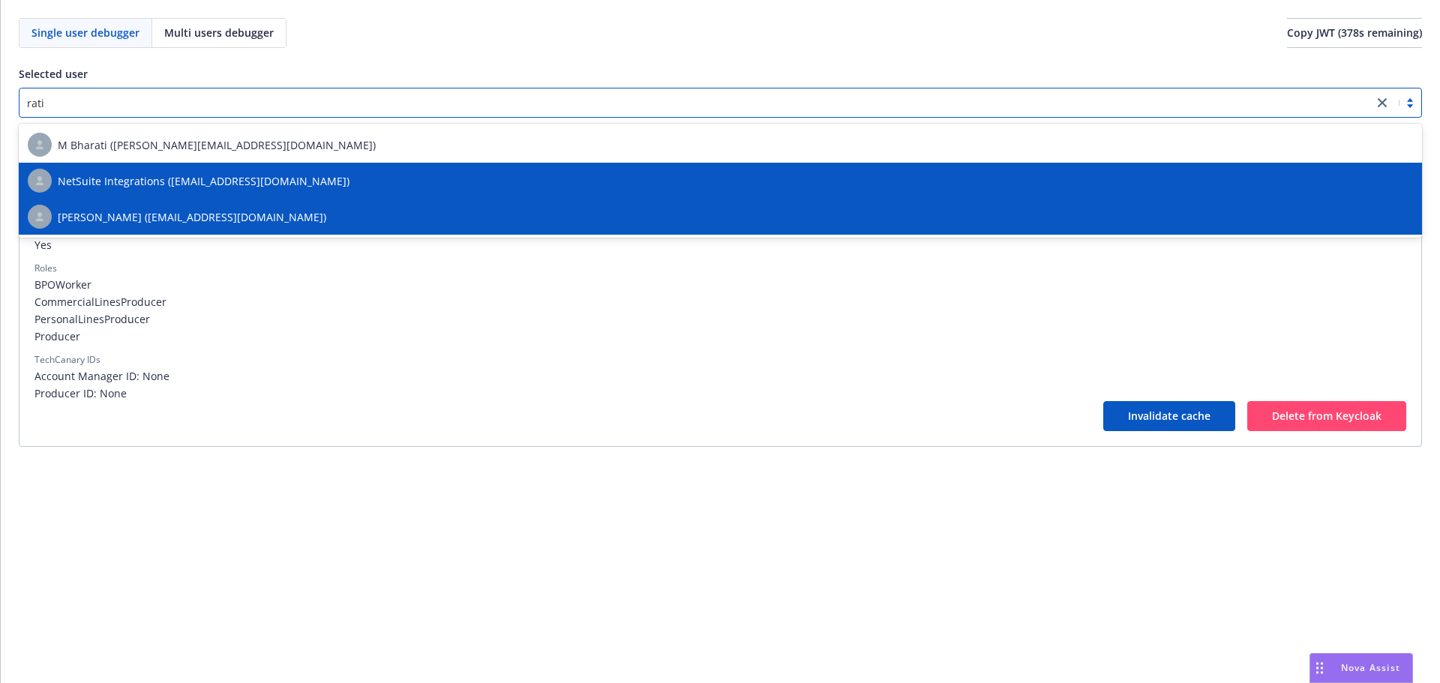
click at [563, 230] on div "[PERSON_NAME] ([EMAIL_ADDRESS][DOMAIN_NAME])" at bounding box center [721, 217] width 1404 height 36
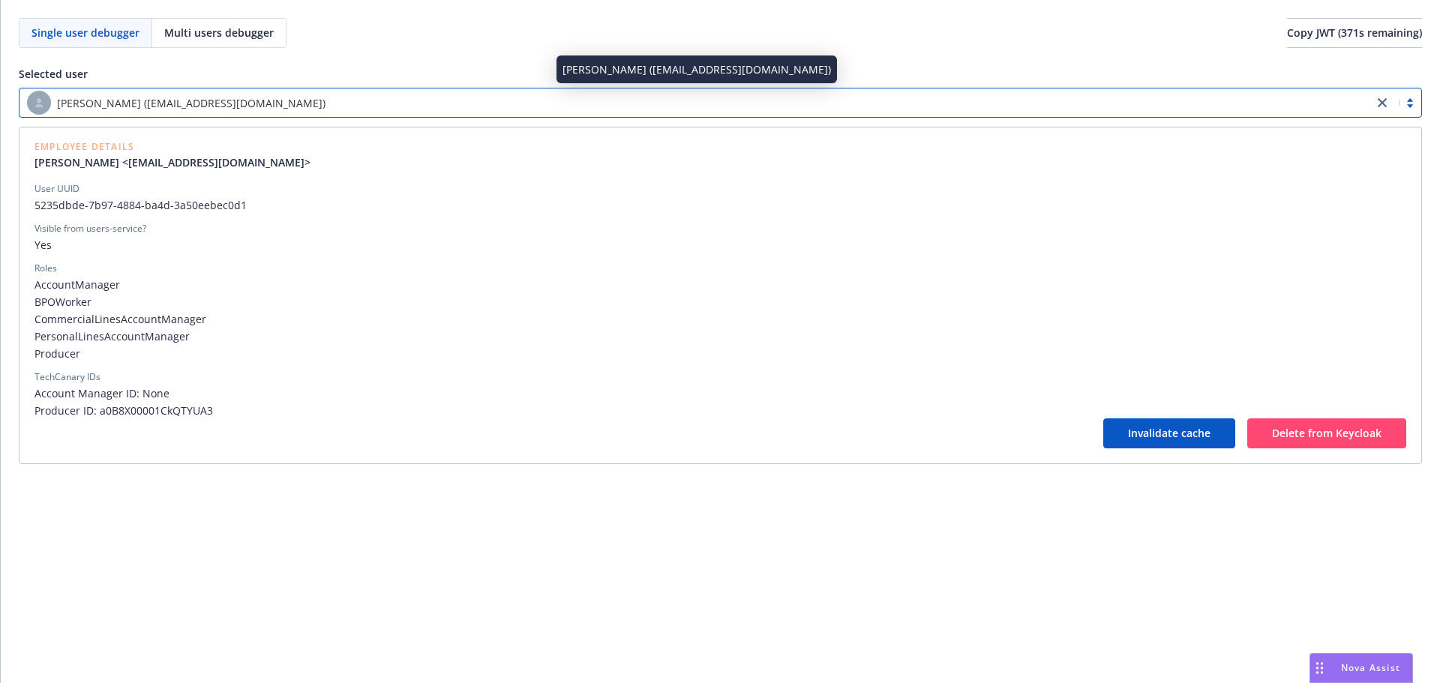
click at [399, 102] on div "[PERSON_NAME] ([EMAIL_ADDRESS][DOMAIN_NAME])" at bounding box center [696, 103] width 1339 height 24
